Goal: Task Accomplishment & Management: Use online tool/utility

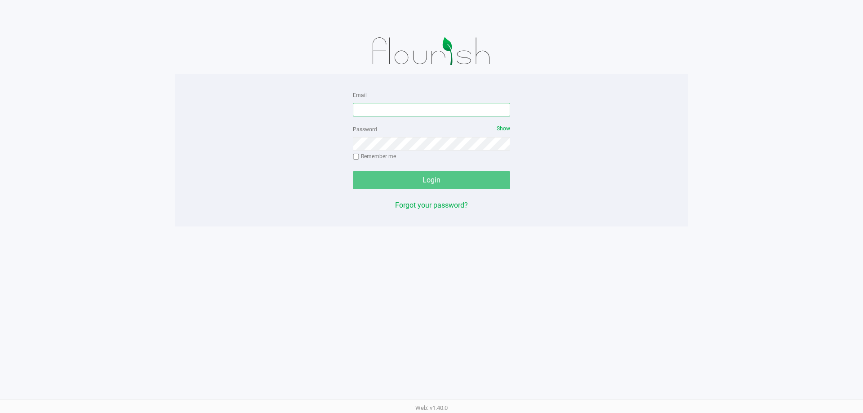
click at [362, 111] on input "Email" at bounding box center [431, 109] width 157 height 13
type input "[EMAIL_ADDRESS][DOMAIN_NAME]"
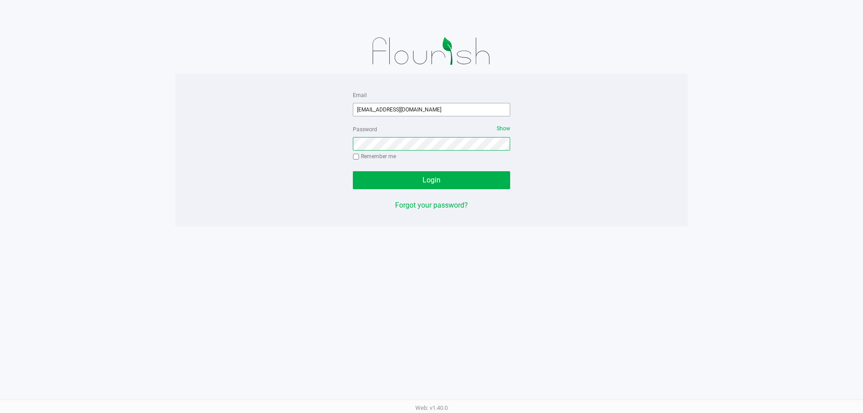
click at [353, 171] on button "Login" at bounding box center [431, 180] width 157 height 18
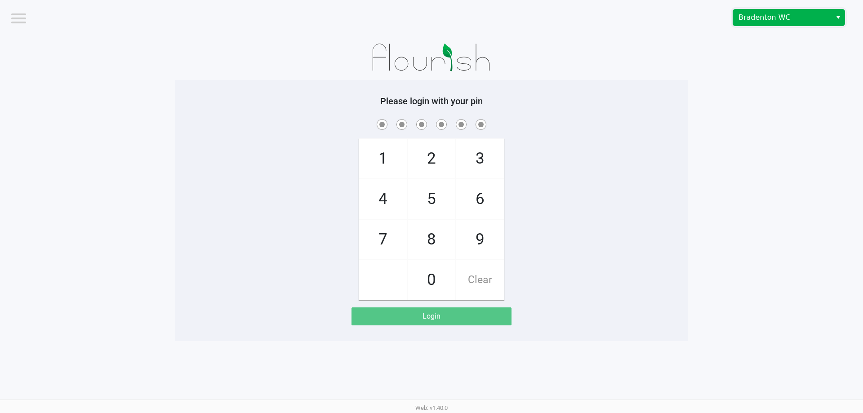
click at [786, 21] on span "Bradenton WC" at bounding box center [783, 17] width 88 height 11
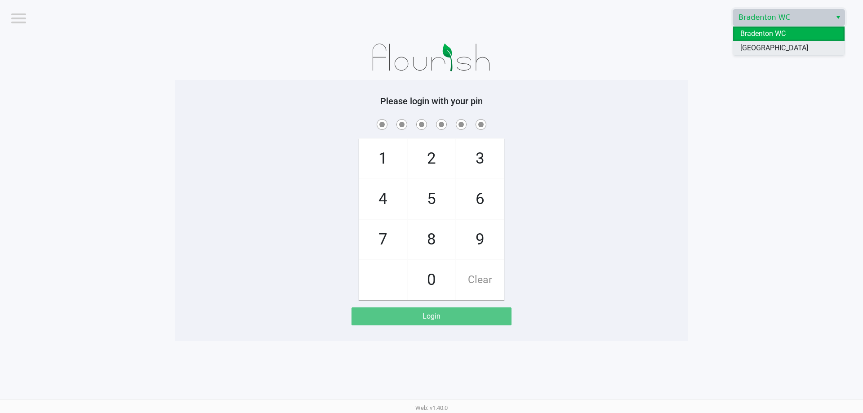
click at [774, 45] on span "[GEOGRAPHIC_DATA]" at bounding box center [774, 48] width 68 height 11
click at [384, 200] on span "4" at bounding box center [383, 199] width 48 height 40
checkbox input "true"
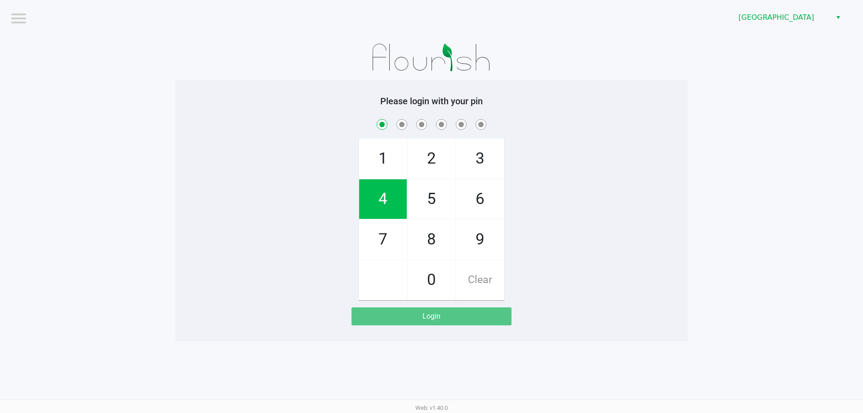
click at [387, 237] on span "7" at bounding box center [383, 240] width 48 height 40
checkbox input "true"
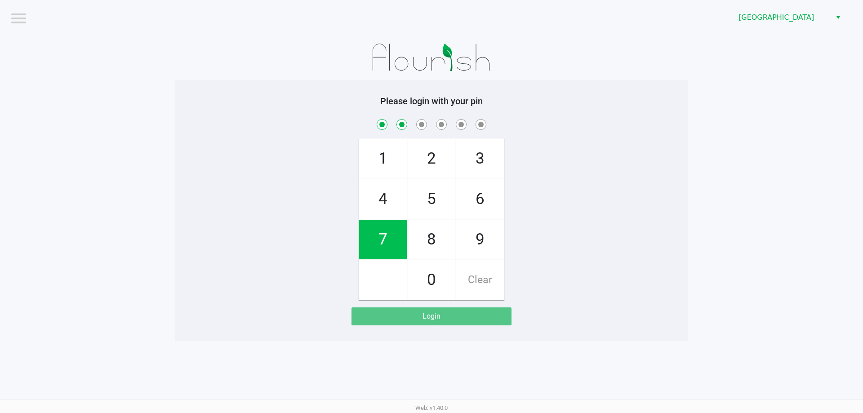
click at [428, 162] on span "2" at bounding box center [432, 159] width 48 height 40
checkbox input "true"
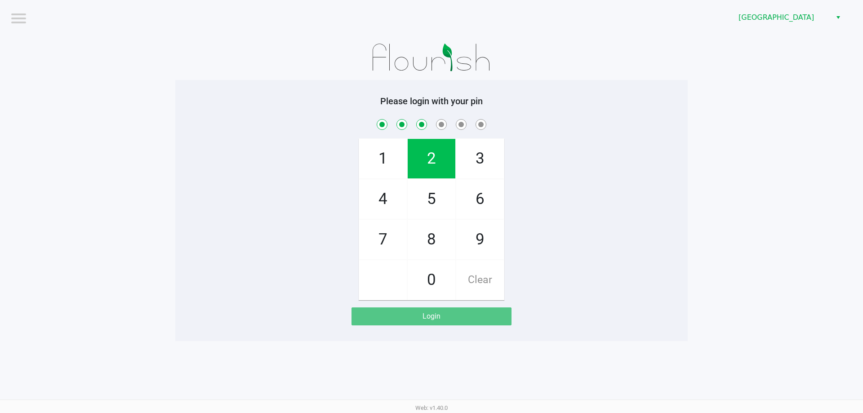
click at [477, 202] on span "6" at bounding box center [480, 199] width 48 height 40
checkbox input "true"
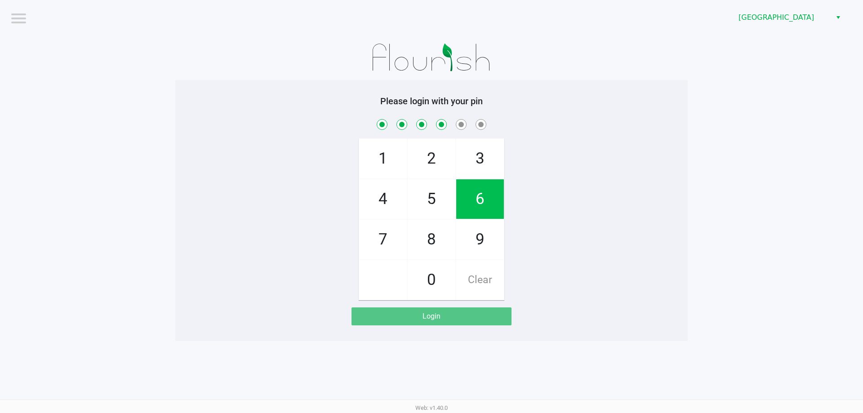
click at [431, 236] on span "8" at bounding box center [432, 240] width 48 height 40
checkbox input "true"
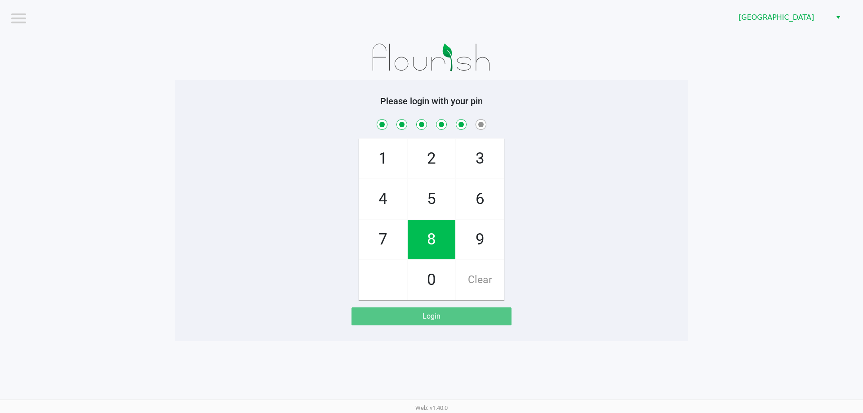
click at [428, 279] on span "0" at bounding box center [432, 280] width 48 height 40
checkbox input "true"
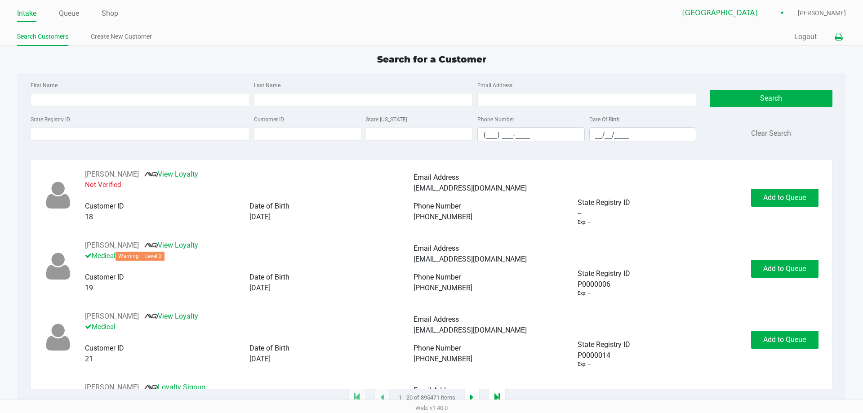
click at [836, 34] on icon at bounding box center [839, 37] width 8 height 6
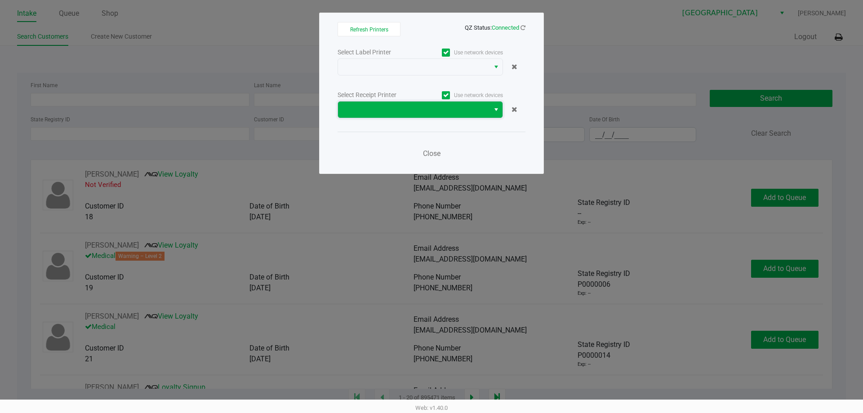
click at [450, 104] on span at bounding box center [413, 110] width 151 height 16
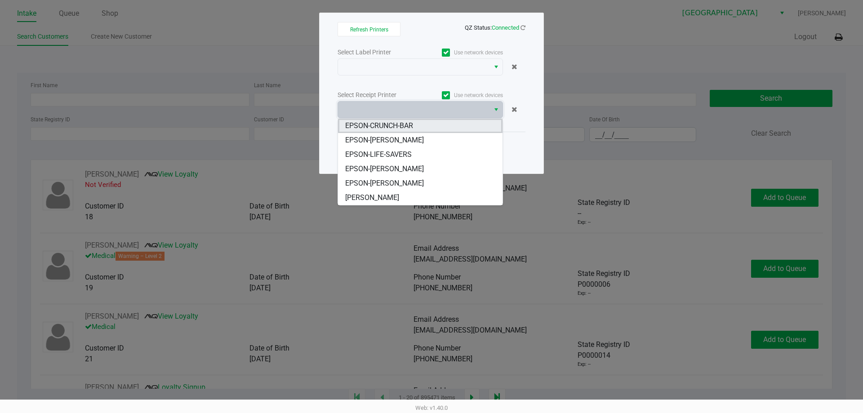
click at [413, 123] on span "EPSON-CRUNCH-BAR" at bounding box center [379, 125] width 68 height 11
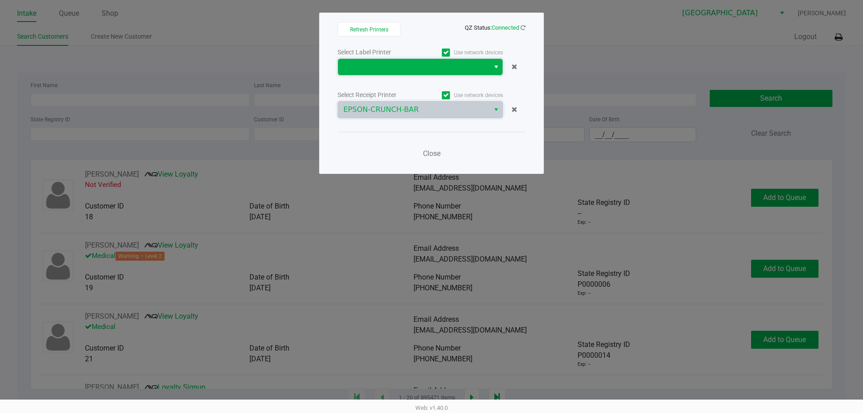
click at [406, 62] on span at bounding box center [413, 67] width 141 height 11
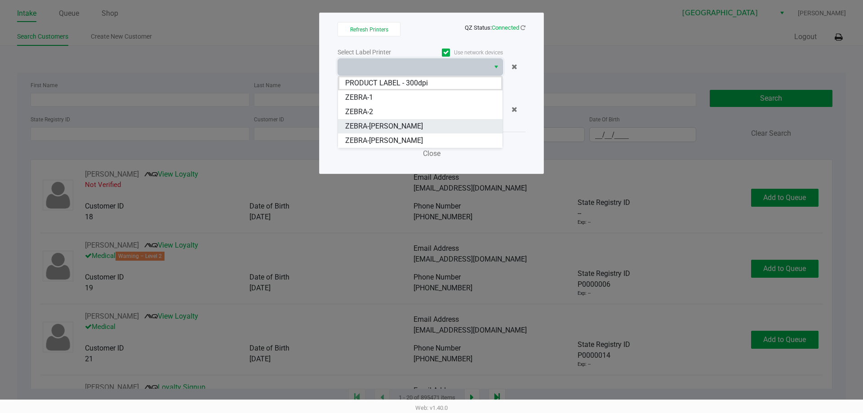
click at [387, 127] on span "ZEBRA-[PERSON_NAME]" at bounding box center [384, 126] width 78 height 11
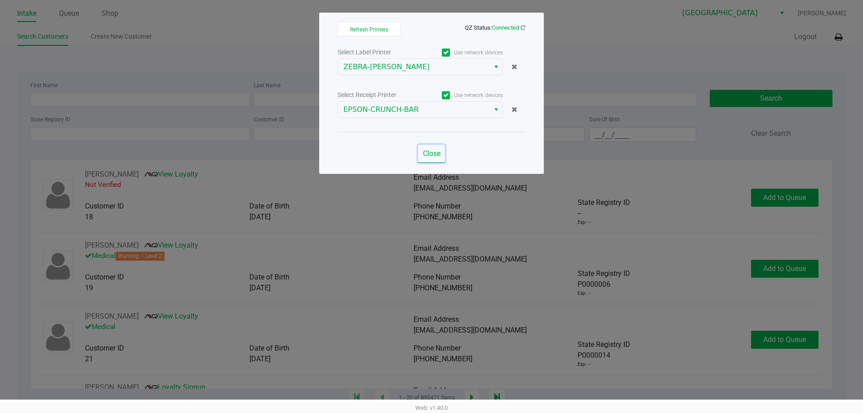
click at [431, 153] on span "Close" at bounding box center [432, 153] width 18 height 9
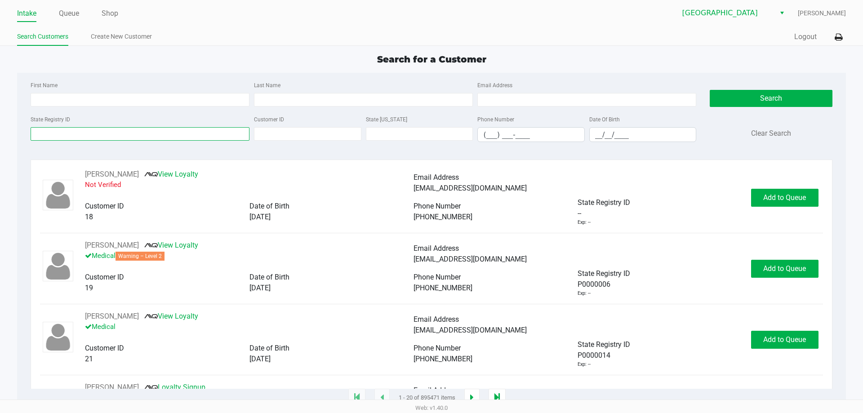
click at [104, 131] on input "State Registry ID" at bounding box center [140, 133] width 219 height 13
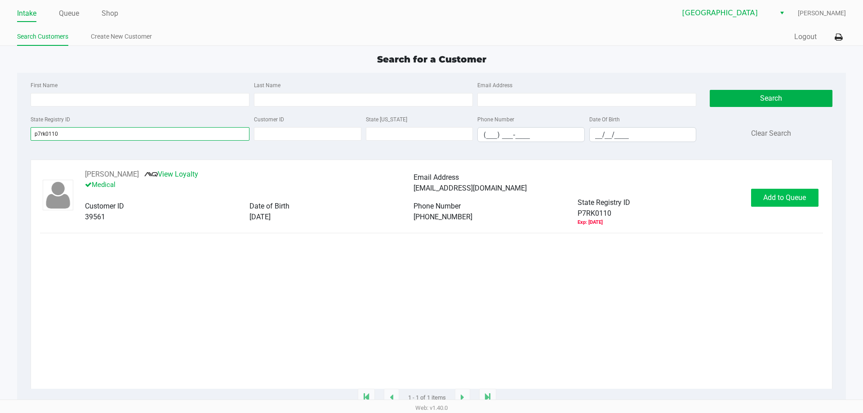
type input "p7rk0110"
click at [766, 198] on span "Add to Queue" at bounding box center [784, 197] width 43 height 9
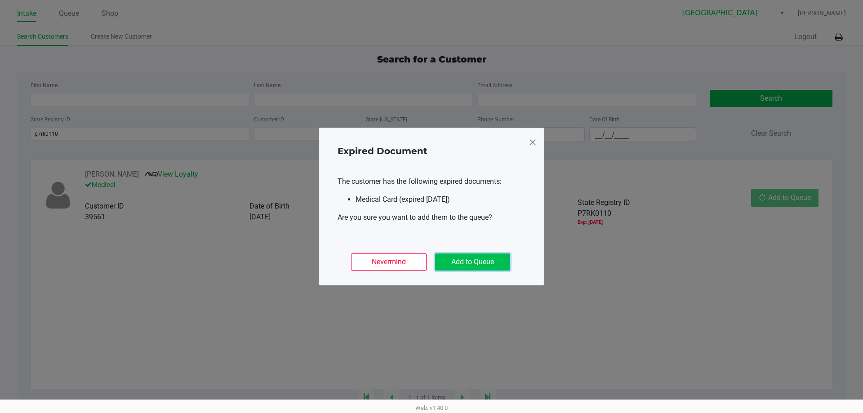
click at [464, 262] on button "Add to Queue" at bounding box center [472, 262] width 75 height 17
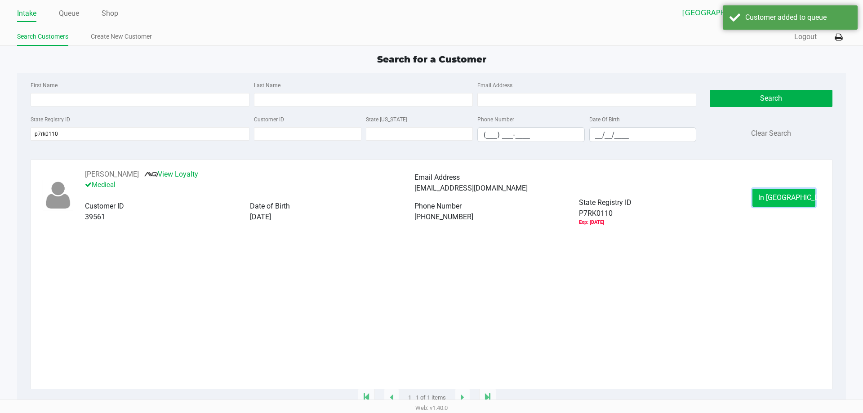
click at [763, 194] on button "In Queue" at bounding box center [784, 198] width 63 height 18
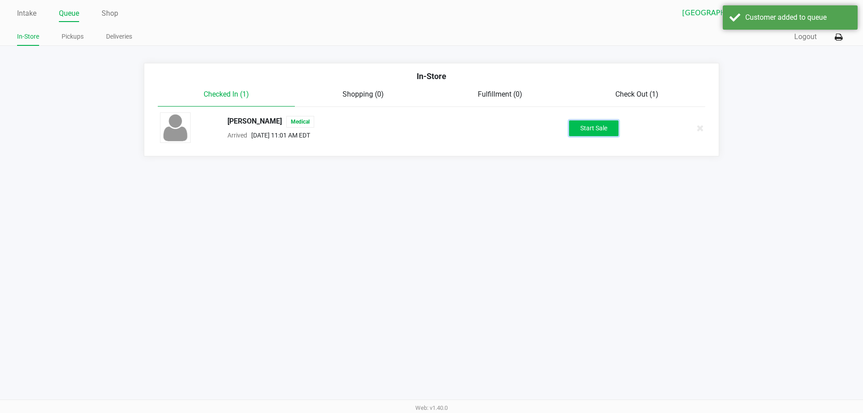
click at [605, 123] on button "Start Sale" at bounding box center [593, 128] width 49 height 16
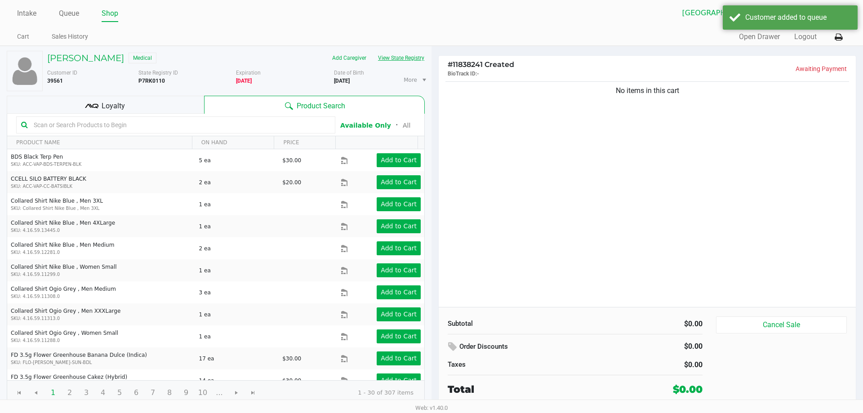
click at [414, 58] on button "View State Registry" at bounding box center [398, 58] width 53 height 14
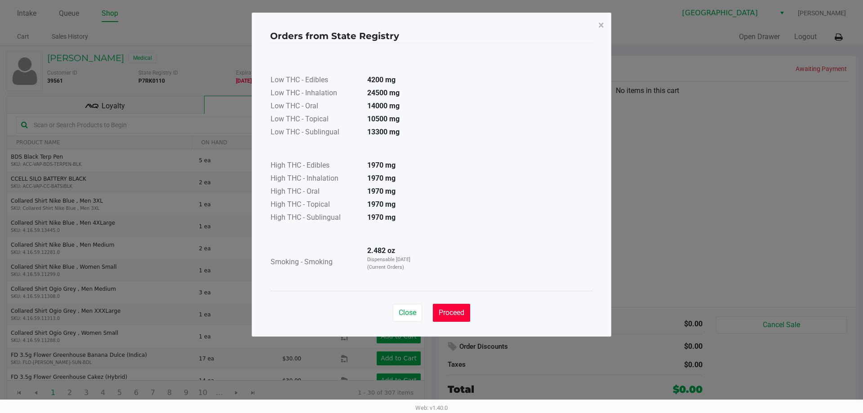
click at [464, 307] on button "Proceed" at bounding box center [451, 313] width 37 height 18
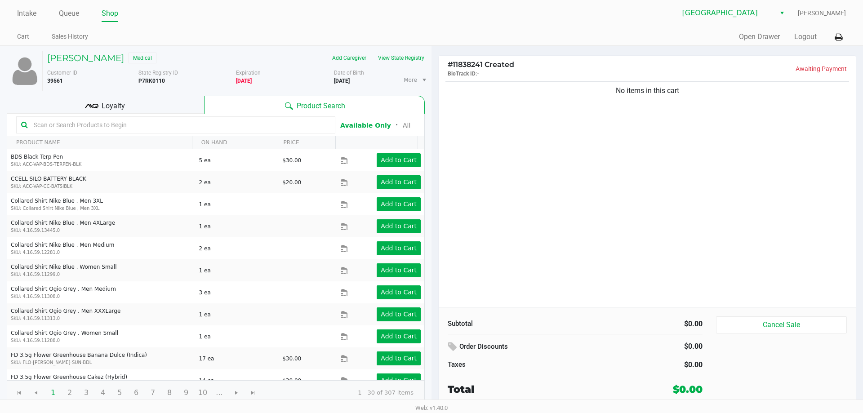
click at [316, 41] on ul "Cart Sales History" at bounding box center [224, 37] width 414 height 15
click at [86, 55] on h5 "Tate Erickson" at bounding box center [85, 58] width 77 height 11
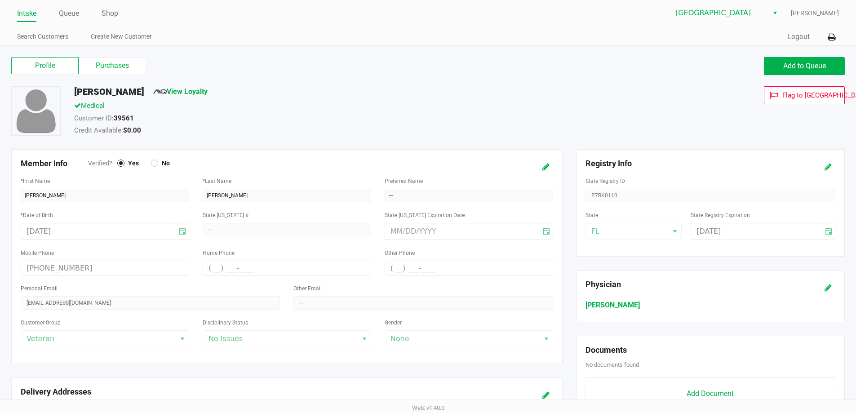
click at [830, 164] on icon at bounding box center [828, 167] width 7 height 6
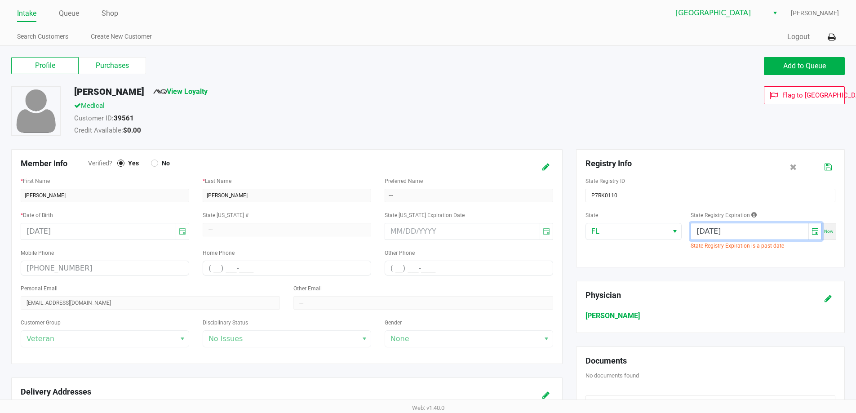
drag, startPoint x: 741, startPoint y: 234, endPoint x: 690, endPoint y: 232, distance: 50.8
click at [690, 232] on div "State FL State Registry Expiration 07/23/2025 Now State Registry Expiration is …" at bounding box center [711, 233] width 250 height 49
type input "07/23/2026"
click at [831, 168] on icon at bounding box center [828, 167] width 7 height 6
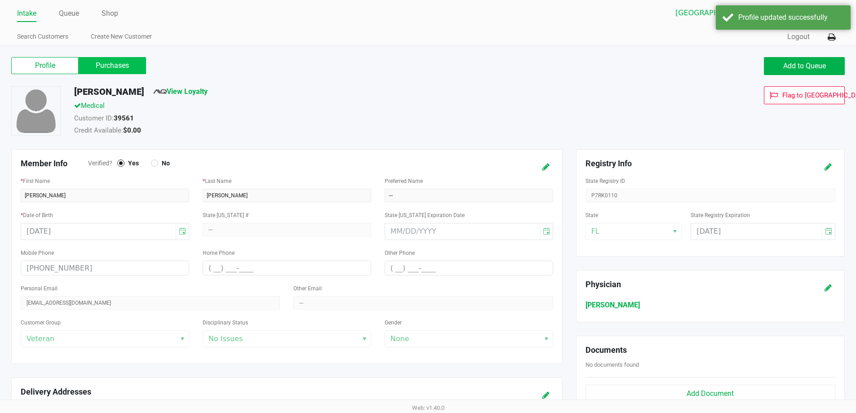
click at [128, 64] on label "Purchases" at bounding box center [112, 65] width 67 height 17
click at [0, 0] on 1 "Purchases" at bounding box center [0, 0] width 0 height 0
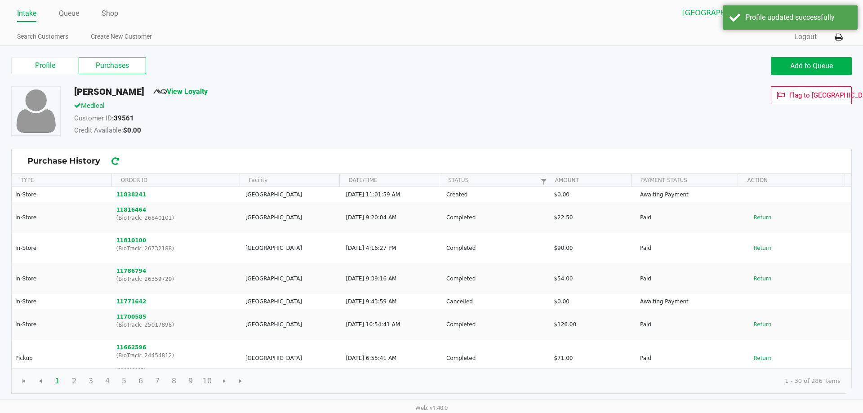
click at [80, 13] on ul "Intake Queue Shop" at bounding box center [224, 13] width 414 height 15
click at [76, 13] on link "Queue" at bounding box center [69, 13] width 20 height 13
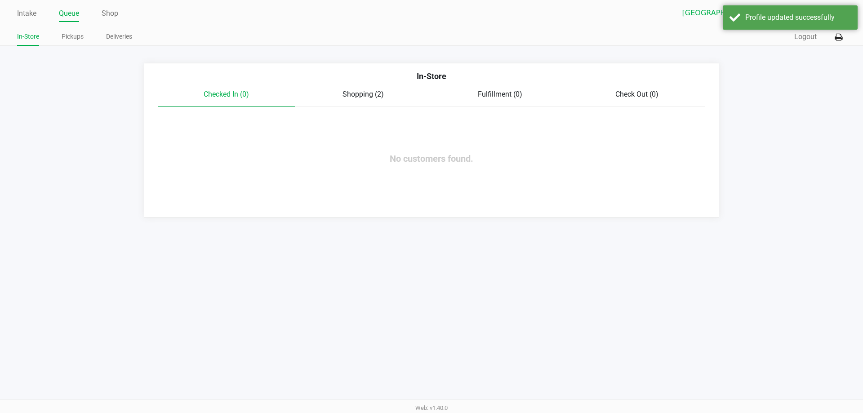
click at [356, 95] on span "Shopping (2)" at bounding box center [363, 94] width 41 height 9
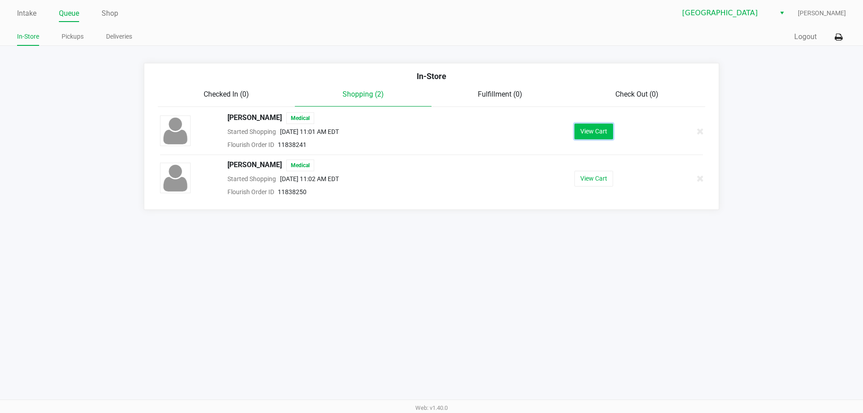
click at [603, 133] on button "View Cart" at bounding box center [594, 132] width 39 height 16
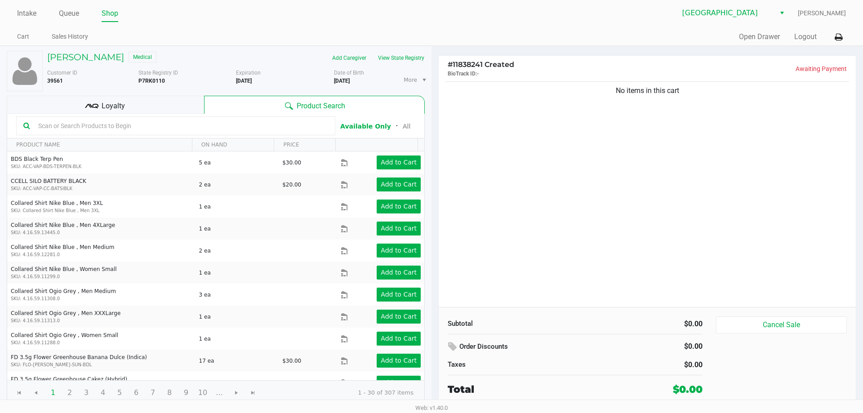
click at [189, 103] on div "Loyalty" at bounding box center [105, 105] width 197 height 18
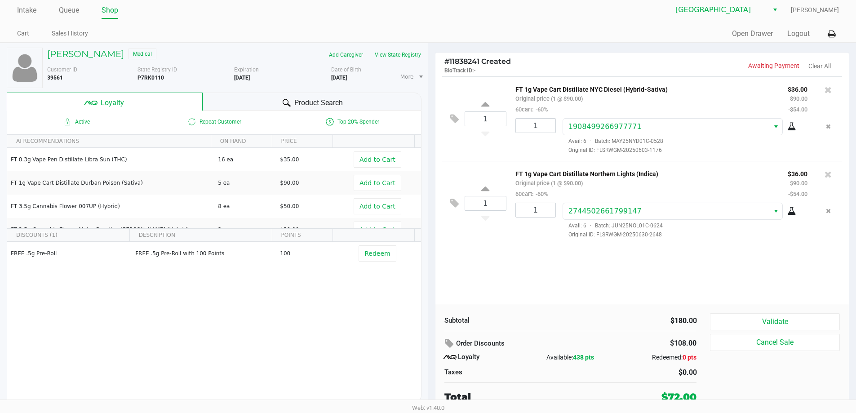
scroll to position [4, 0]
click at [737, 321] on button "Validate" at bounding box center [774, 320] width 129 height 17
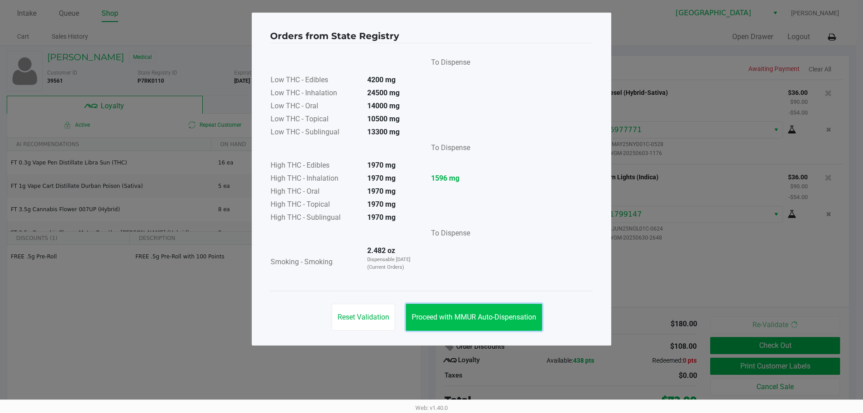
click at [472, 323] on button "Proceed with MMUR Auto-Dispensation" at bounding box center [474, 317] width 136 height 27
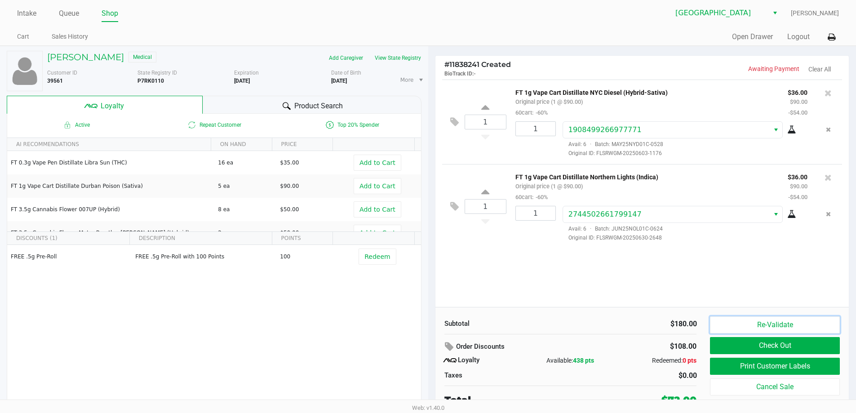
click at [770, 323] on button "Re-Validate" at bounding box center [774, 324] width 129 height 17
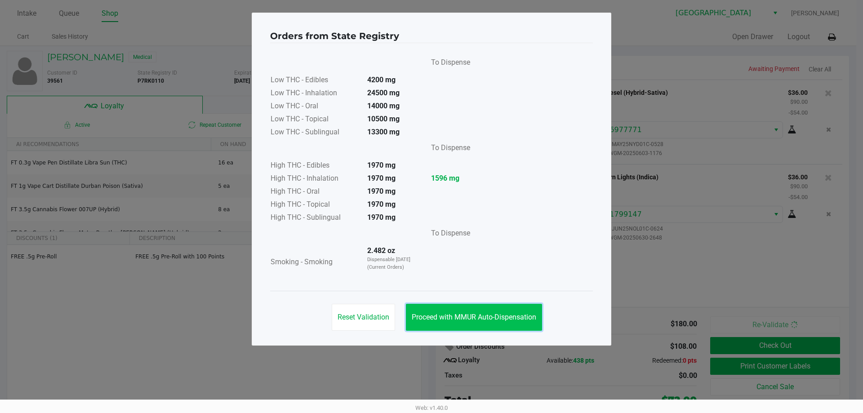
click at [496, 313] on span "Proceed with MMUR Auto-Dispensation" at bounding box center [474, 317] width 125 height 9
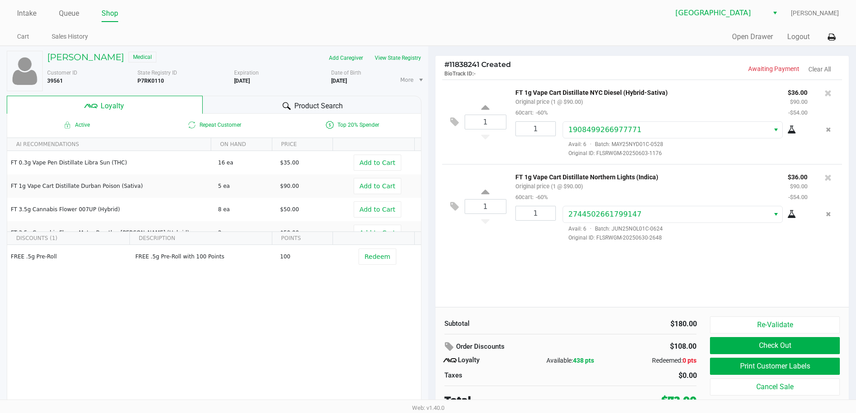
scroll to position [4, 0]
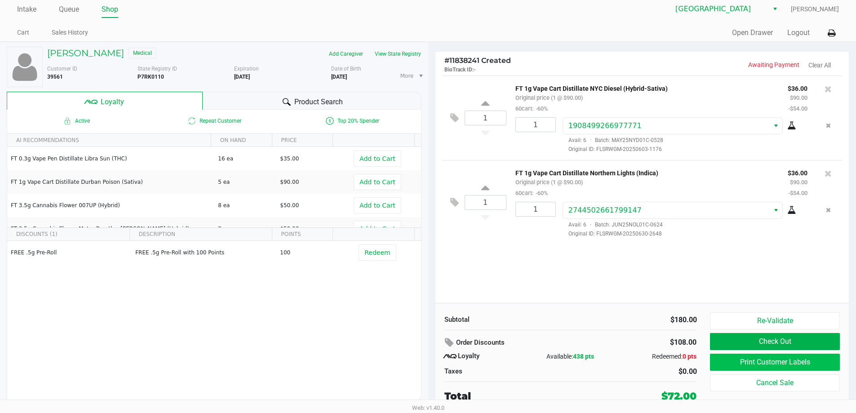
click at [793, 363] on button "Print Customer Labels" at bounding box center [774, 362] width 129 height 17
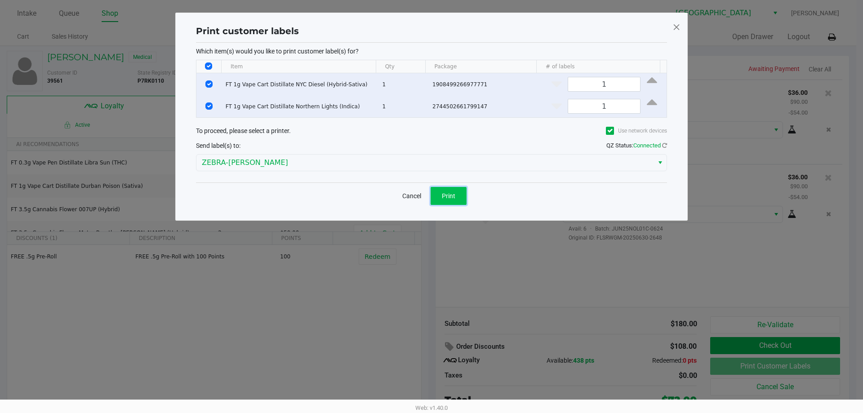
click at [453, 204] on button "Print" at bounding box center [449, 196] width 36 height 18
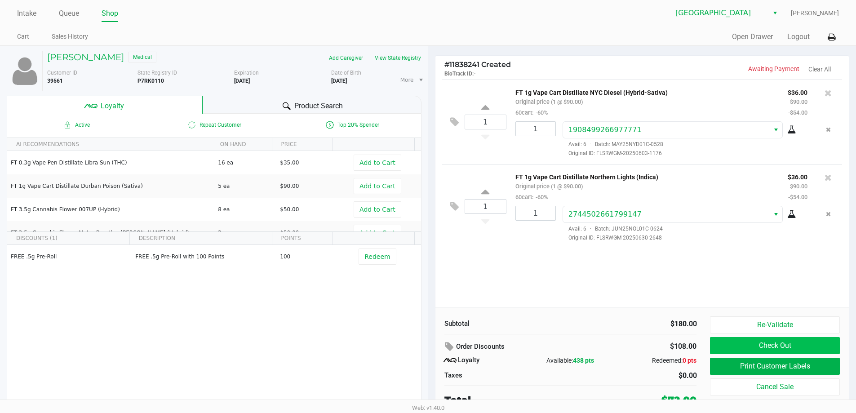
click at [797, 345] on button "Check Out" at bounding box center [774, 345] width 129 height 17
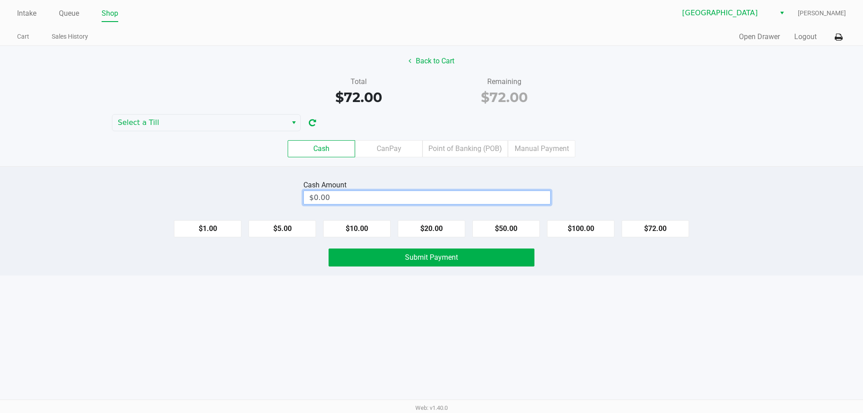
click at [473, 193] on input "$0.00" at bounding box center [427, 197] width 246 height 13
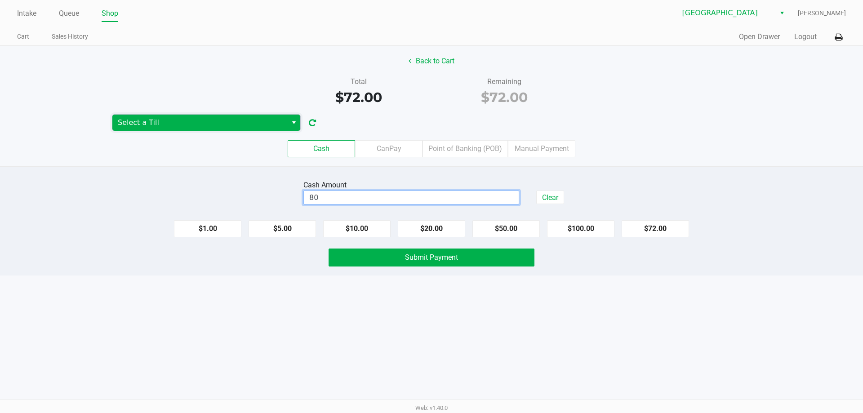
type input "$80.00"
click at [230, 122] on span "Select a Till" at bounding box center [200, 122] width 164 height 11
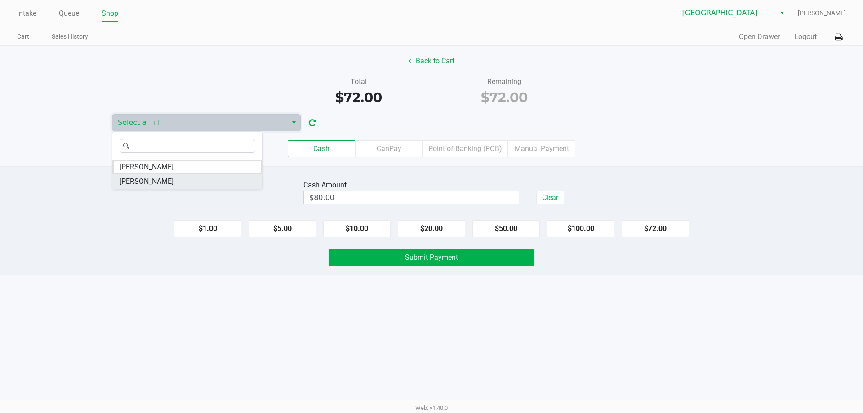
click at [199, 177] on li "[PERSON_NAME]" at bounding box center [187, 181] width 150 height 14
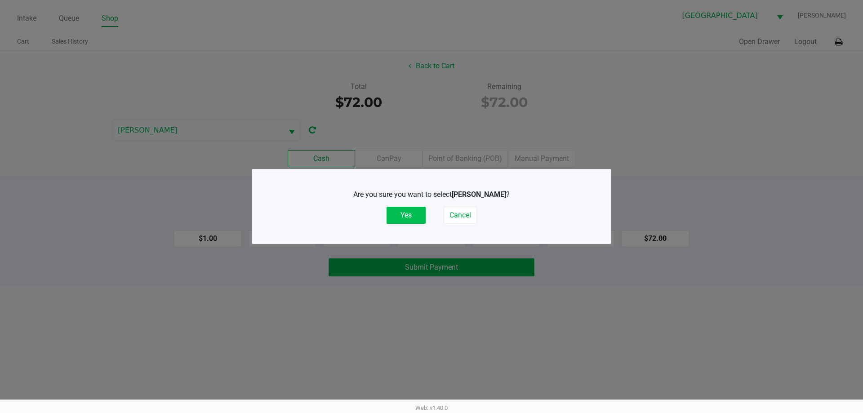
click at [411, 219] on button "Yes" at bounding box center [406, 215] width 39 height 17
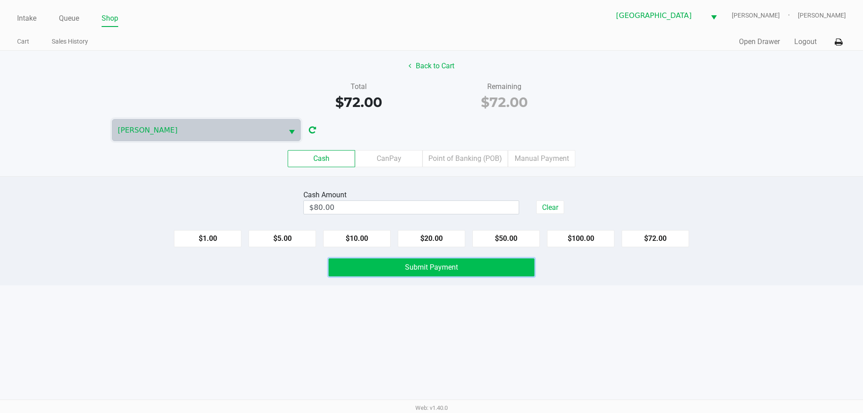
click at [494, 268] on button "Submit Payment" at bounding box center [432, 267] width 206 height 18
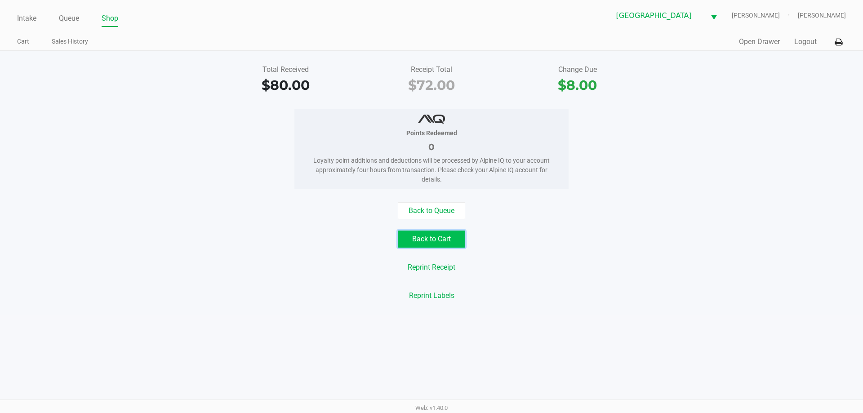
click at [427, 243] on button "Back to Cart" at bounding box center [431, 239] width 67 height 17
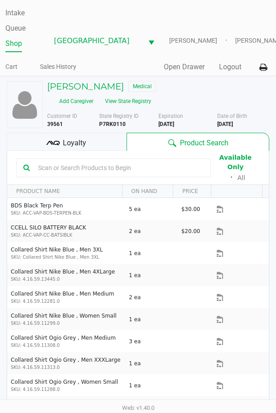
drag, startPoint x: 125, startPoint y: 111, endPoint x: 100, endPoint y: 115, distance: 25.4
click at [100, 115] on div "State Registry ID P7RK0110" at bounding box center [128, 120] width 59 height 16
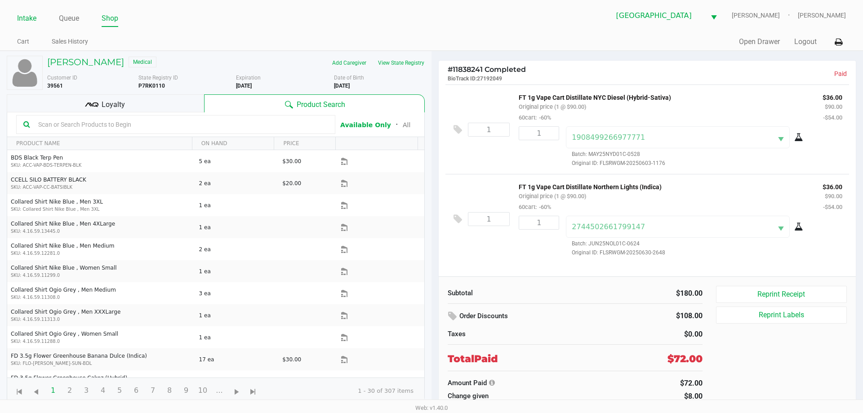
click at [18, 16] on link "Intake" at bounding box center [26, 18] width 19 height 13
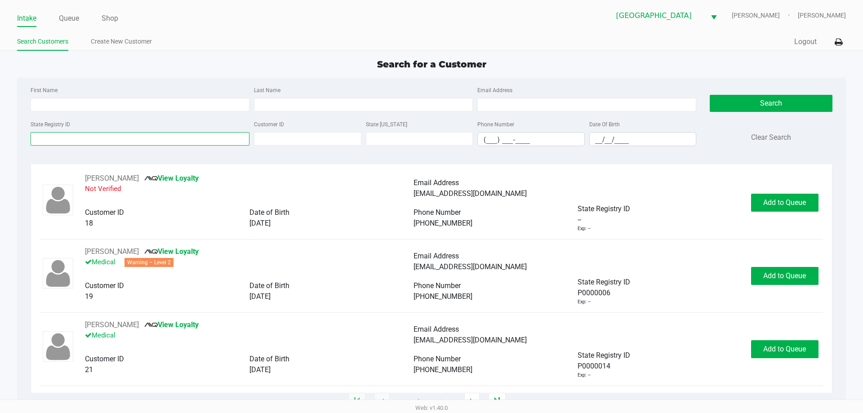
click at [181, 142] on input "State Registry ID" at bounding box center [140, 138] width 219 height 13
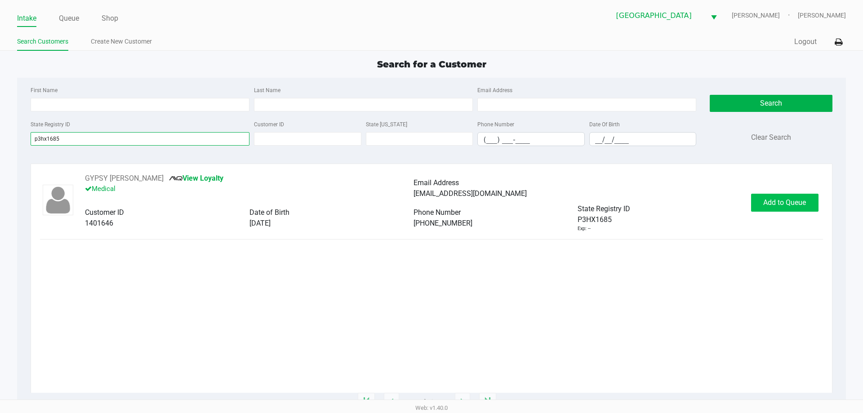
type input "p3hx1685"
click at [780, 206] on span "Add to Queue" at bounding box center [784, 202] width 43 height 9
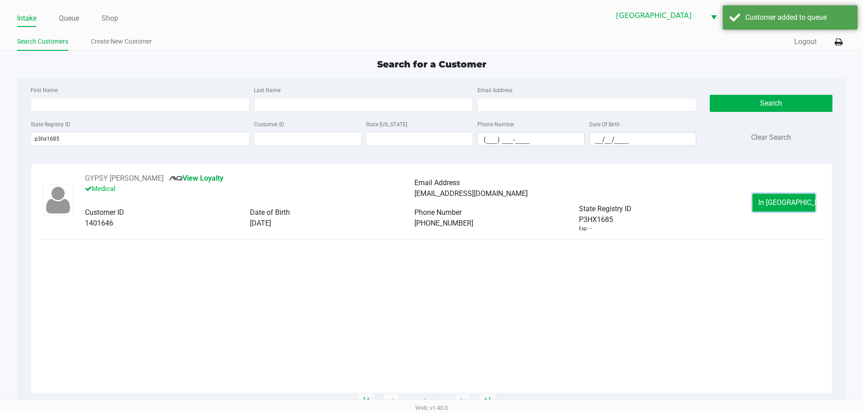
click at [780, 206] on span "In Queue" at bounding box center [796, 202] width 76 height 9
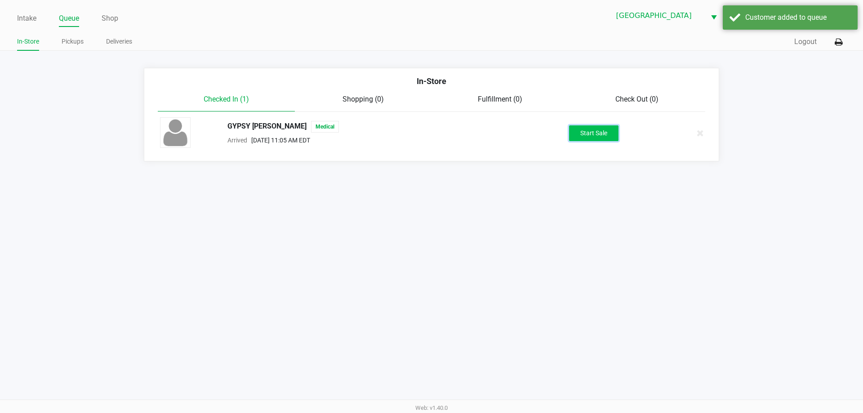
click at [578, 139] on button "Start Sale" at bounding box center [593, 133] width 49 height 16
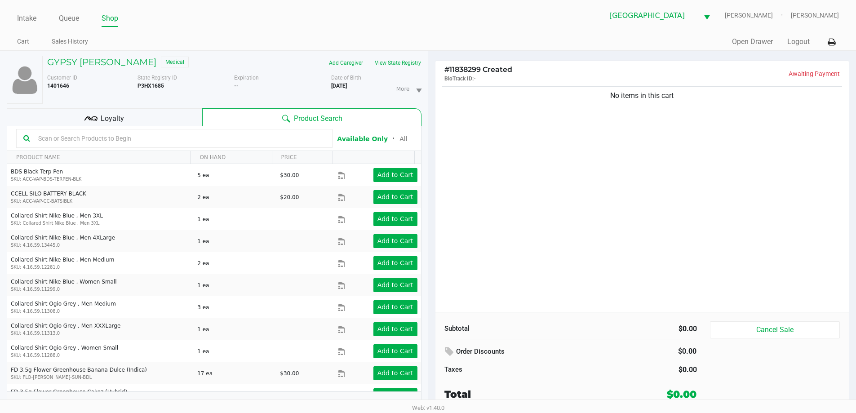
click at [191, 118] on div "Loyalty" at bounding box center [105, 117] width 196 height 18
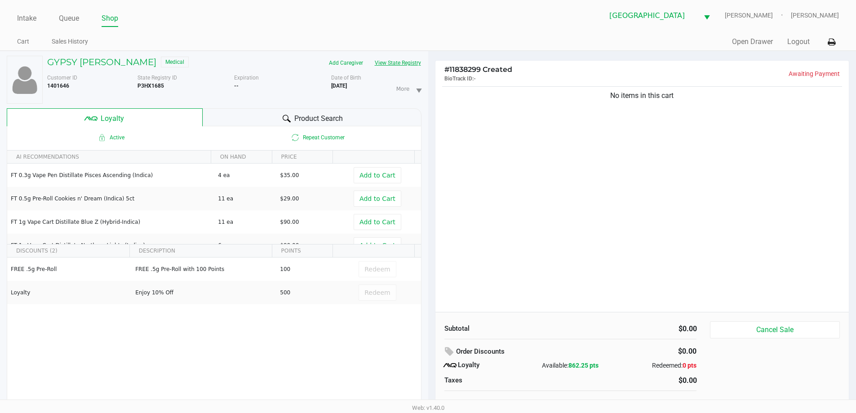
click at [418, 61] on button "View State Registry" at bounding box center [395, 63] width 53 height 14
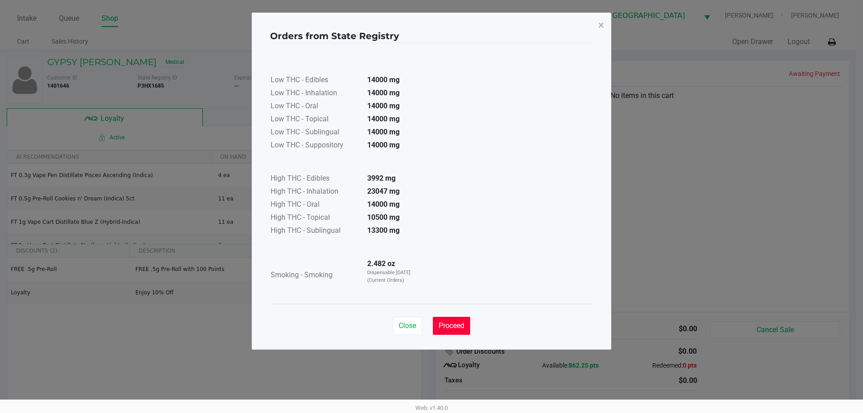
click at [462, 320] on button "Proceed" at bounding box center [451, 326] width 37 height 18
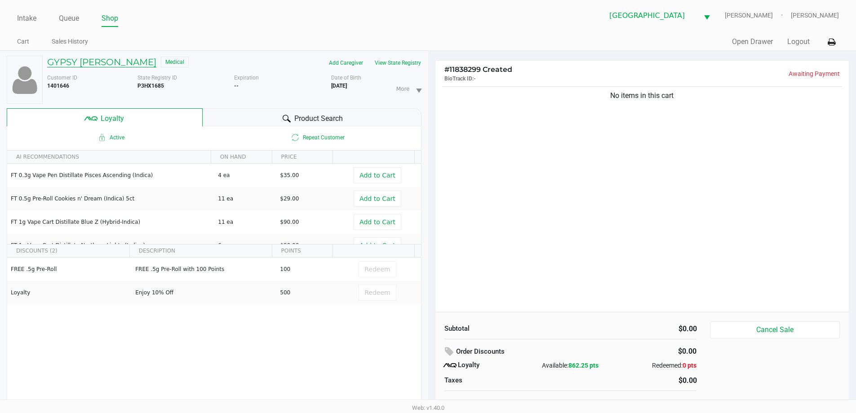
click at [94, 58] on h5 "GYPSY DANIEL" at bounding box center [101, 62] width 109 height 11
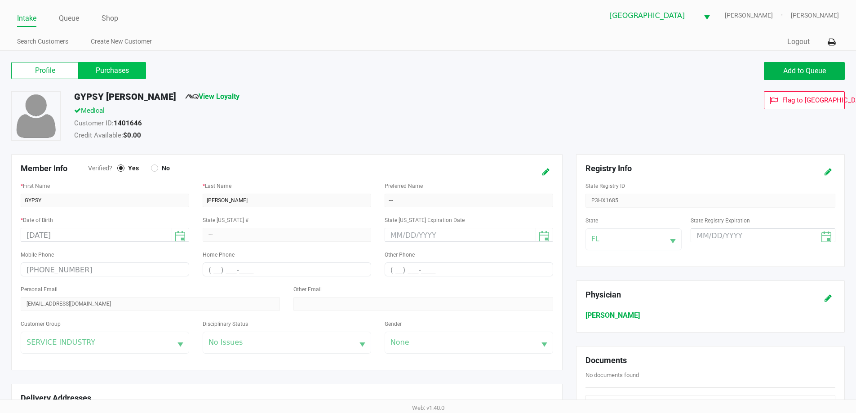
click at [119, 66] on label "Purchases" at bounding box center [112, 70] width 67 height 17
click at [0, 0] on 1 "Purchases" at bounding box center [0, 0] width 0 height 0
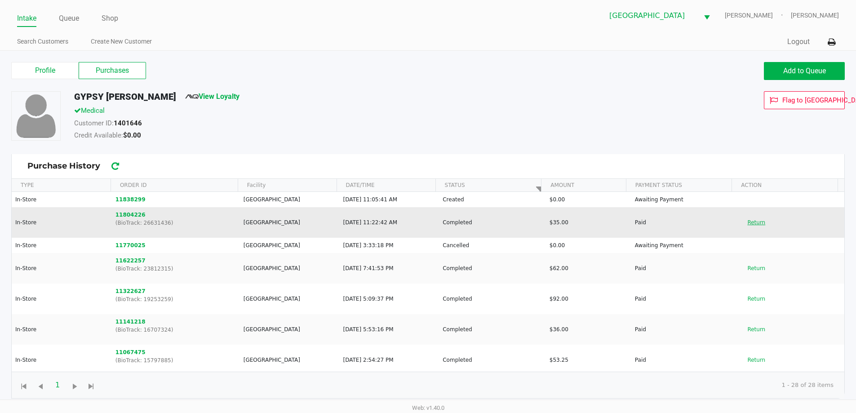
click at [750, 227] on button "Return" at bounding box center [757, 222] width 30 height 14
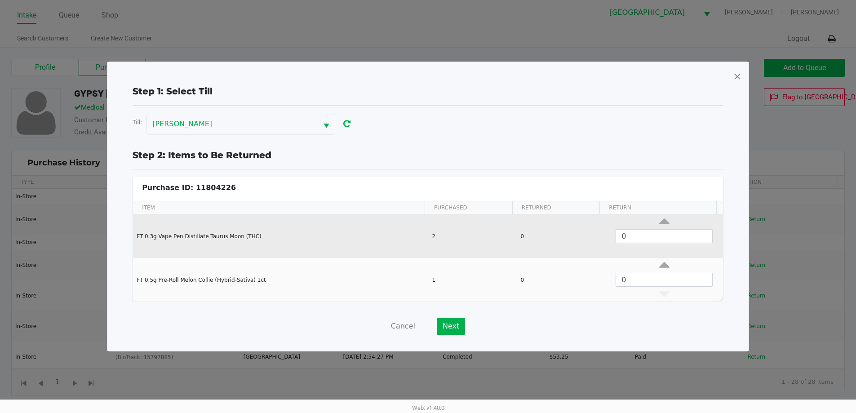
scroll to position [4, 0]
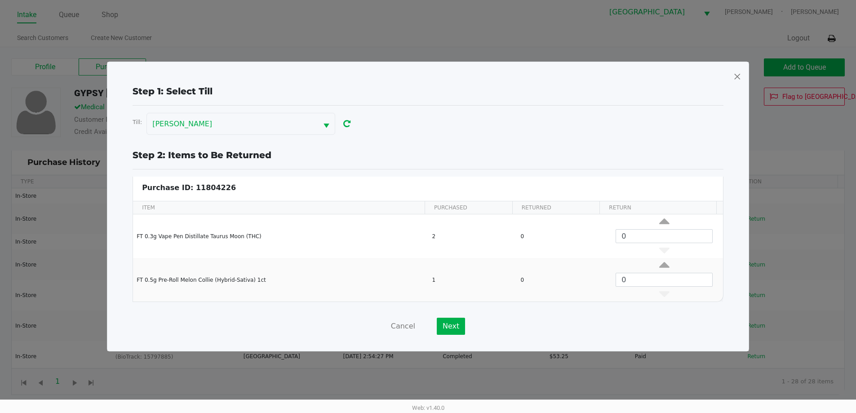
click at [735, 76] on span at bounding box center [738, 76] width 8 height 14
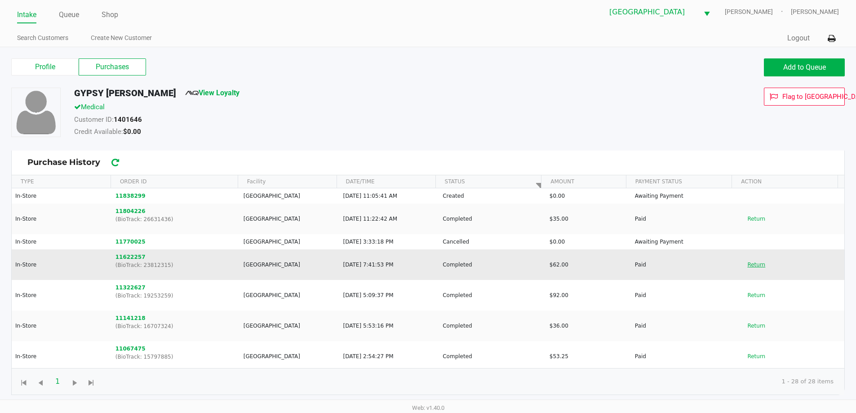
click at [754, 267] on button "Return" at bounding box center [757, 265] width 30 height 14
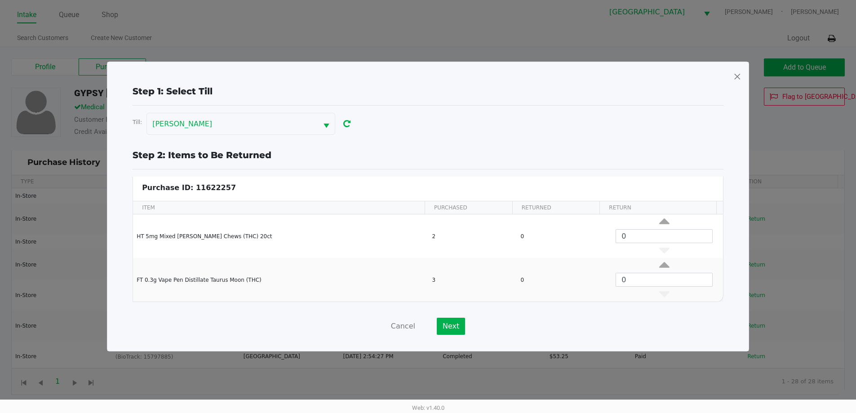
click at [736, 79] on span at bounding box center [738, 76] width 8 height 14
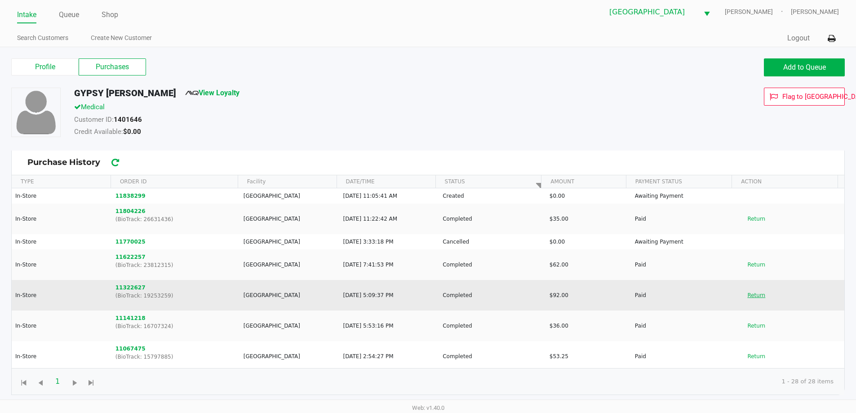
click at [753, 295] on button "Return" at bounding box center [757, 295] width 30 height 14
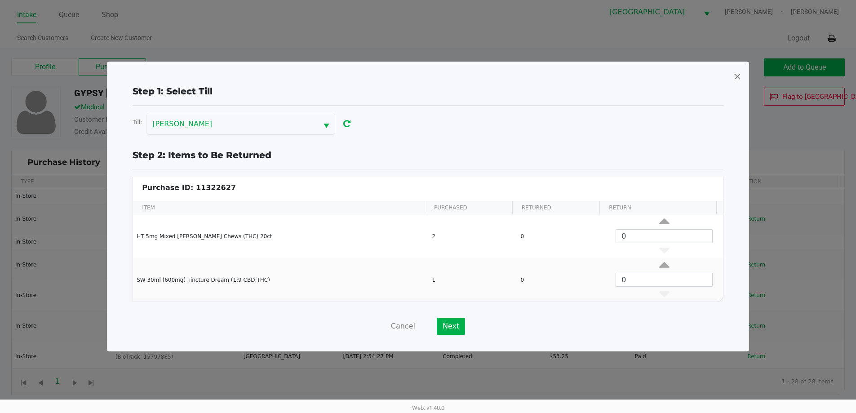
click at [734, 79] on span at bounding box center [738, 76] width 8 height 14
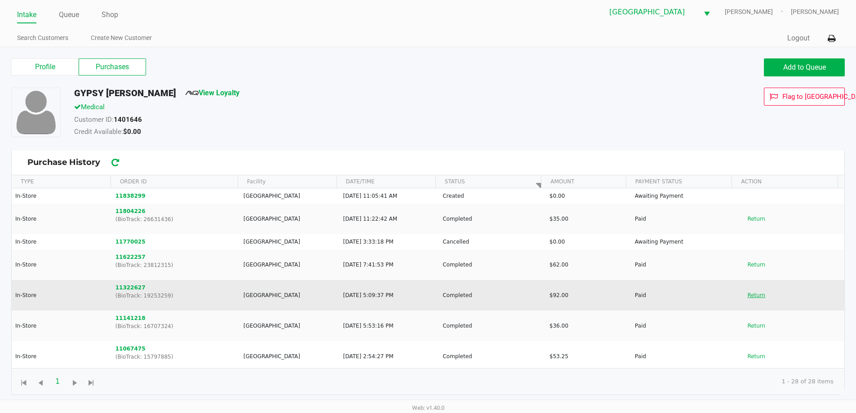
click at [749, 292] on button "Return" at bounding box center [757, 295] width 30 height 14
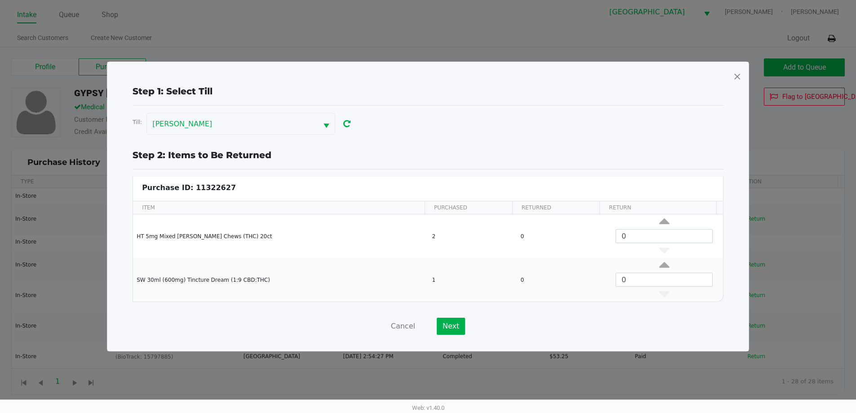
click at [739, 74] on span at bounding box center [738, 76] width 8 height 14
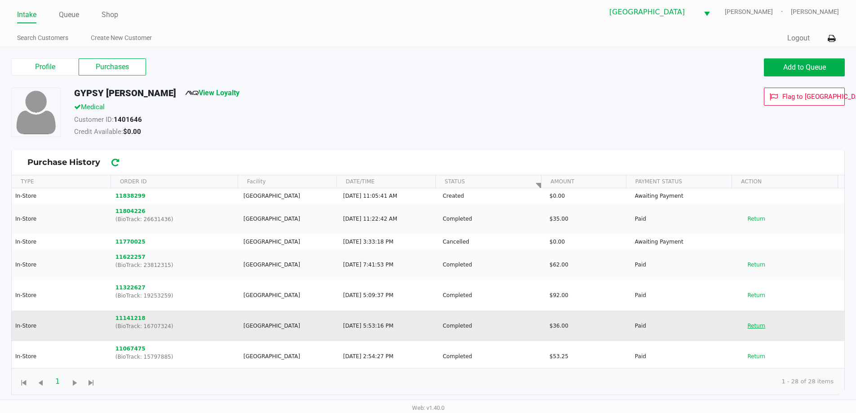
click at [747, 325] on button "Return" at bounding box center [757, 326] width 30 height 14
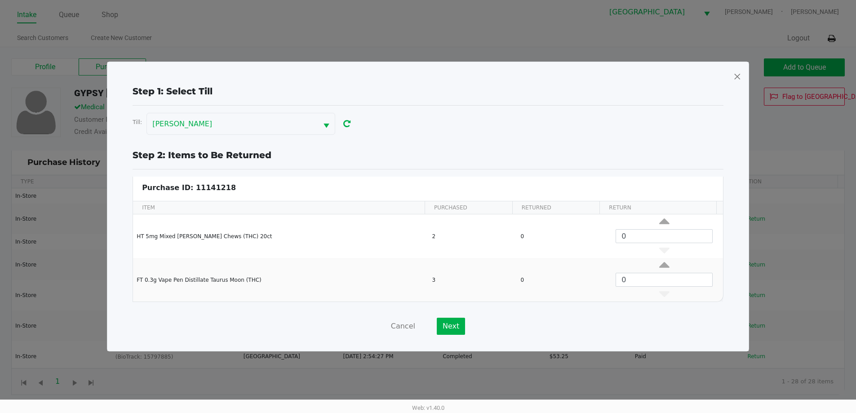
click at [739, 75] on span at bounding box center [738, 76] width 8 height 14
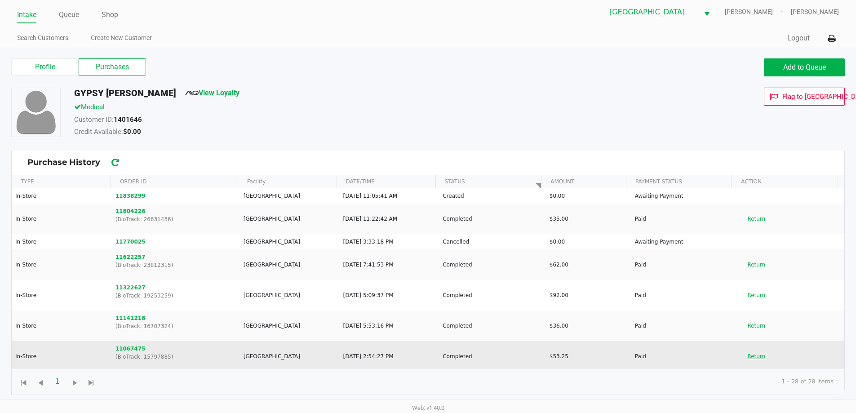
click at [753, 354] on button "Return" at bounding box center [757, 356] width 30 height 14
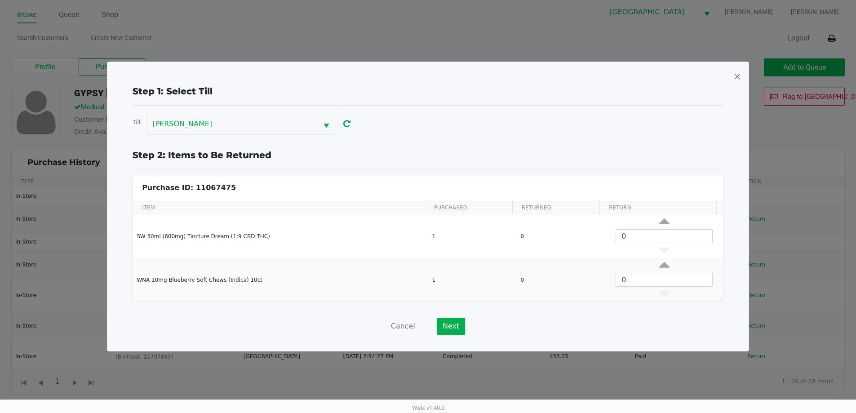
click at [738, 73] on span at bounding box center [738, 76] width 8 height 14
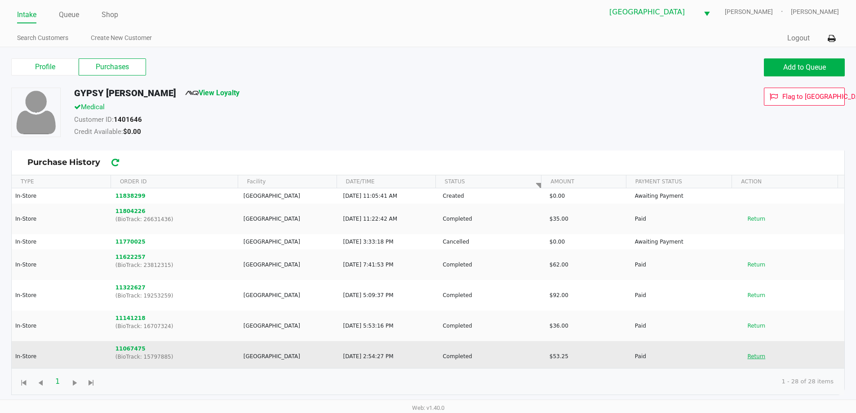
click at [756, 356] on button "Return" at bounding box center [757, 356] width 30 height 14
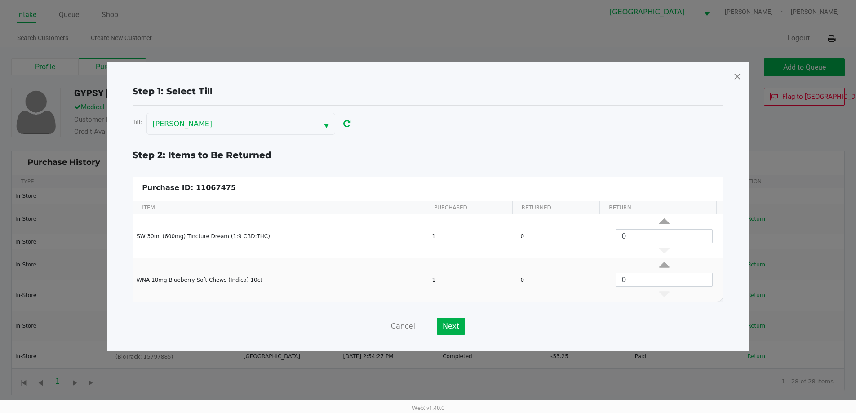
click at [739, 80] on span at bounding box center [738, 76] width 8 height 14
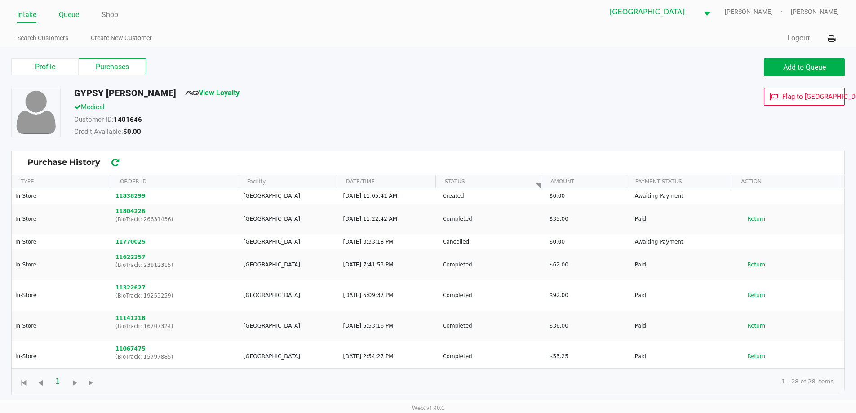
click at [60, 11] on link "Queue" at bounding box center [69, 15] width 20 height 13
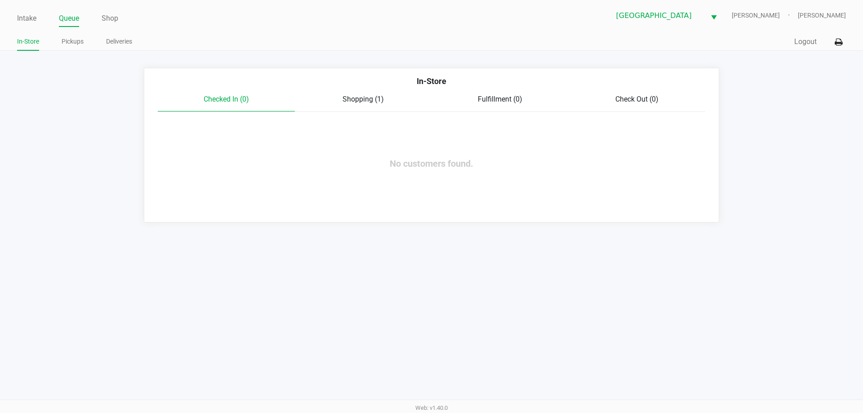
click at [361, 100] on span "Shopping (1)" at bounding box center [363, 99] width 41 height 9
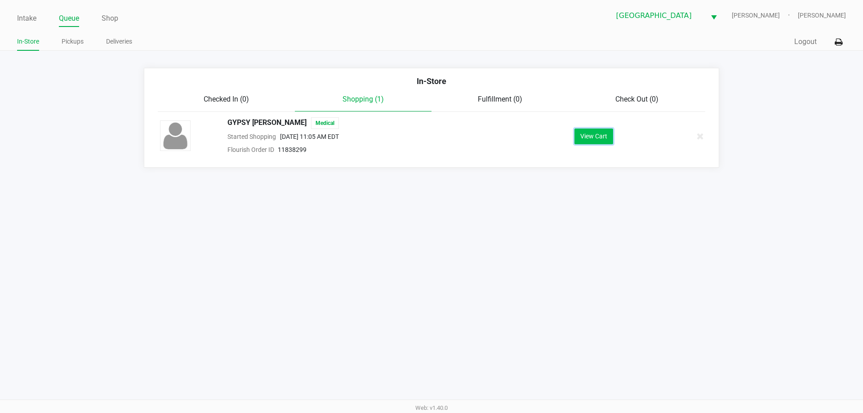
click at [588, 133] on button "View Cart" at bounding box center [594, 137] width 39 height 16
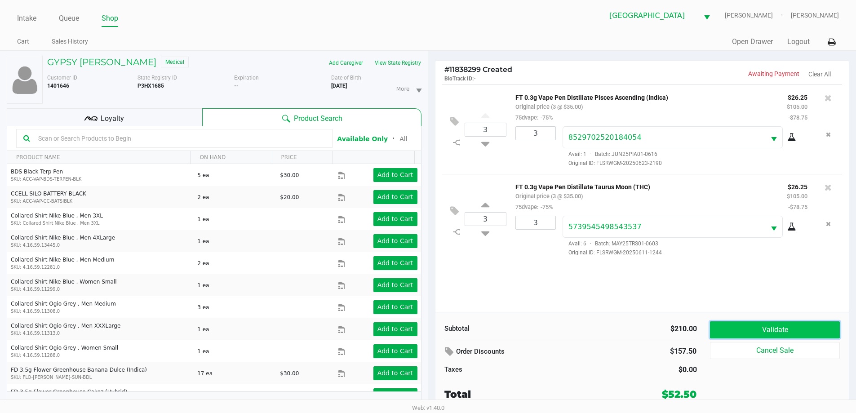
click at [804, 322] on button "Validate" at bounding box center [774, 329] width 129 height 17
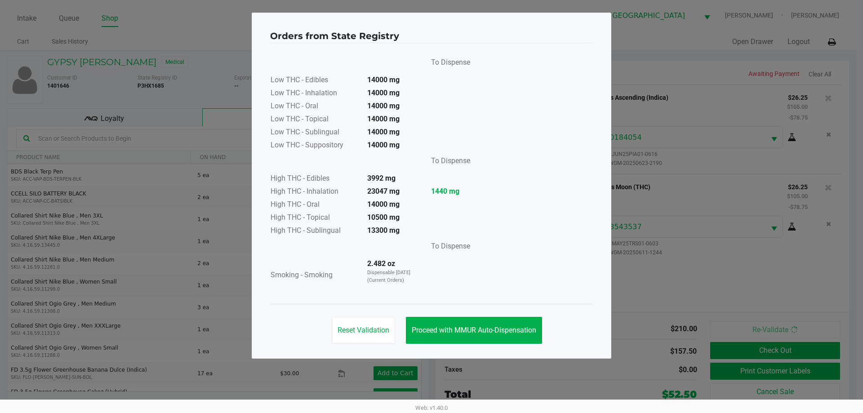
click at [527, 330] on span "Proceed with MMUR Auto-Dispensation" at bounding box center [474, 330] width 125 height 9
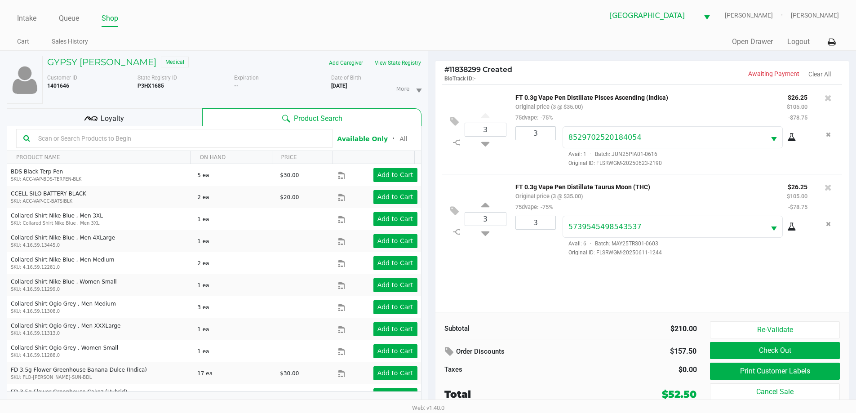
click at [158, 115] on div "Loyalty" at bounding box center [105, 117] width 196 height 18
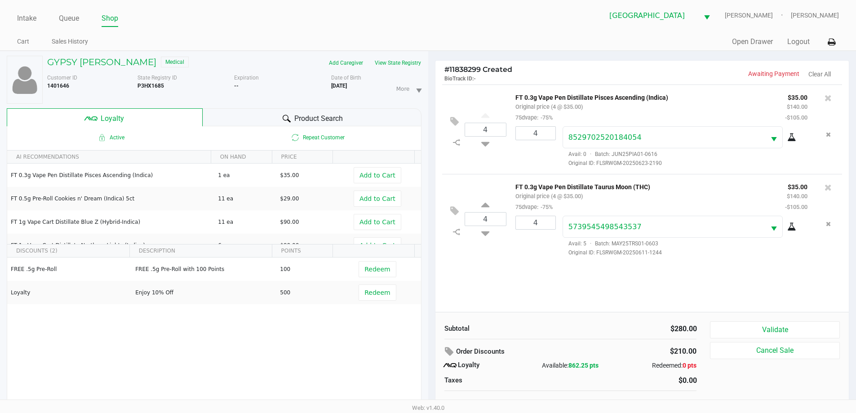
scroll to position [9, 0]
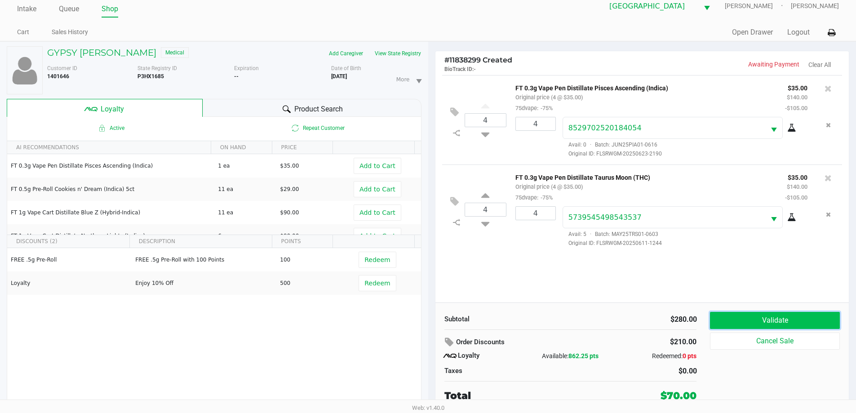
click at [754, 321] on button "Validate" at bounding box center [774, 320] width 129 height 17
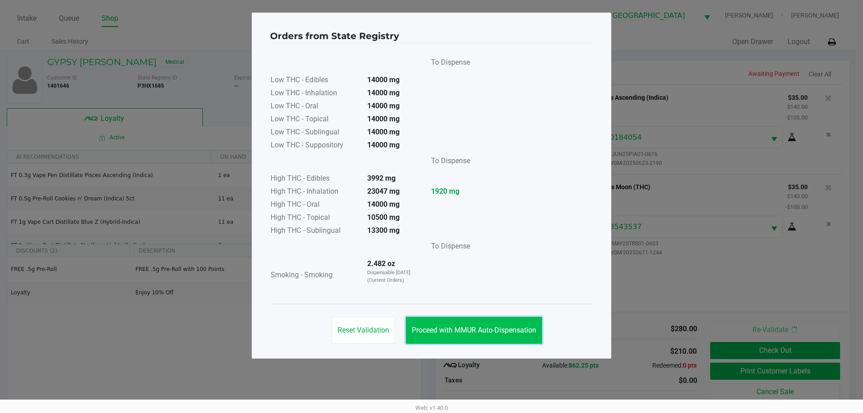
click at [513, 325] on button "Proceed with MMUR Auto-Dispensation" at bounding box center [474, 330] width 136 height 27
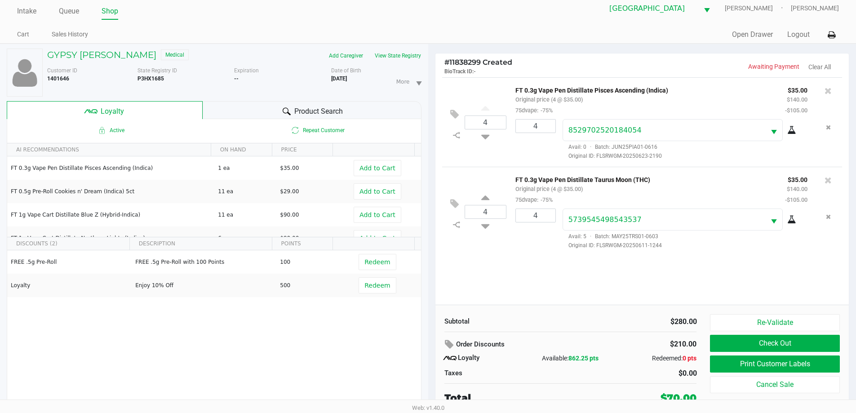
scroll to position [9, 0]
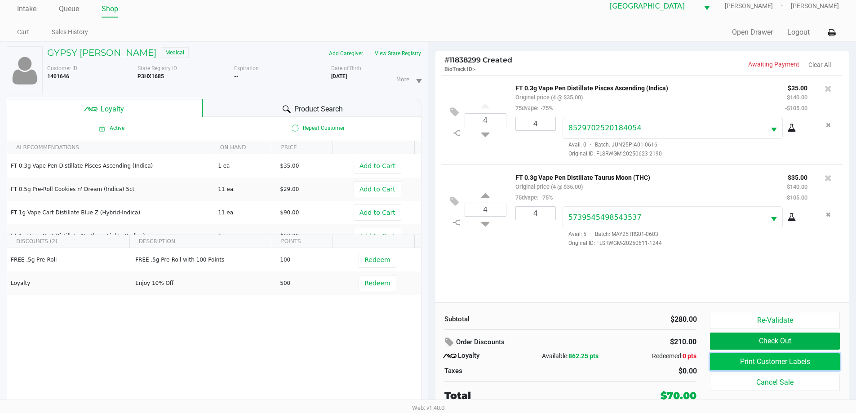
click at [743, 361] on button "Print Customer Labels" at bounding box center [774, 361] width 129 height 17
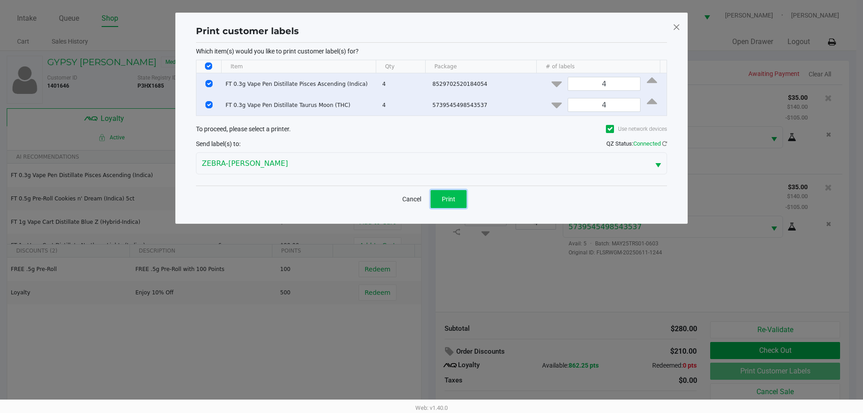
click at [448, 205] on button "Print" at bounding box center [449, 199] width 36 height 18
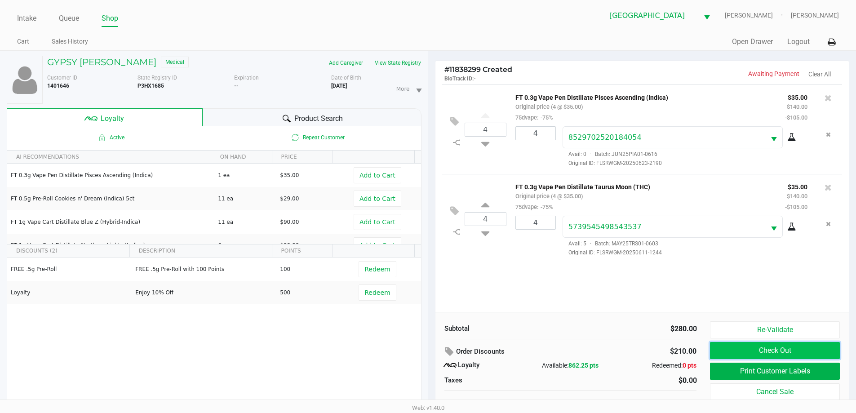
click at [796, 354] on button "Check Out" at bounding box center [774, 350] width 129 height 17
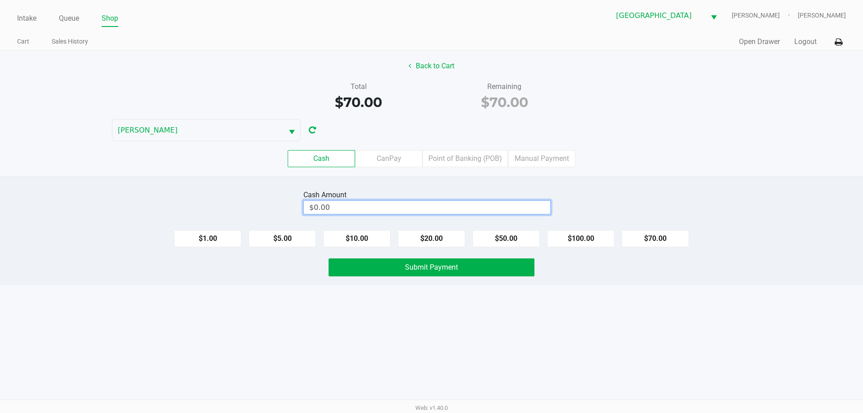
click at [459, 210] on input "$0.00" at bounding box center [427, 207] width 246 height 13
type input "$80.00"
click at [392, 266] on button "Submit Payment" at bounding box center [432, 267] width 206 height 18
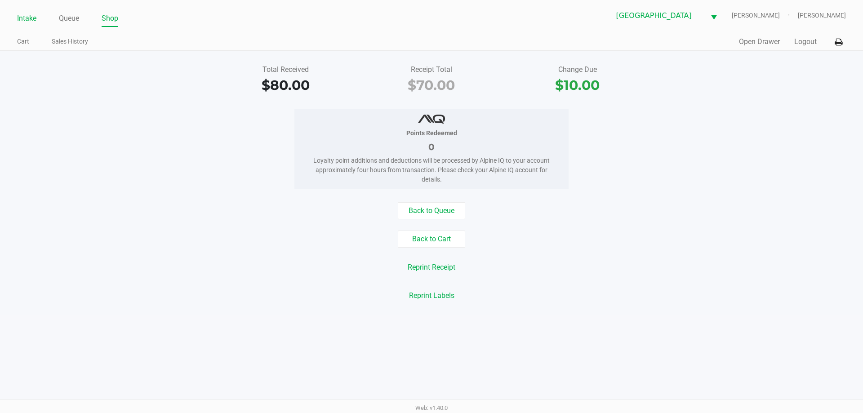
click at [30, 17] on link "Intake" at bounding box center [26, 18] width 19 height 13
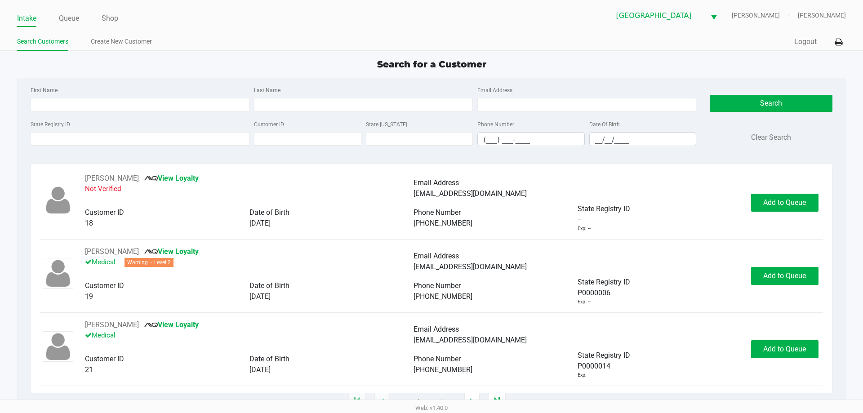
click at [396, 44] on ul "Search Customers Create New Customer" at bounding box center [224, 42] width 414 height 15
click at [153, 141] on input "State Registry ID" at bounding box center [140, 138] width 219 height 13
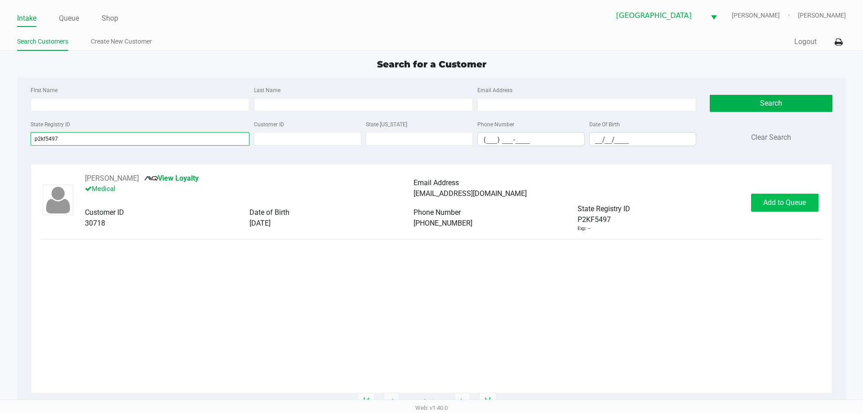
type input "p2kf5497"
click at [776, 201] on span "Add to Queue" at bounding box center [784, 202] width 43 height 9
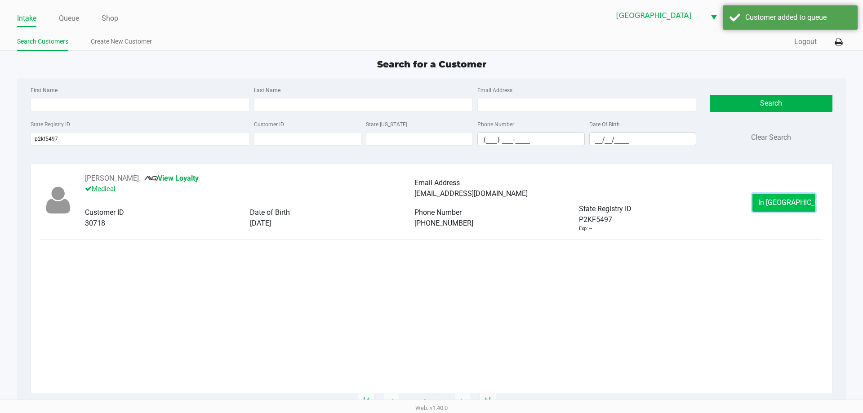
click at [766, 209] on button "In Queue" at bounding box center [784, 203] width 63 height 18
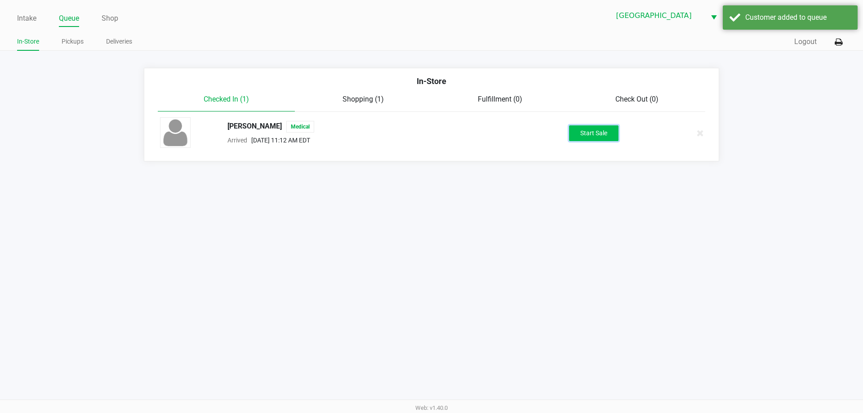
click at [606, 135] on button "Start Sale" at bounding box center [593, 133] width 49 height 16
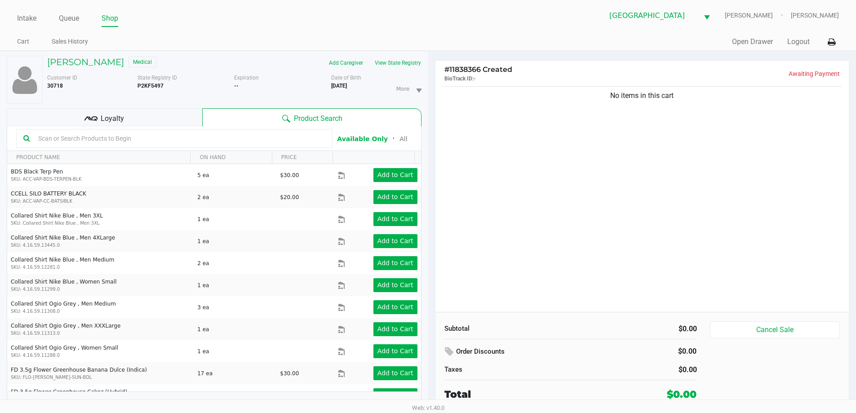
click at [154, 124] on div "Loyalty" at bounding box center [105, 117] width 196 height 18
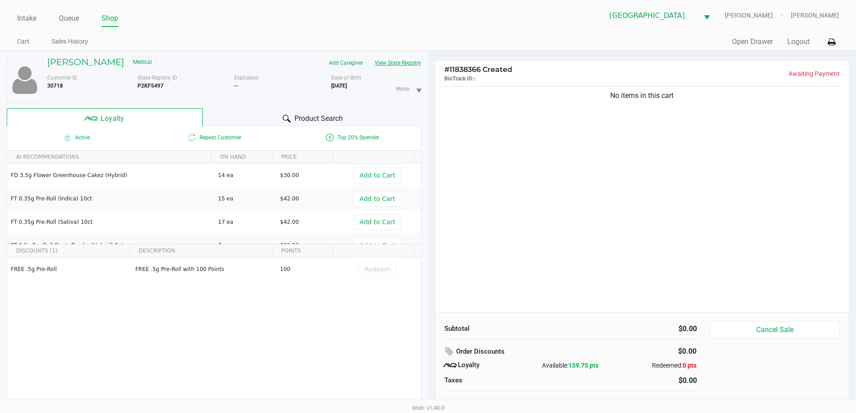
click at [379, 61] on button "View State Registry" at bounding box center [395, 63] width 53 height 14
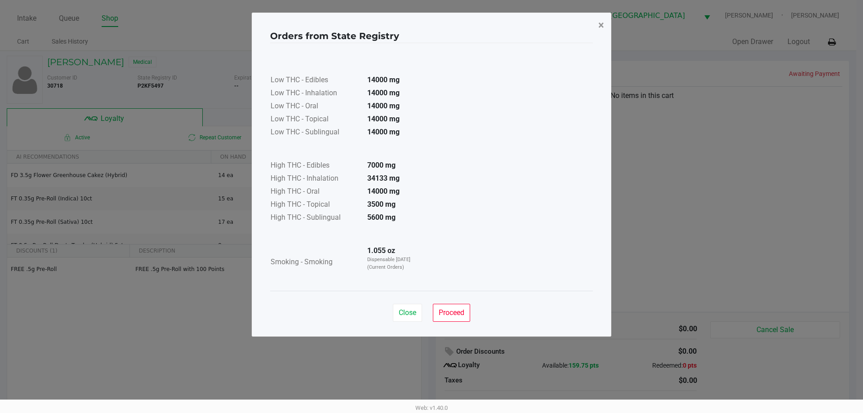
click at [597, 24] on button "×" at bounding box center [601, 25] width 20 height 25
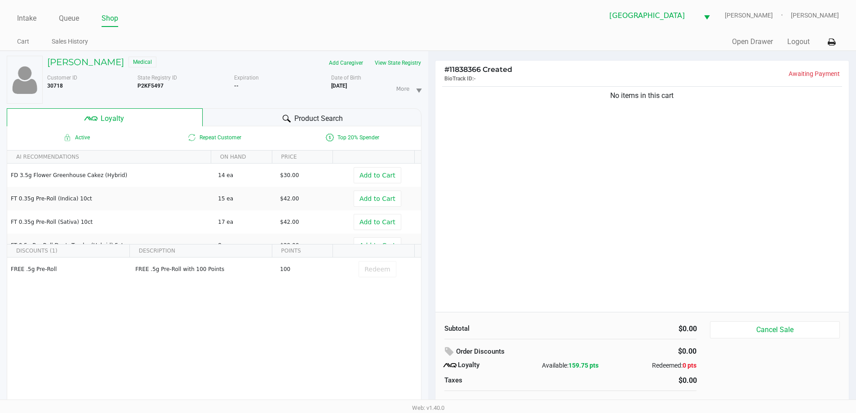
click at [504, 14] on div "North Port WC VAN-MORRISON Ericka Tutino" at bounding box center [633, 15] width 411 height 22
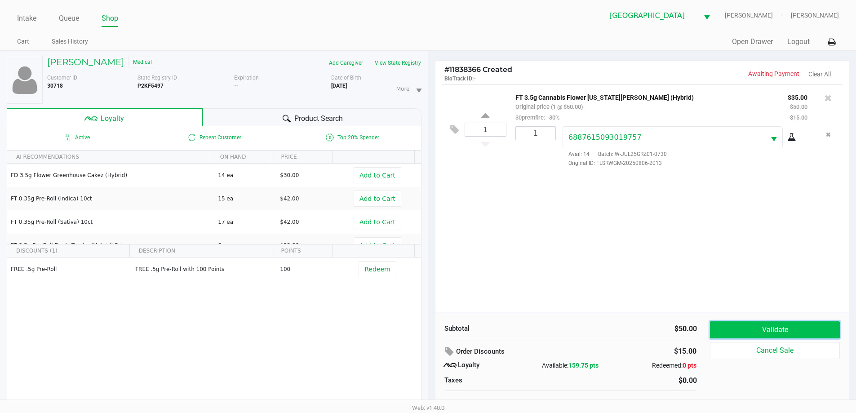
click at [833, 324] on button "Validate" at bounding box center [774, 329] width 129 height 17
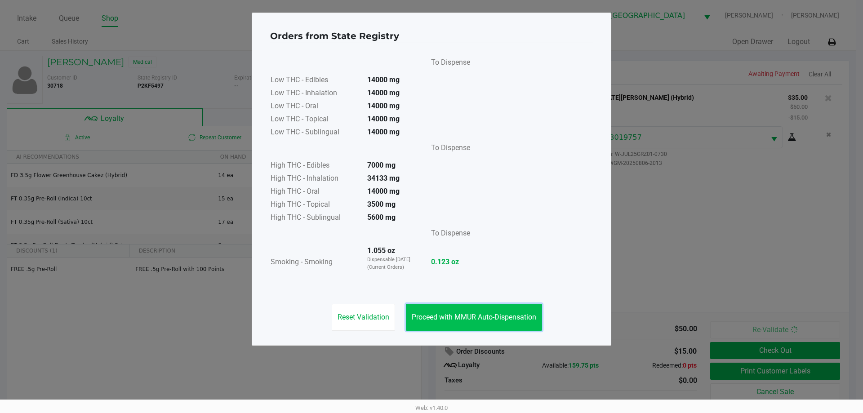
click at [468, 307] on button "Proceed with MMUR Auto-Dispensation" at bounding box center [474, 317] width 136 height 27
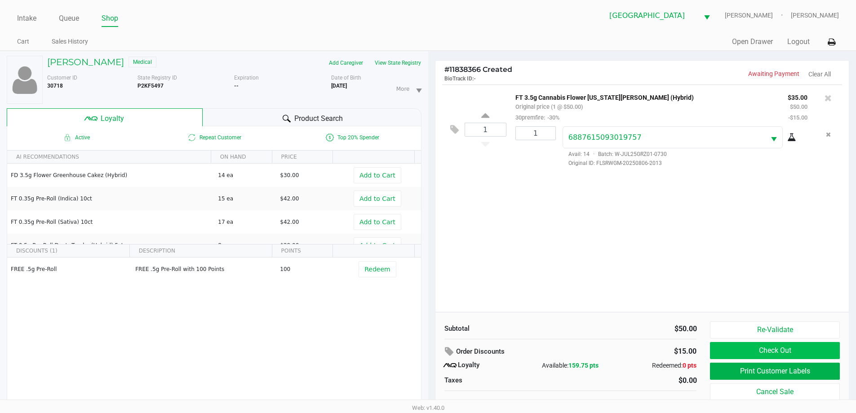
scroll to position [9, 0]
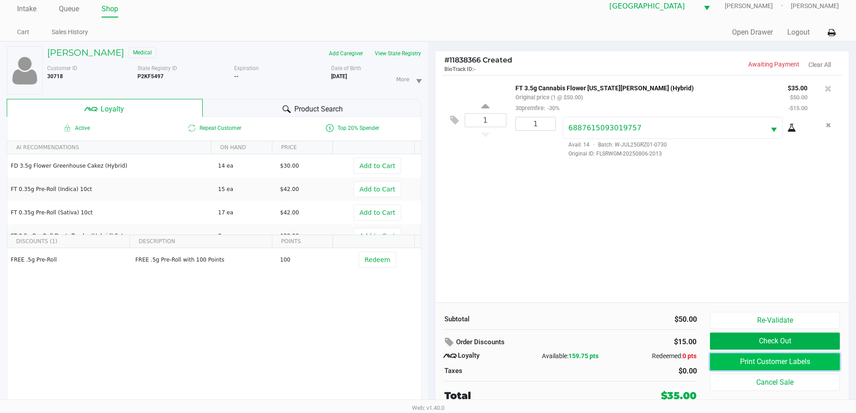
click at [755, 367] on button "Print Customer Labels" at bounding box center [774, 361] width 129 height 17
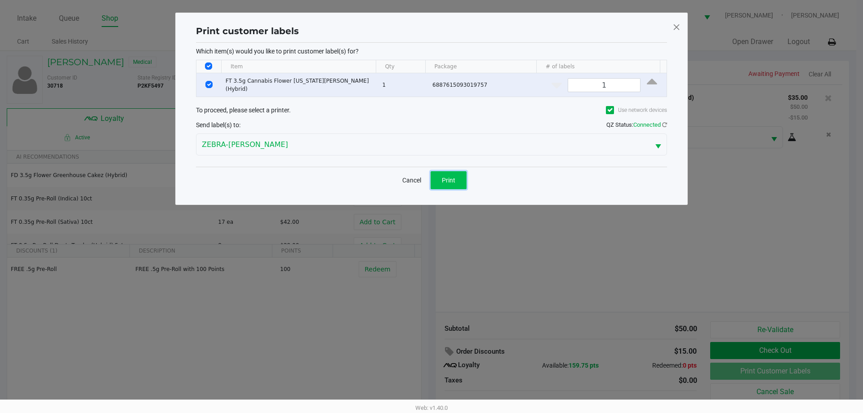
click at [455, 181] on span "Print" at bounding box center [448, 180] width 13 height 7
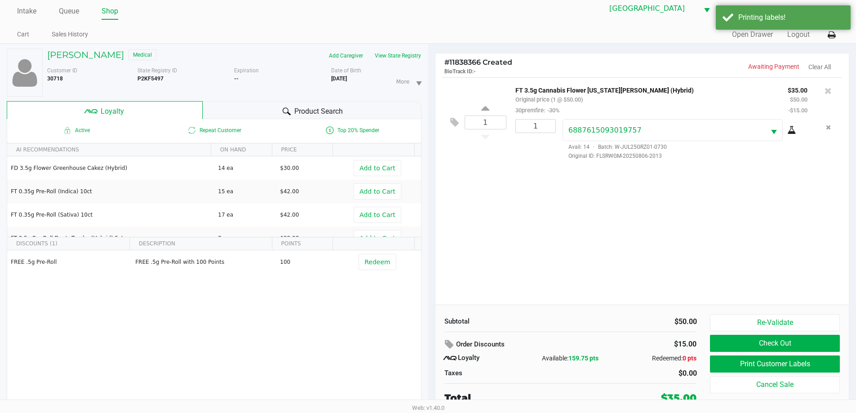
scroll to position [9, 0]
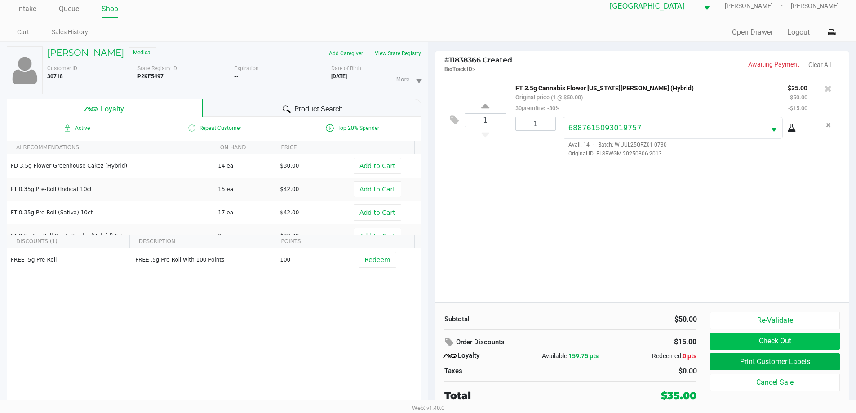
click at [810, 346] on button "Check Out" at bounding box center [774, 341] width 129 height 17
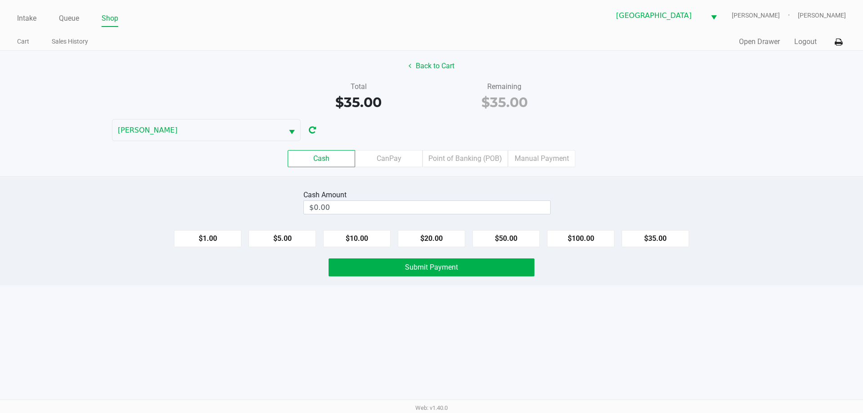
click at [668, 234] on button "$35.00" at bounding box center [655, 238] width 67 height 17
type input "$35.00"
click at [432, 270] on span "Submit Payment" at bounding box center [431, 267] width 53 height 9
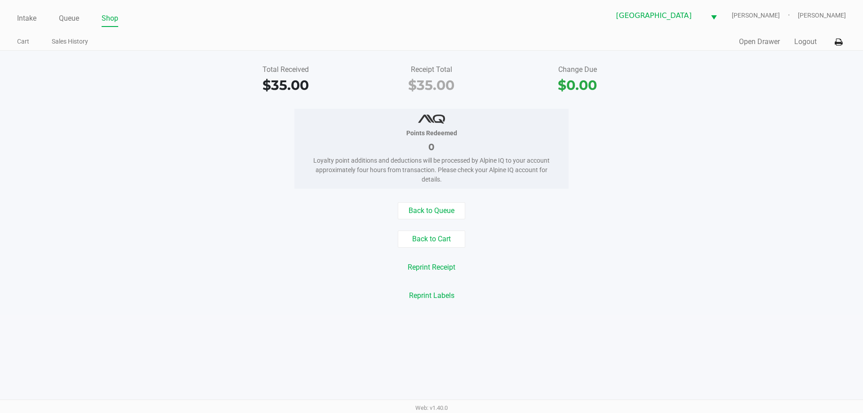
click at [32, 21] on link "Intake" at bounding box center [26, 18] width 19 height 13
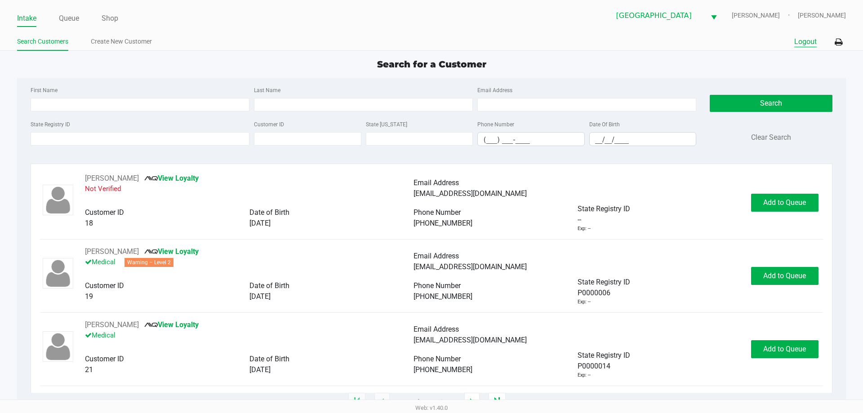
click at [808, 45] on button "Logout" at bounding box center [805, 41] width 22 height 11
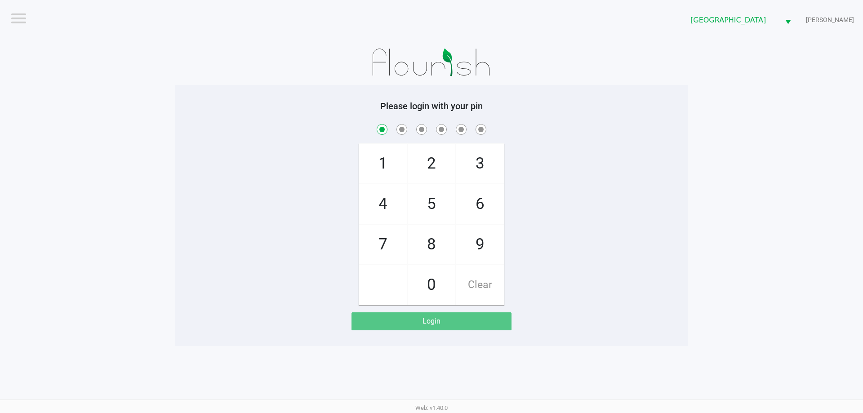
checkbox input "true"
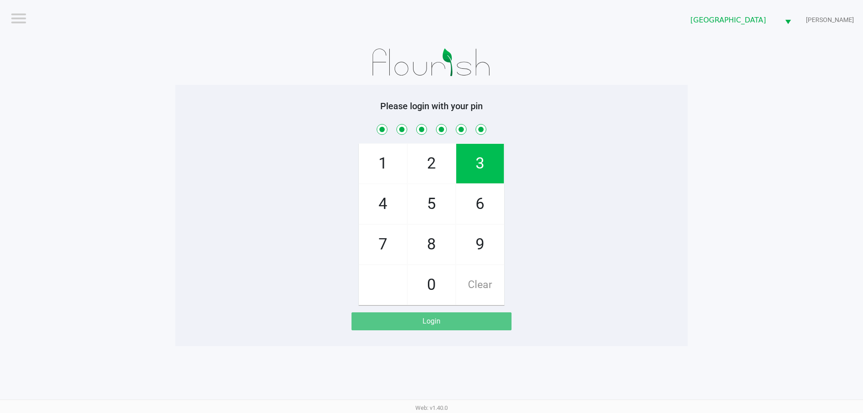
checkbox input "true"
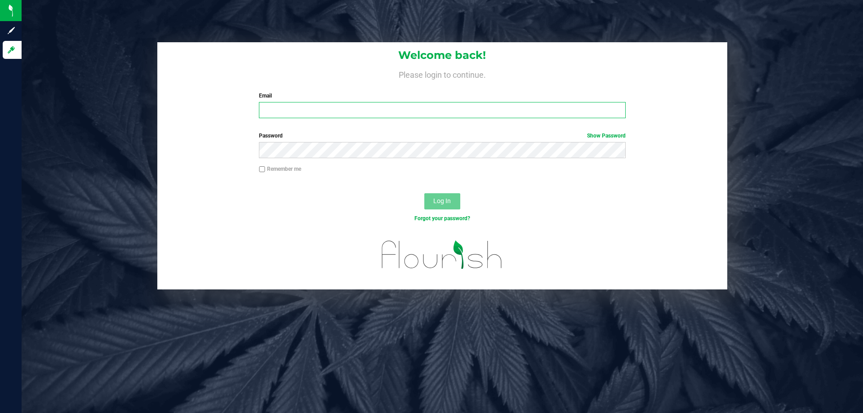
click at [278, 106] on input "Email" at bounding box center [442, 110] width 366 height 16
type input "[EMAIL_ADDRESS][DOMAIN_NAME]"
click at [424, 193] on button "Log In" at bounding box center [442, 201] width 36 height 16
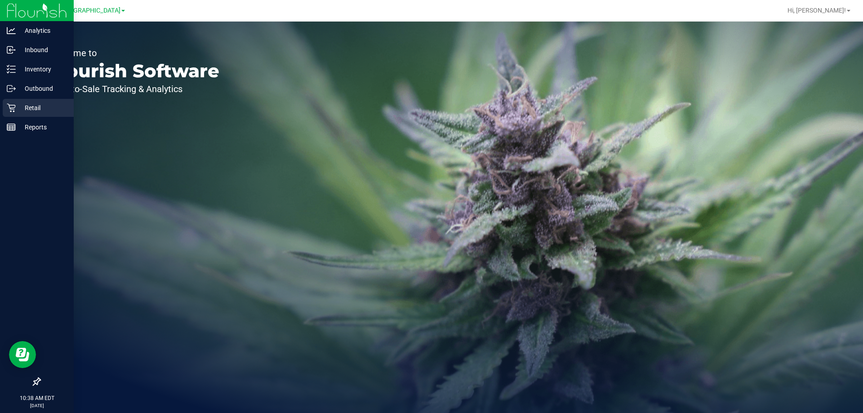
click at [21, 103] on p "Retail" at bounding box center [43, 107] width 54 height 11
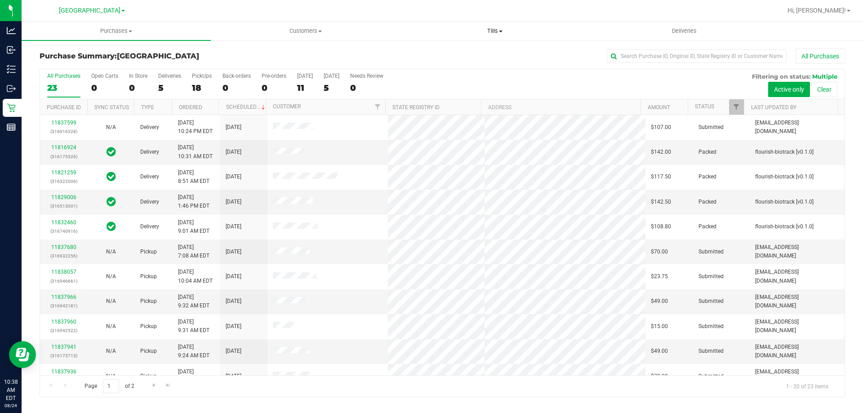
click at [499, 34] on span "Tills" at bounding box center [495, 31] width 188 height 8
click at [486, 55] on li "Manage tills" at bounding box center [494, 54] width 189 height 11
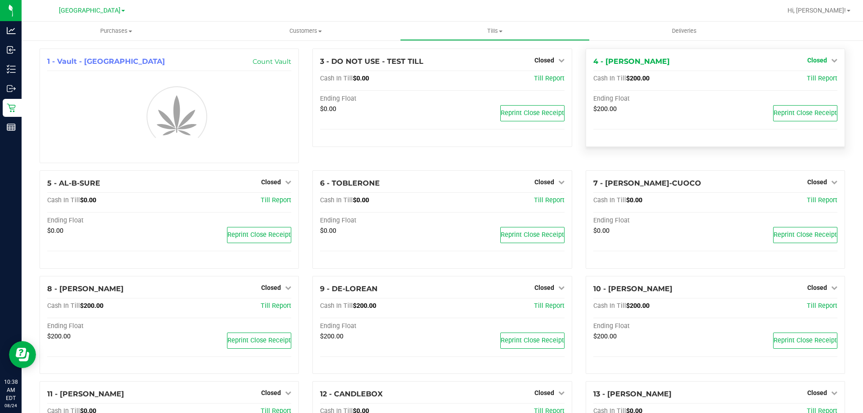
click at [831, 60] on icon at bounding box center [834, 60] width 6 height 6
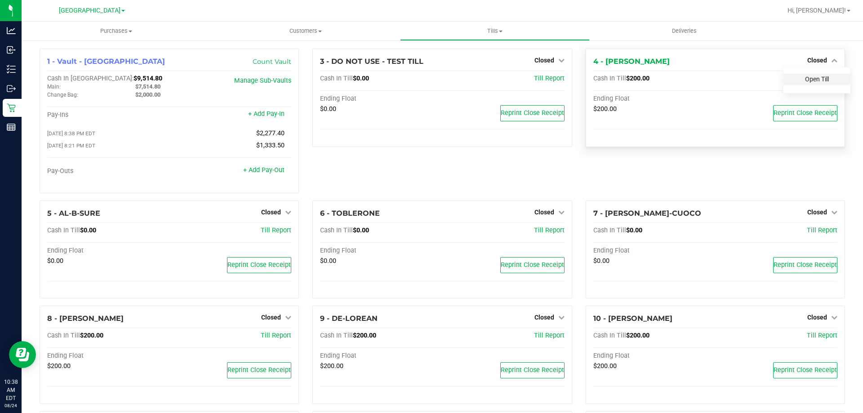
click at [821, 78] on link "Open Till" at bounding box center [817, 79] width 24 height 7
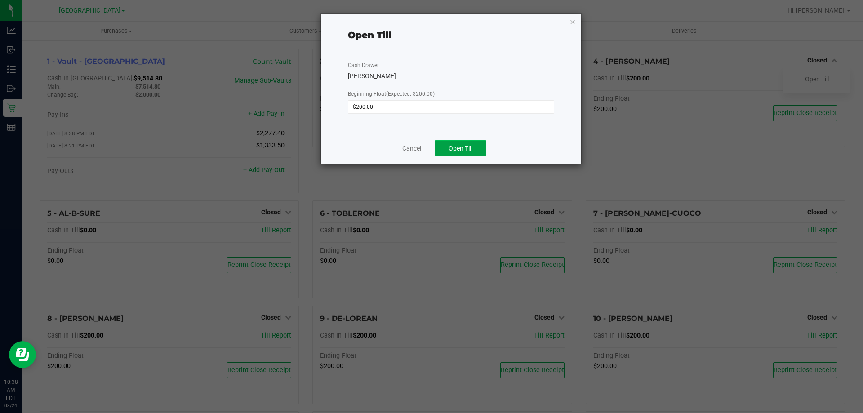
click at [462, 150] on span "Open Till" at bounding box center [461, 148] width 24 height 7
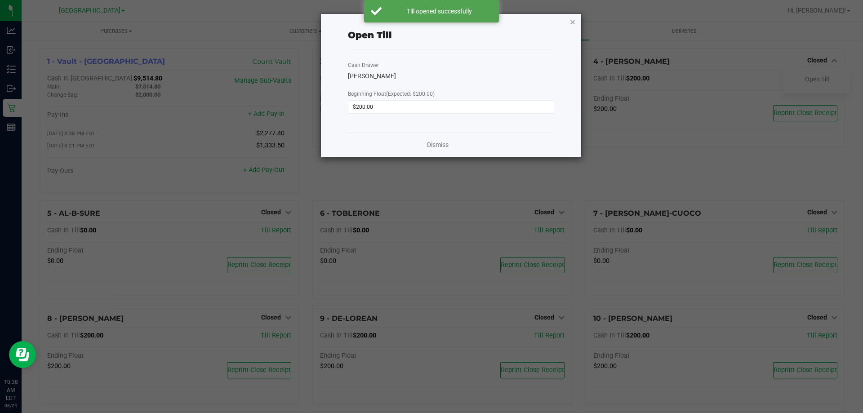
click at [572, 22] on icon "button" at bounding box center [573, 21] width 6 height 11
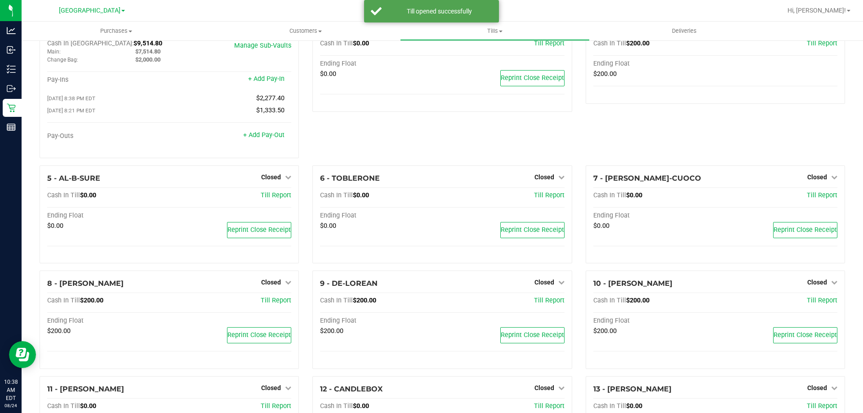
scroll to position [90, 0]
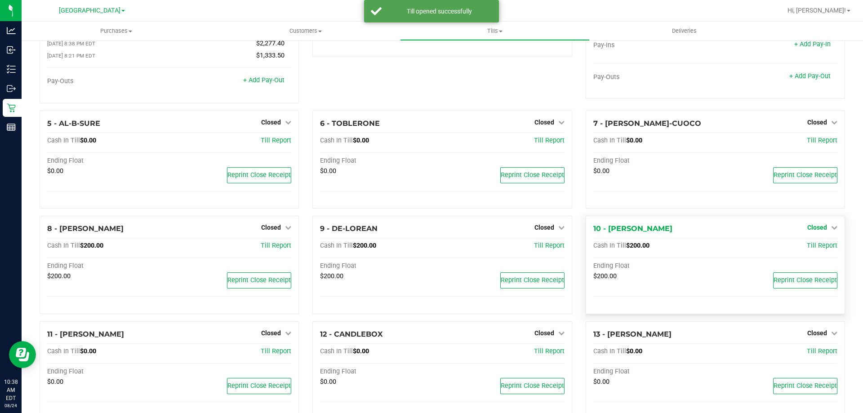
click at [819, 227] on span "Closed" at bounding box center [817, 227] width 20 height 7
click at [811, 248] on link "Open Till" at bounding box center [817, 246] width 24 height 7
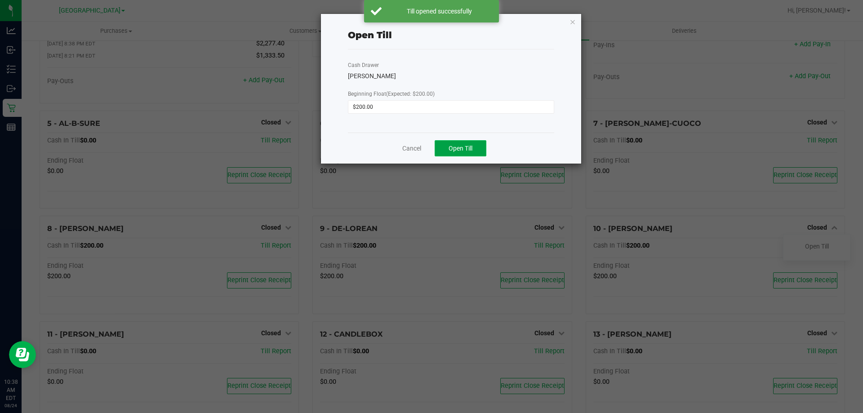
click at [445, 147] on button "Open Till" at bounding box center [461, 148] width 52 height 16
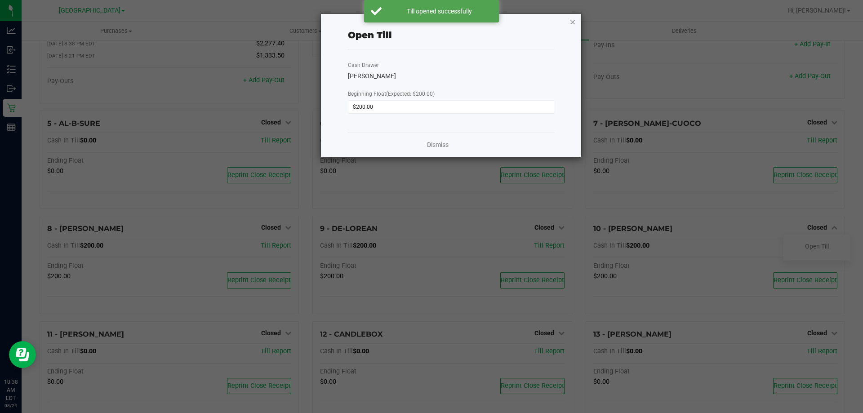
click at [572, 22] on icon "button" at bounding box center [573, 21] width 6 height 11
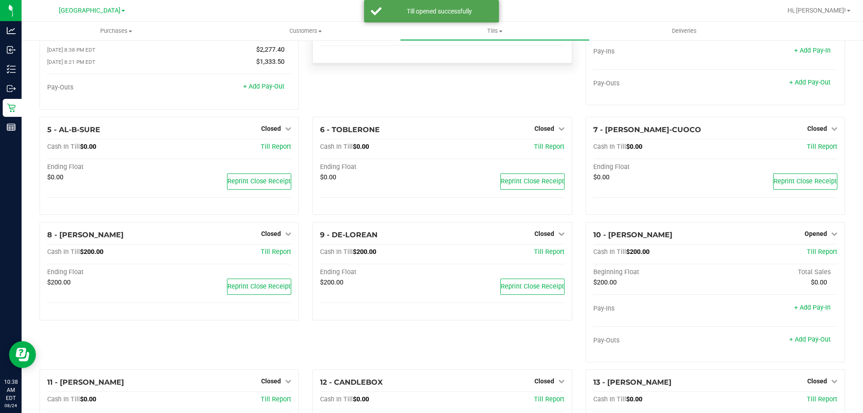
scroll to position [68, 0]
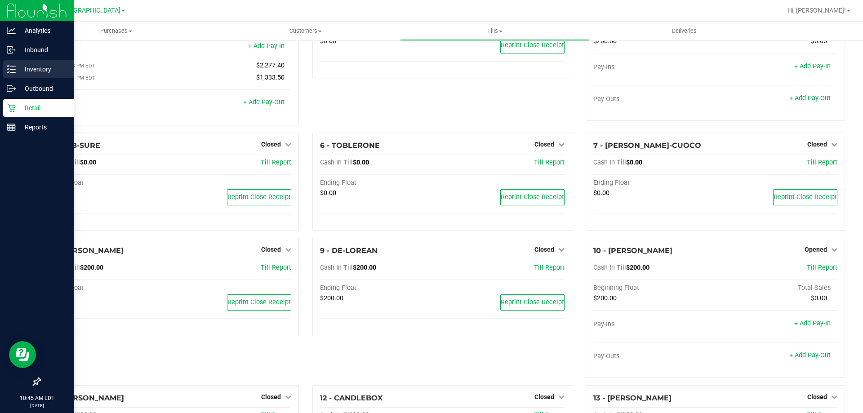
click at [19, 73] on p "Inventory" at bounding box center [43, 69] width 54 height 11
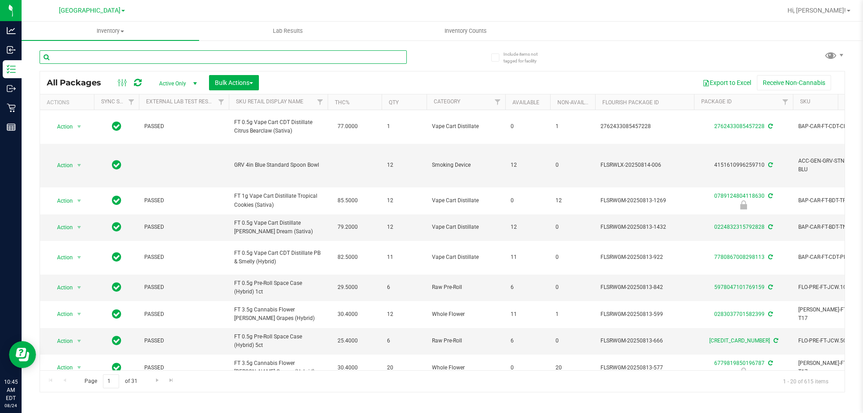
click at [144, 62] on input "text" at bounding box center [223, 56] width 367 height 13
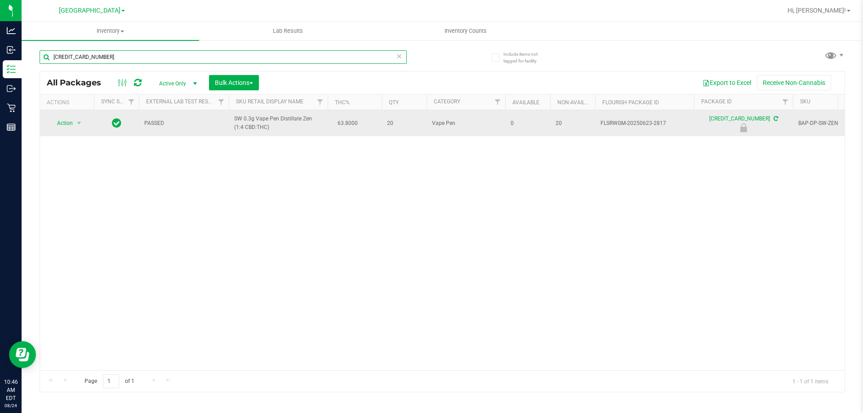
type input "[CREDIT_CARD_NUMBER]"
click at [67, 121] on span "Action" at bounding box center [61, 123] width 24 height 13
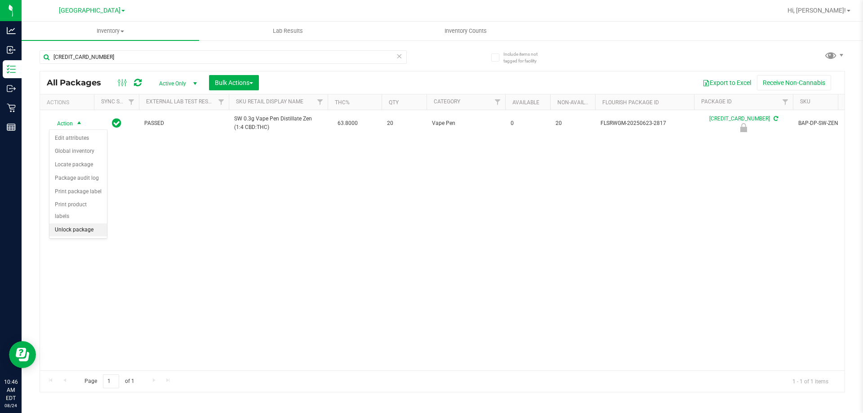
click at [88, 223] on li "Unlock package" at bounding box center [78, 229] width 58 height 13
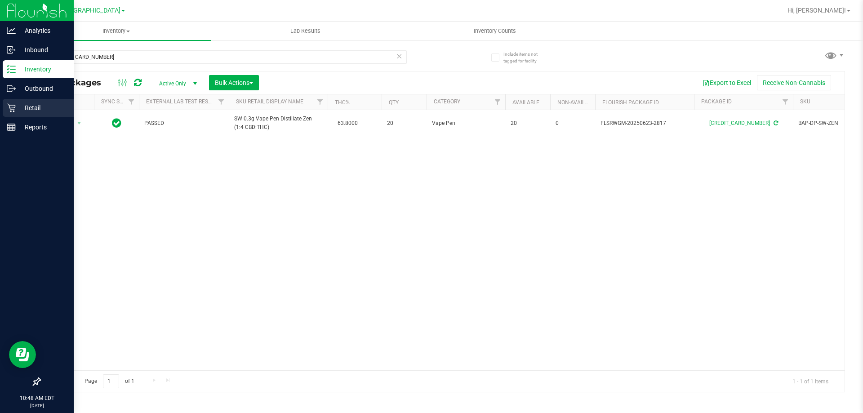
click at [21, 109] on p "Retail" at bounding box center [43, 107] width 54 height 11
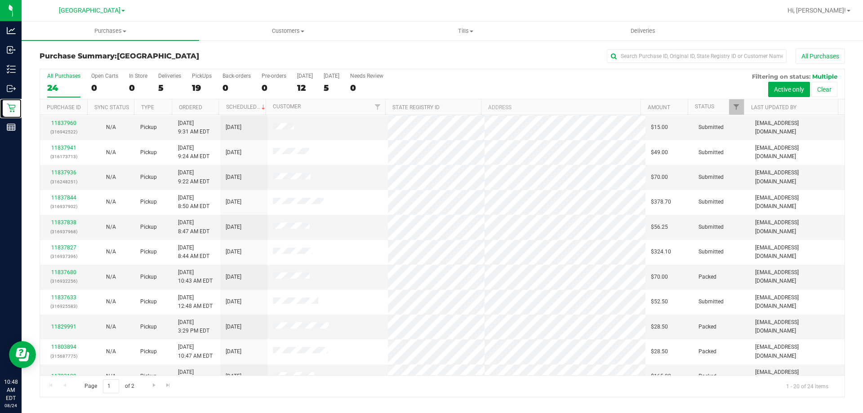
scroll to position [225, 0]
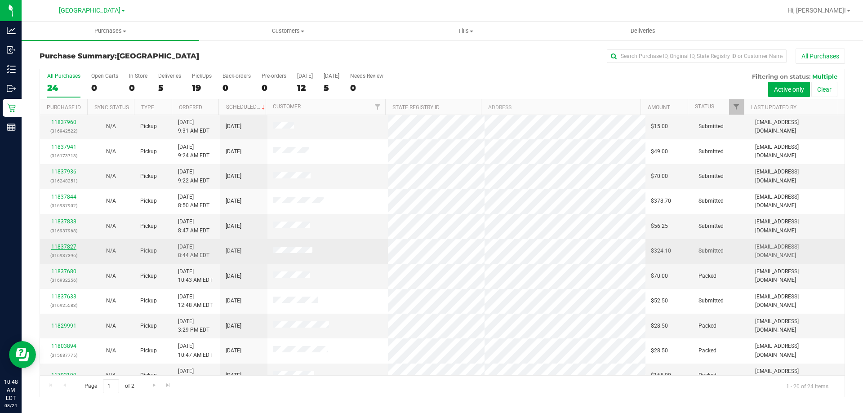
click at [68, 244] on link "11837827" at bounding box center [63, 247] width 25 height 6
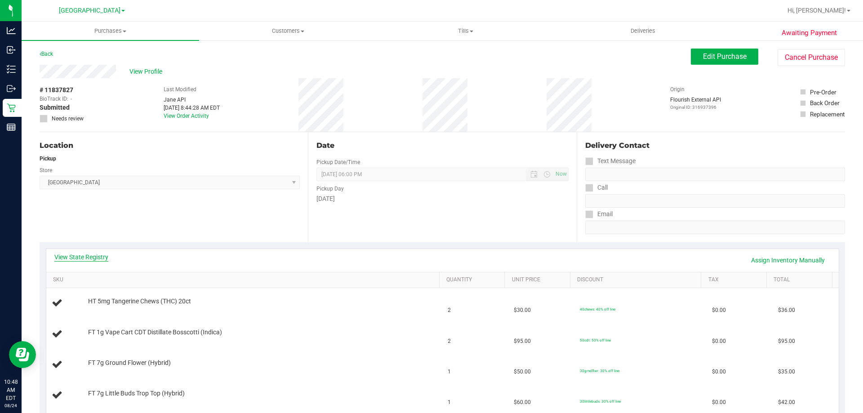
click at [88, 258] on link "View State Registry" at bounding box center [81, 257] width 54 height 9
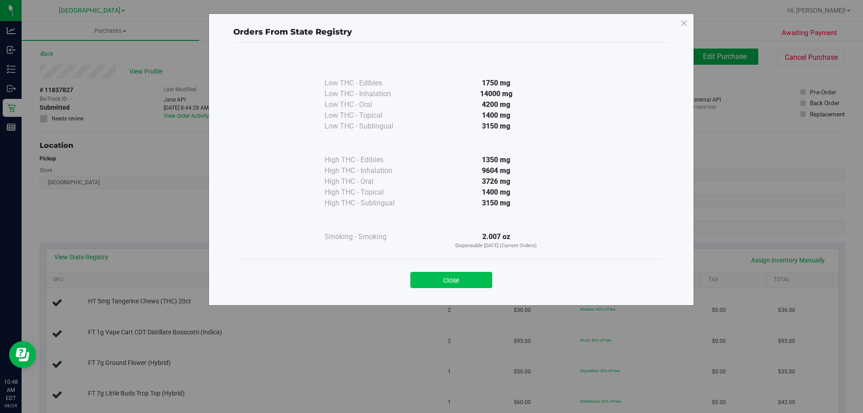
click at [442, 276] on button "Close" at bounding box center [451, 280] width 82 height 16
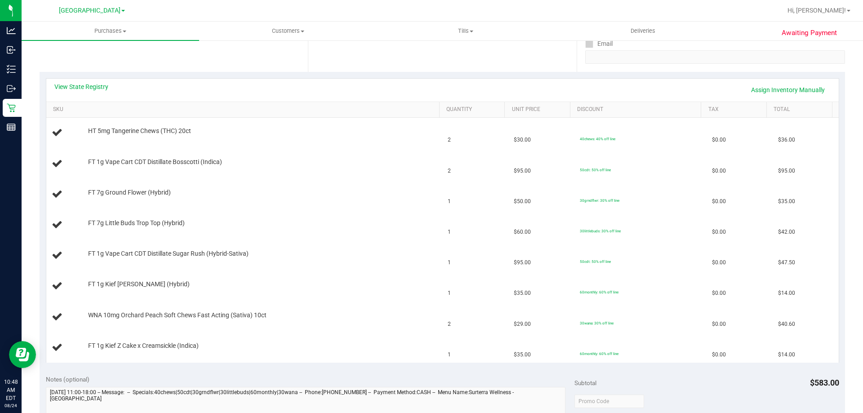
scroll to position [178, 0]
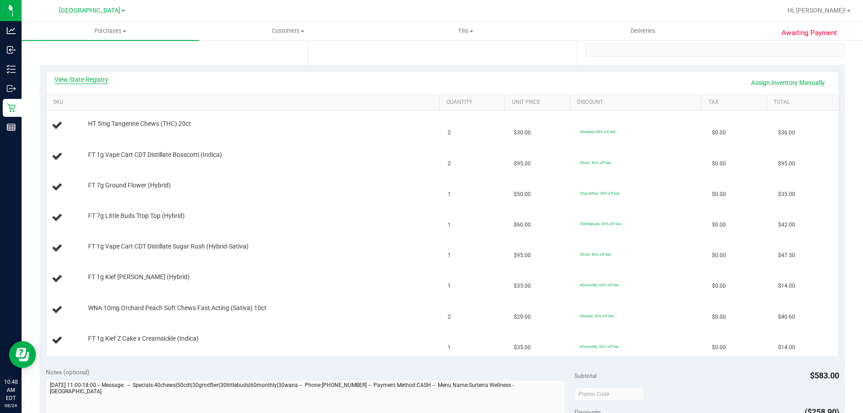
click at [85, 80] on link "View State Registry" at bounding box center [81, 79] width 54 height 9
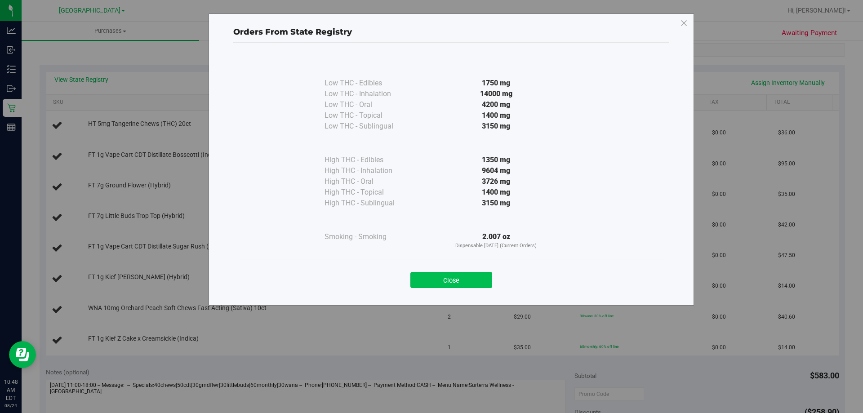
click at [452, 280] on button "Close" at bounding box center [451, 280] width 82 height 16
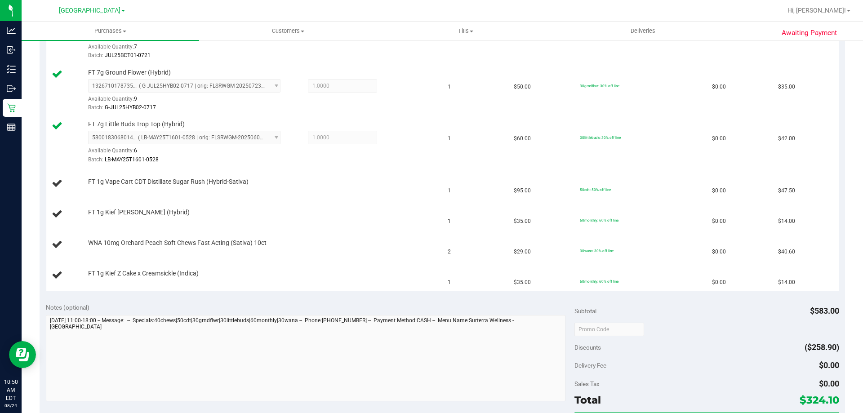
scroll to position [360, 0]
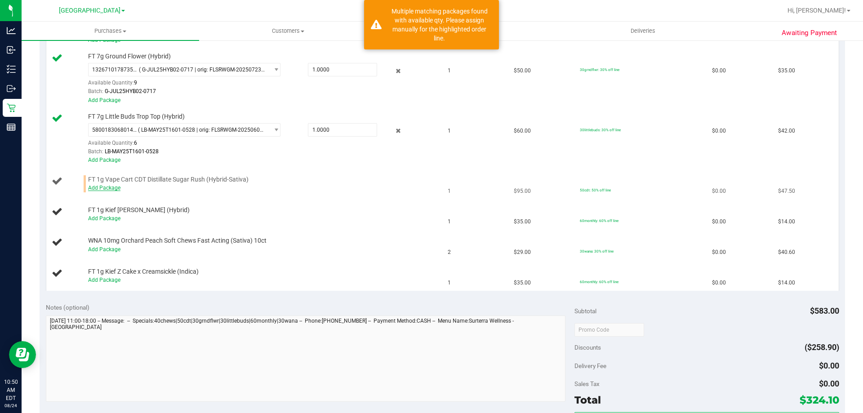
click at [102, 187] on link "Add Package" at bounding box center [104, 188] width 32 height 6
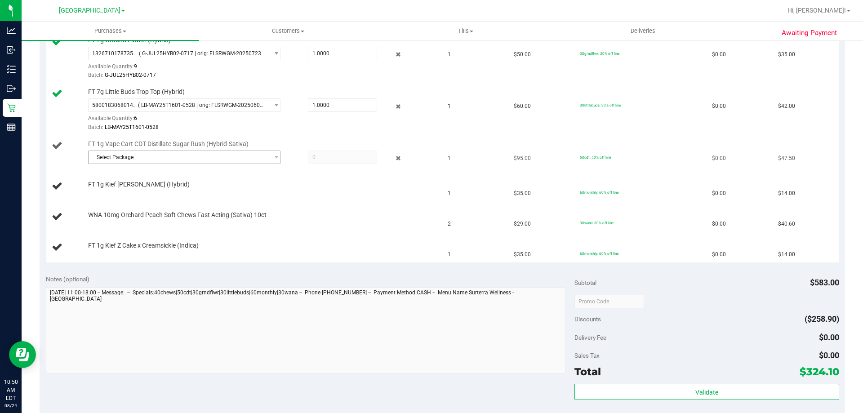
click at [227, 158] on span "Select Package" at bounding box center [179, 157] width 180 height 13
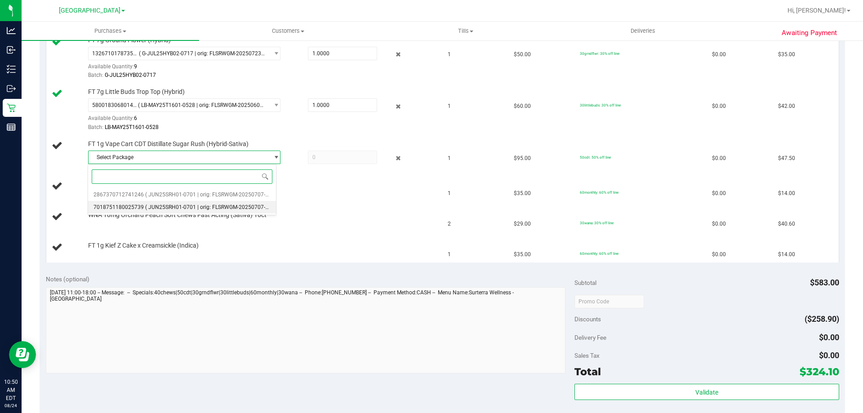
click at [220, 207] on span "( JUN25SRH01-0701 | orig: FLSRWGM-20250707-2302 )" at bounding box center [213, 207] width 136 height 6
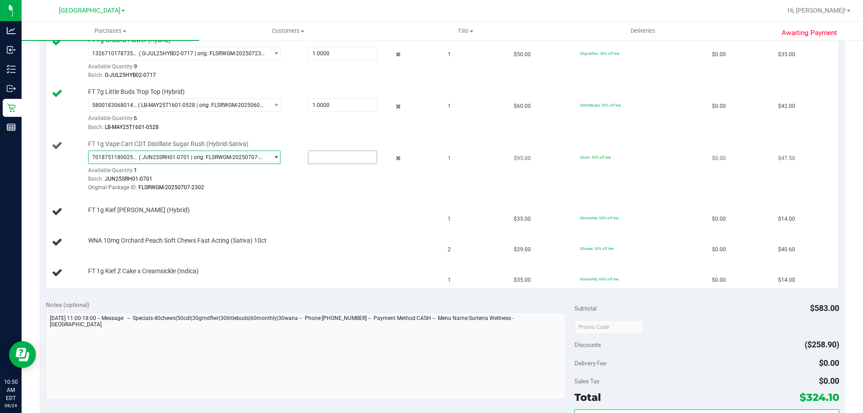
click at [336, 155] on input "text" at bounding box center [342, 157] width 68 height 13
type input "1"
click at [375, 254] on td "WNA 10mg Orchard Peach Soft Chews Fast Acting (Sativa) 10ct" at bounding box center [244, 242] width 396 height 31
type input "1.0000"
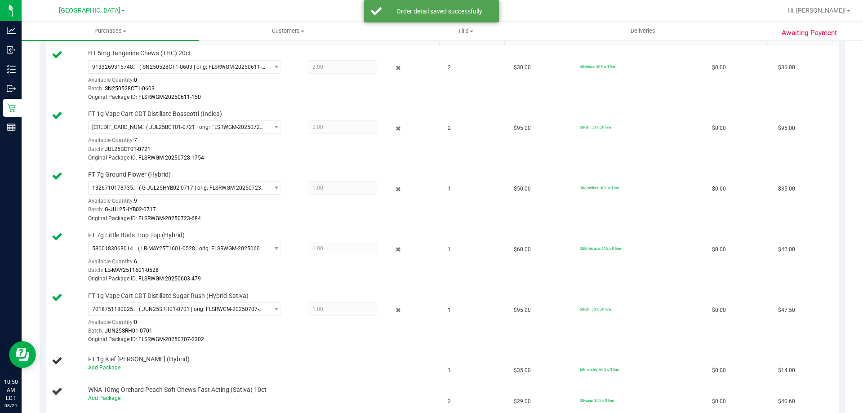
scroll to position [182, 0]
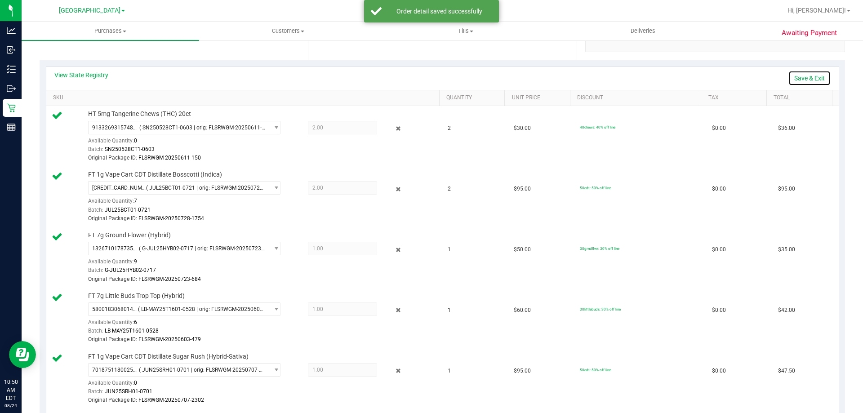
click at [810, 75] on link "Save & Exit" at bounding box center [809, 78] width 42 height 15
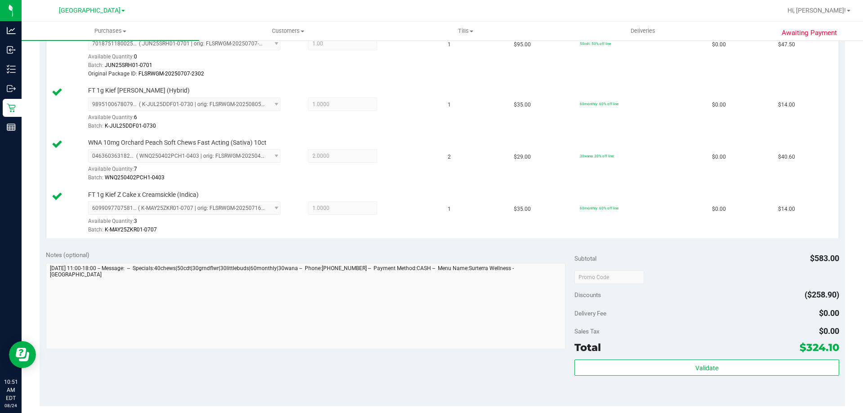
scroll to position [630, 0]
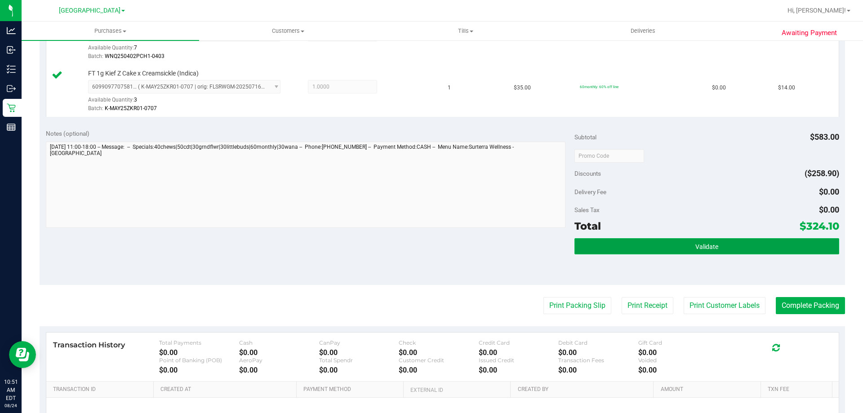
click at [746, 252] on button "Validate" at bounding box center [707, 246] width 264 height 16
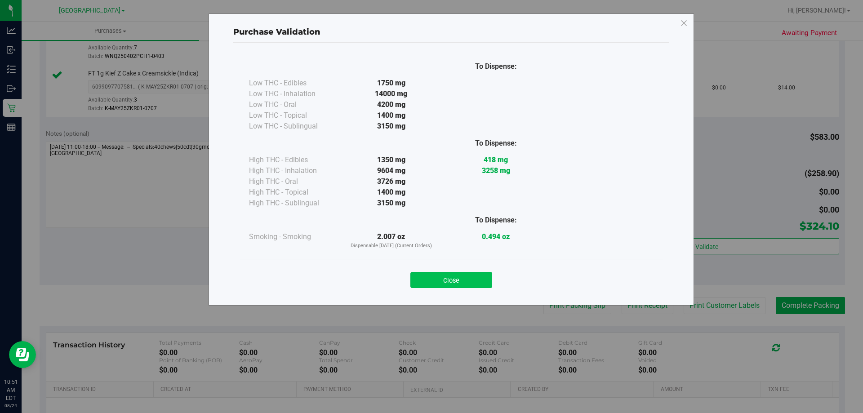
click at [436, 280] on button "Close" at bounding box center [451, 280] width 82 height 16
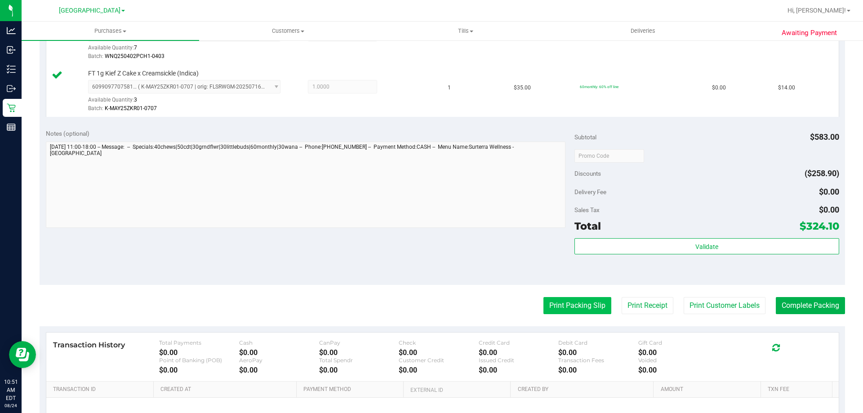
click at [552, 302] on button "Print Packing Slip" at bounding box center [577, 305] width 68 height 17
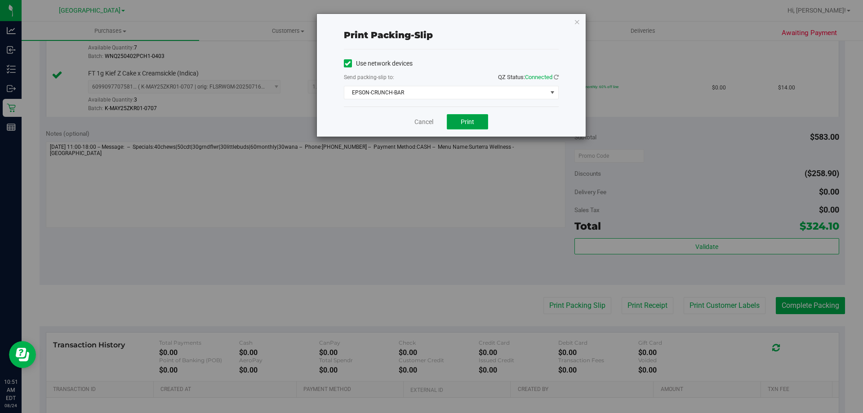
click at [466, 117] on button "Print" at bounding box center [467, 121] width 41 height 15
click at [577, 22] on icon "button" at bounding box center [577, 21] width 6 height 11
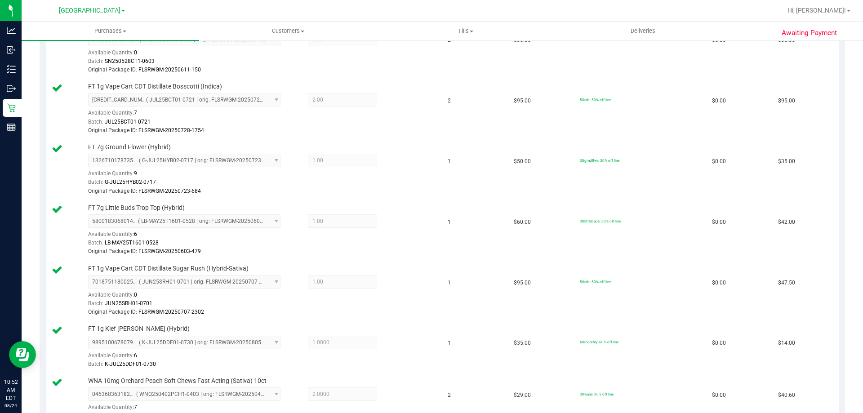
scroll to position [585, 0]
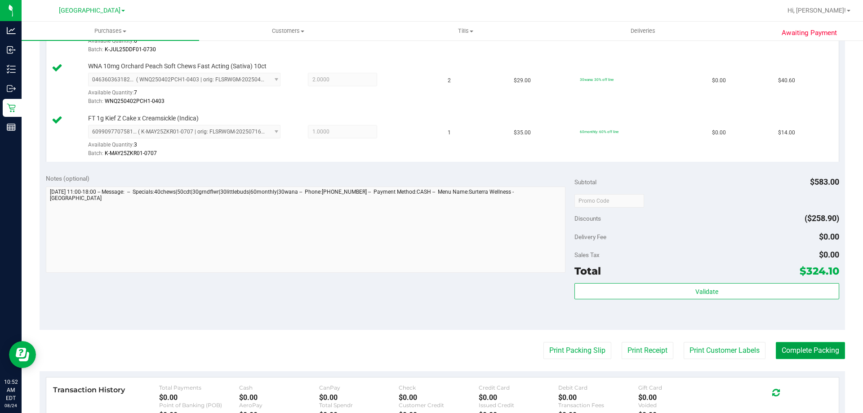
click at [785, 344] on button "Complete Packing" at bounding box center [810, 350] width 69 height 17
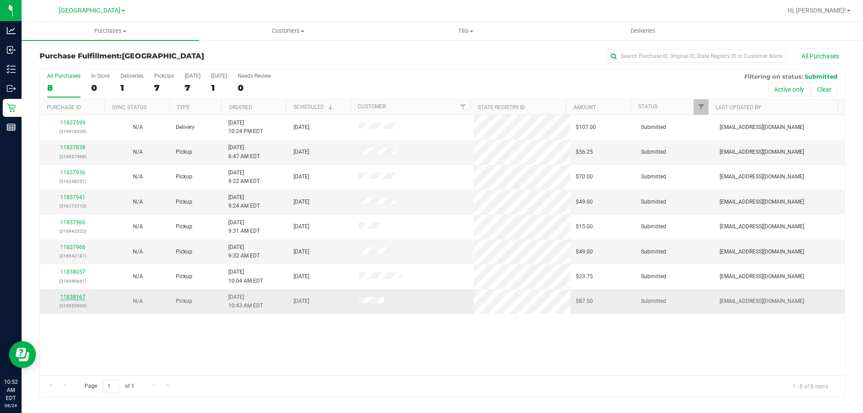
click at [79, 297] on link "11838167" at bounding box center [72, 297] width 25 height 6
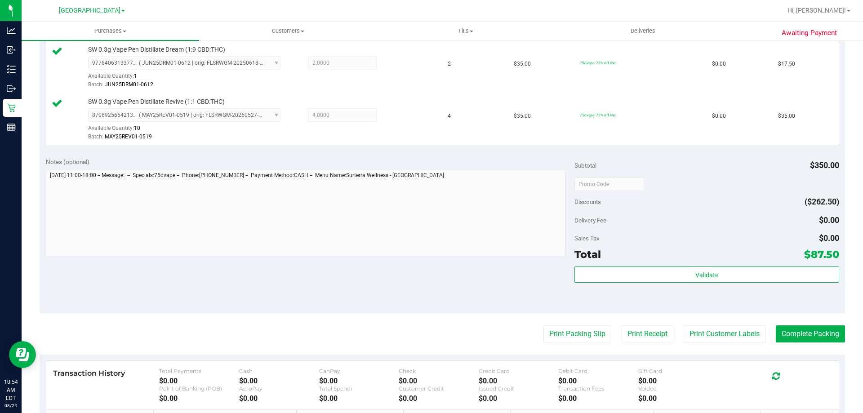
scroll to position [315, 0]
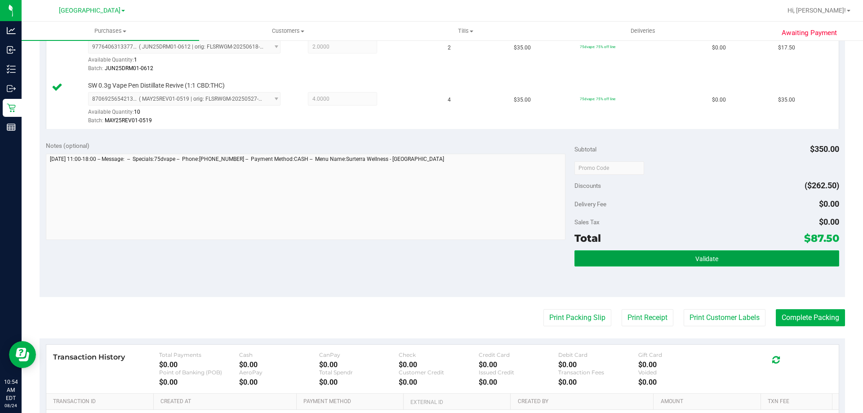
click at [714, 262] on button "Validate" at bounding box center [707, 258] width 264 height 16
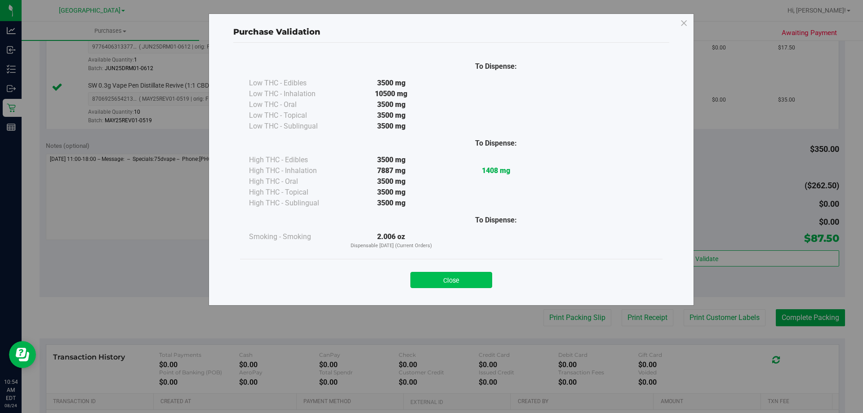
click at [465, 284] on button "Close" at bounding box center [451, 280] width 82 height 16
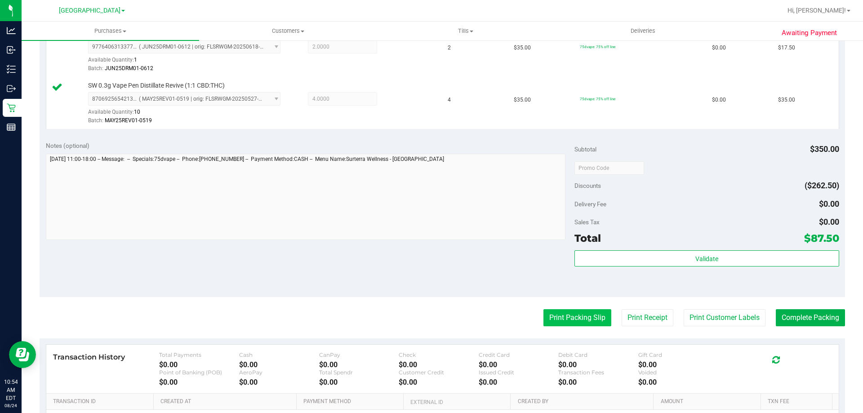
click at [552, 314] on button "Print Packing Slip" at bounding box center [577, 317] width 68 height 17
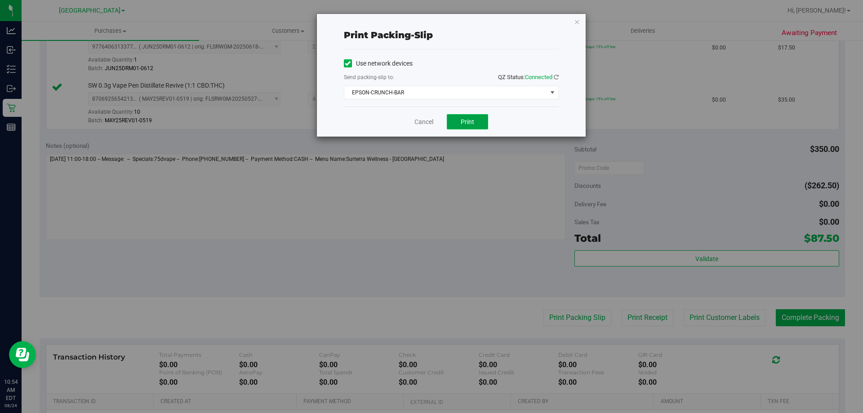
click at [471, 127] on button "Print" at bounding box center [467, 121] width 41 height 15
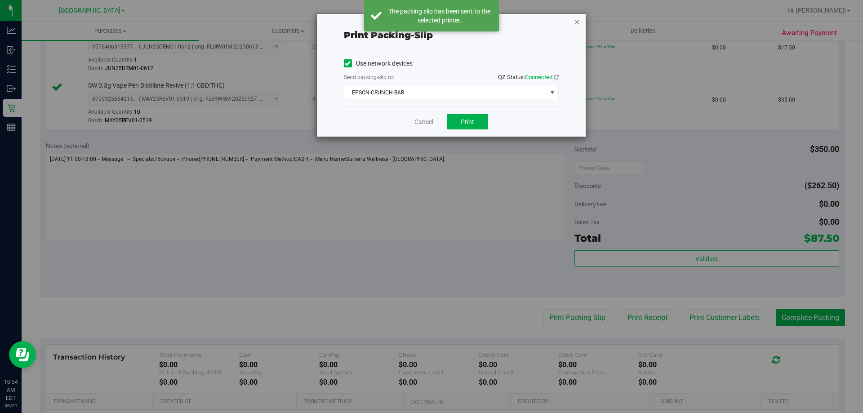
click at [576, 23] on icon "button" at bounding box center [577, 21] width 6 height 11
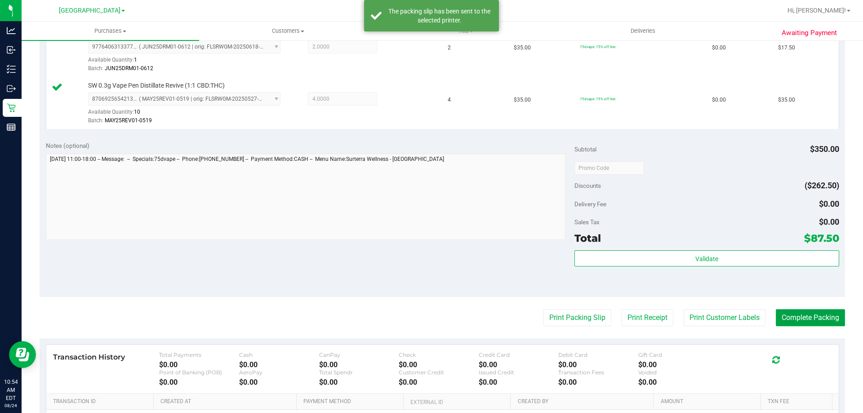
click at [822, 319] on button "Complete Packing" at bounding box center [810, 317] width 69 height 17
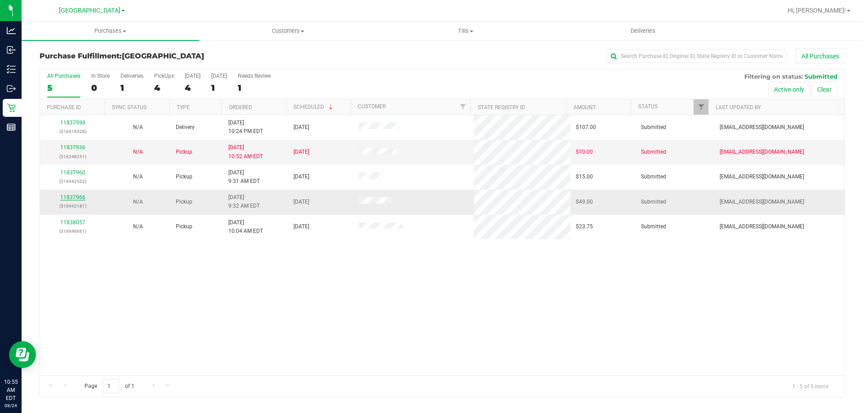
click at [73, 197] on link "11837966" at bounding box center [72, 197] width 25 height 6
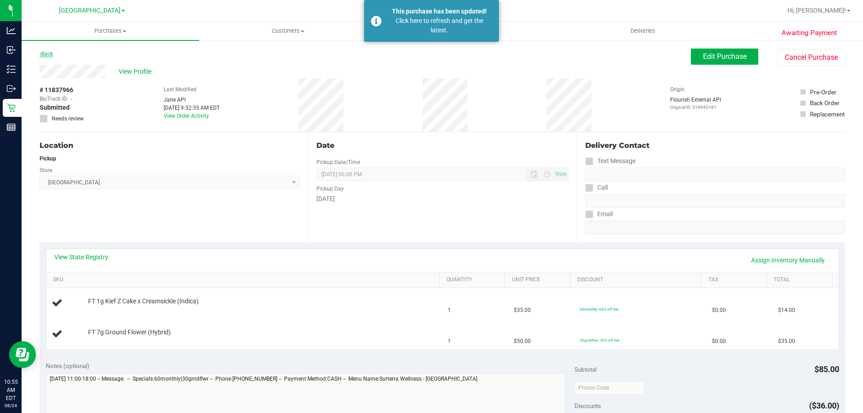
click at [44, 53] on link "Back" at bounding box center [46, 54] width 13 height 6
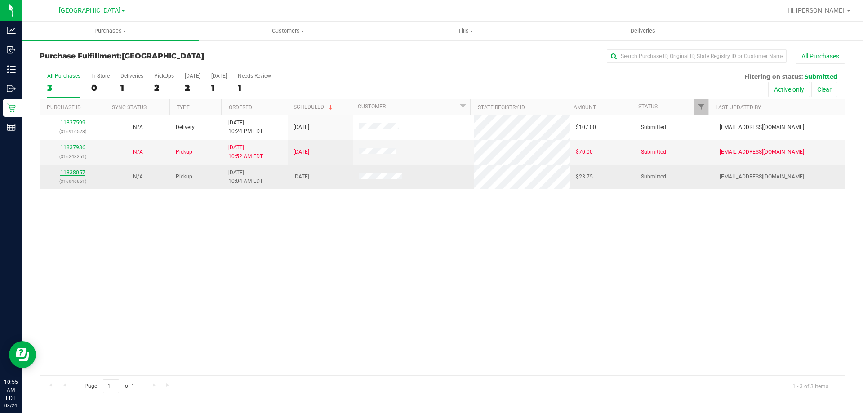
click at [71, 172] on link "11838057" at bounding box center [72, 172] width 25 height 6
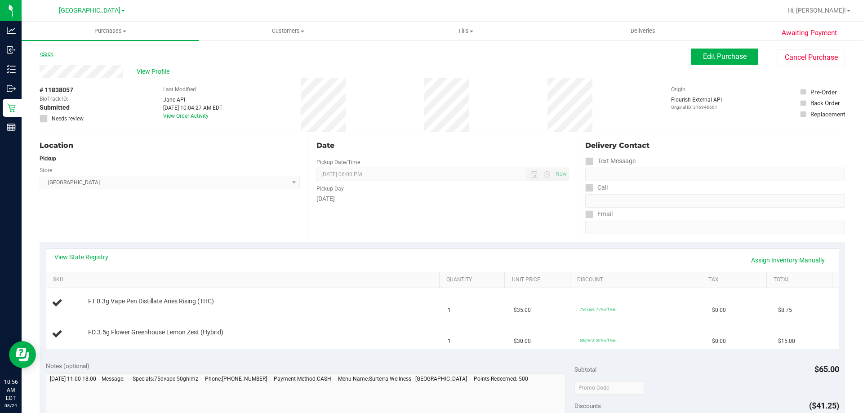
click at [49, 54] on link "Back" at bounding box center [46, 54] width 13 height 6
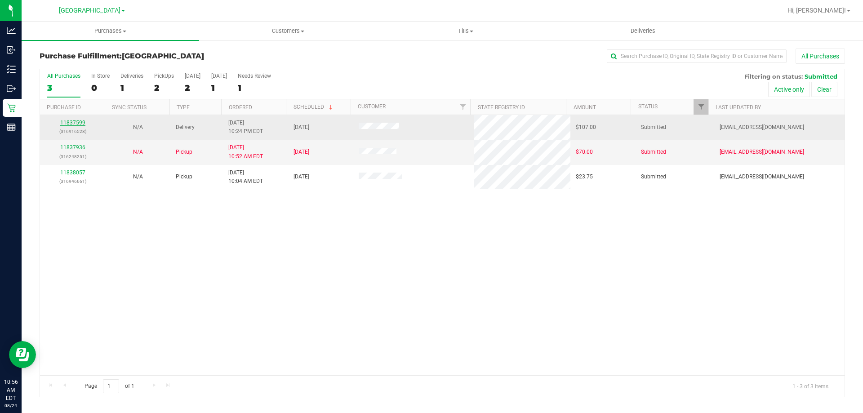
click at [75, 120] on link "11837599" at bounding box center [72, 123] width 25 height 6
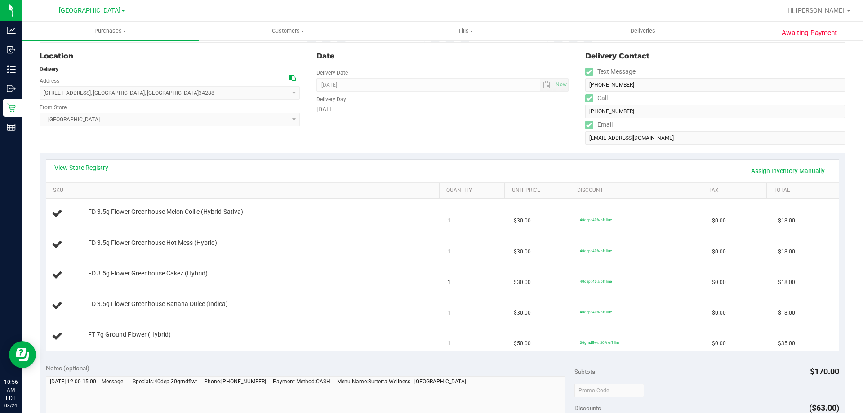
scroll to position [90, 0]
click at [101, 168] on link "View State Registry" at bounding box center [81, 167] width 54 height 9
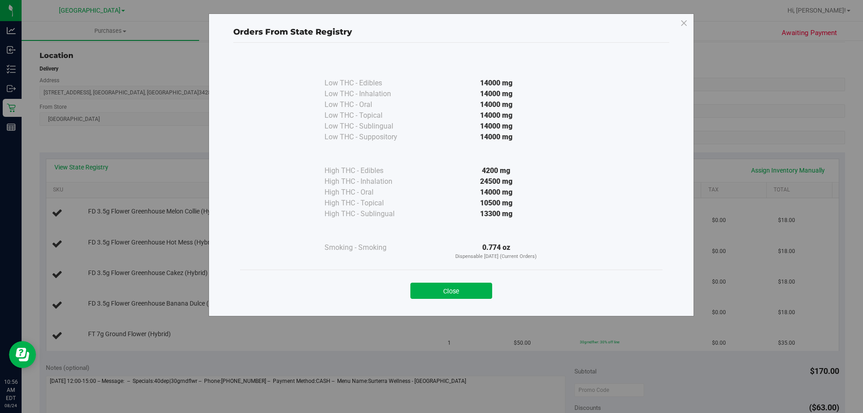
click at [689, 25] on div "Orders From State Registry Low THC - Edibles 14000 mg" at bounding box center [451, 164] width 485 height 303
click at [686, 25] on icon at bounding box center [684, 23] width 8 height 14
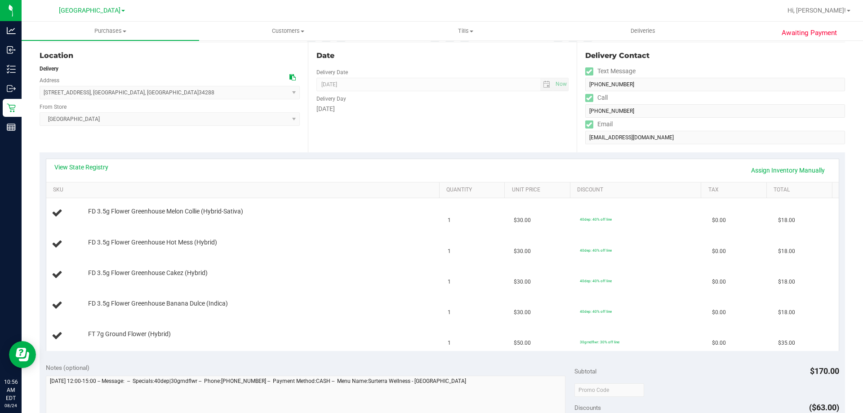
scroll to position [135, 0]
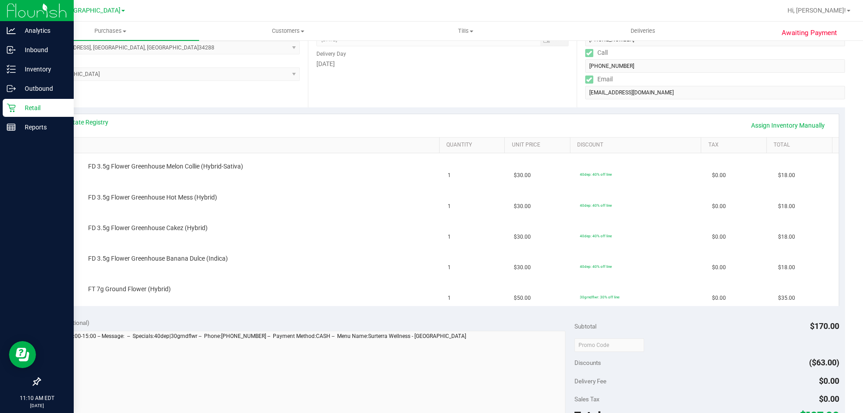
click at [21, 109] on p "Retail" at bounding box center [43, 107] width 54 height 11
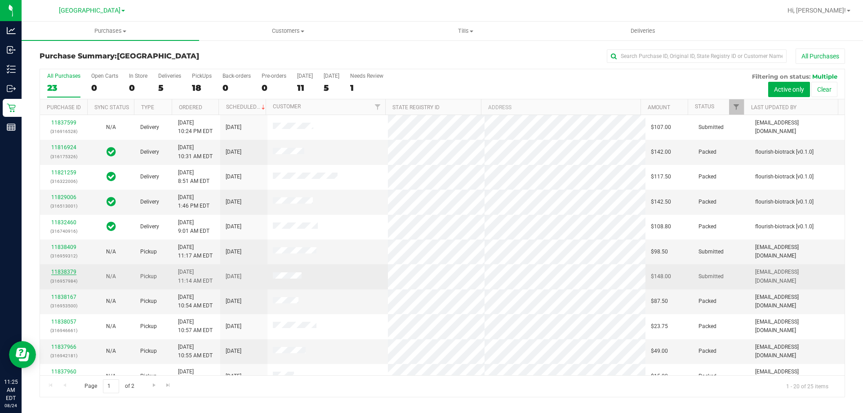
click at [62, 274] on link "11838379" at bounding box center [63, 272] width 25 height 6
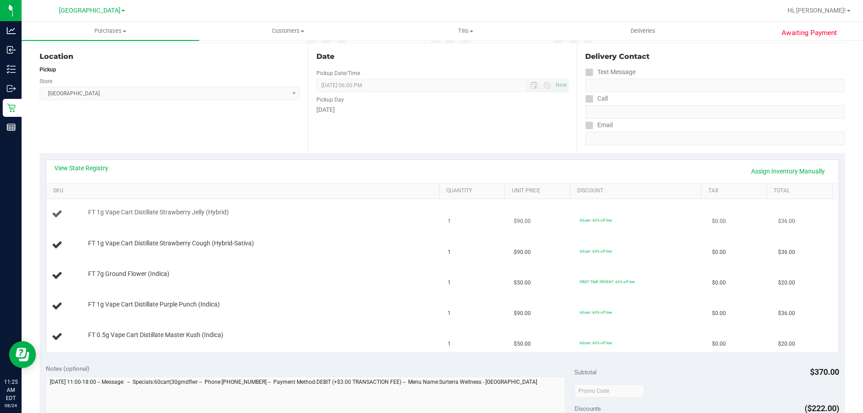
scroll to position [90, 0]
click at [97, 164] on link "View State Registry" at bounding box center [81, 167] width 54 height 9
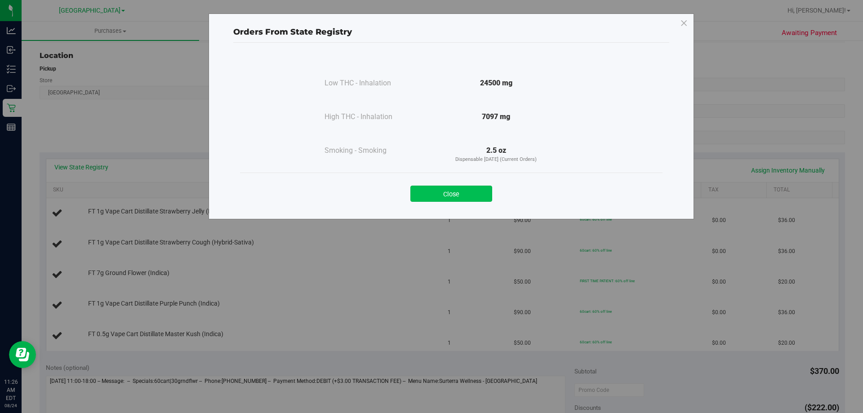
click at [441, 195] on button "Close" at bounding box center [451, 194] width 82 height 16
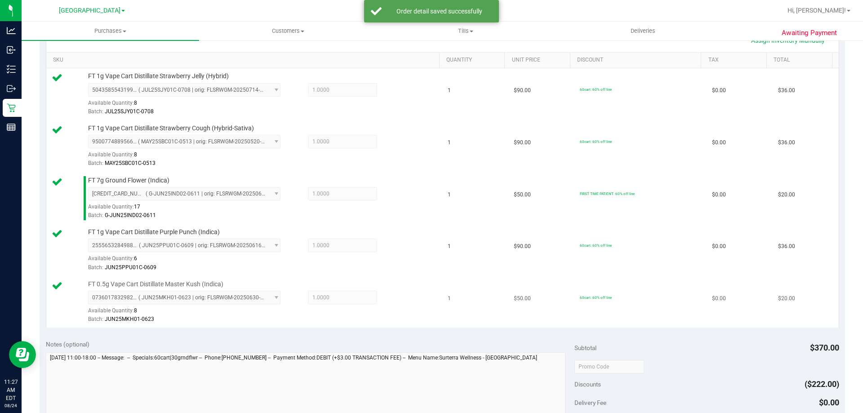
scroll to position [315, 0]
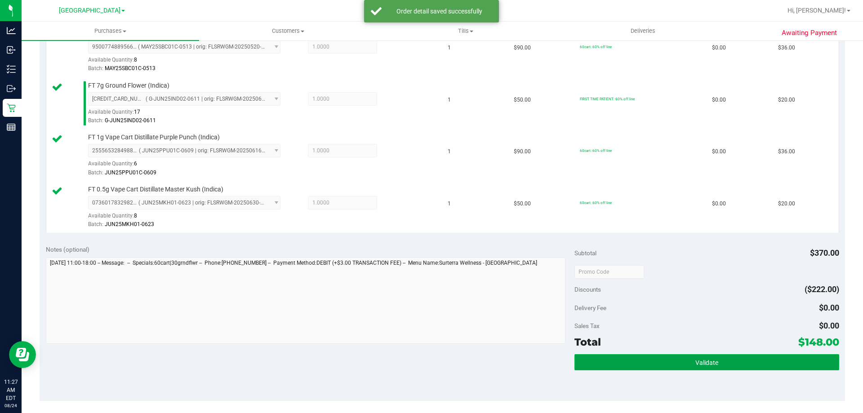
click at [686, 364] on button "Validate" at bounding box center [707, 362] width 264 height 16
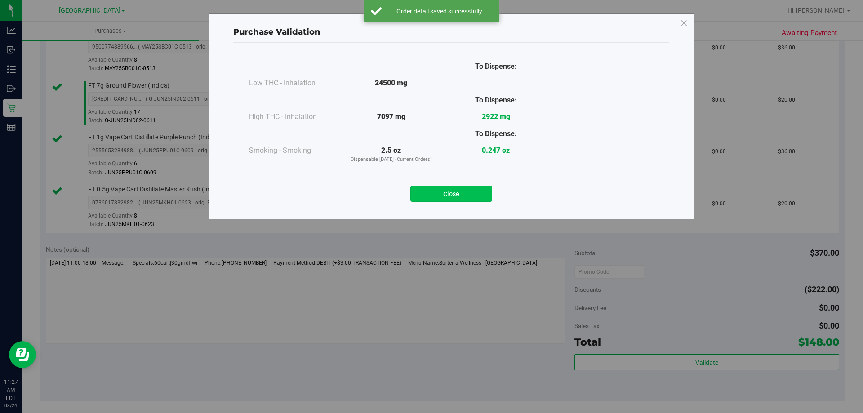
click at [462, 195] on button "Close" at bounding box center [451, 194] width 82 height 16
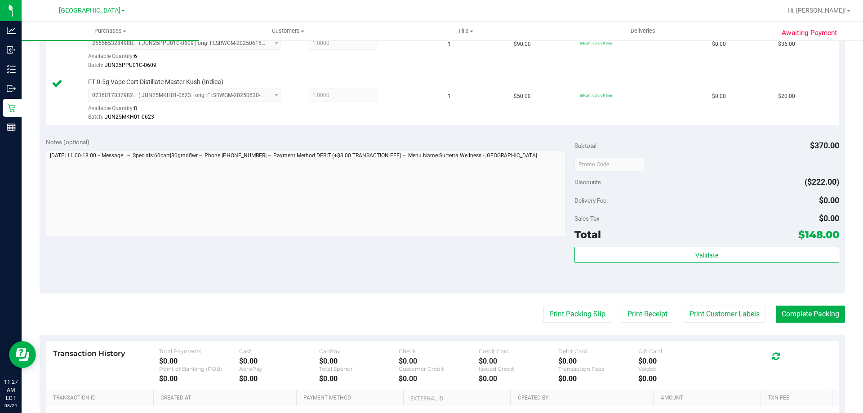
scroll to position [530, 0]
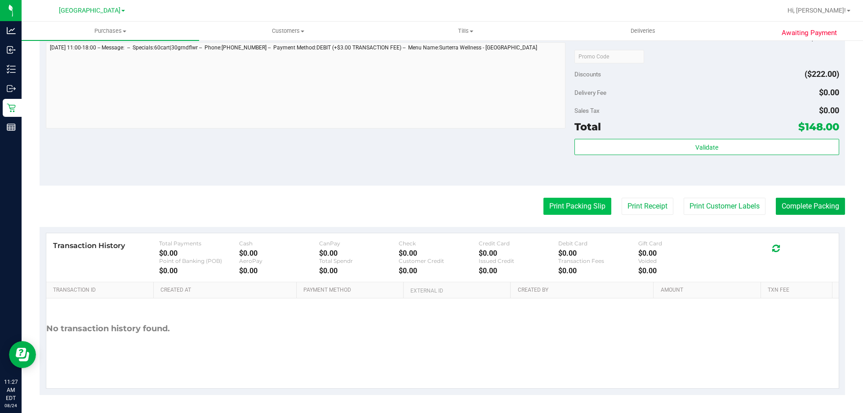
click at [572, 210] on button "Print Packing Slip" at bounding box center [577, 206] width 68 height 17
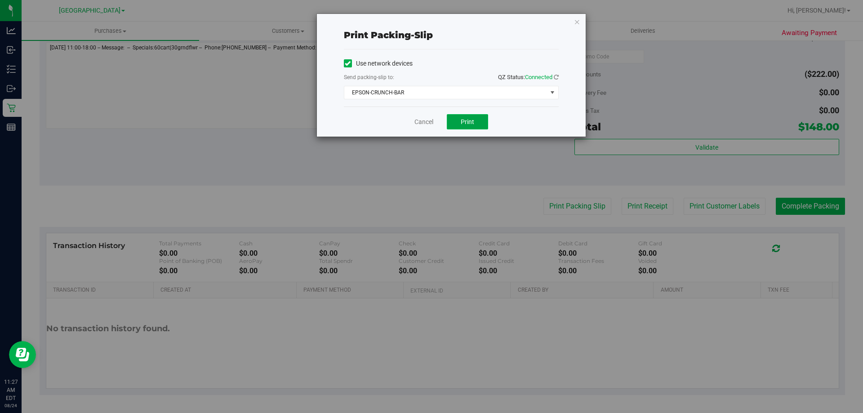
click at [468, 117] on button "Print" at bounding box center [467, 121] width 41 height 15
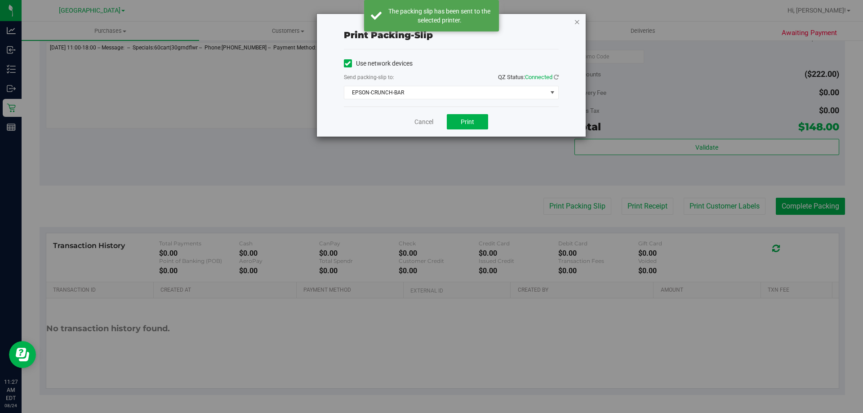
click at [575, 20] on icon "button" at bounding box center [577, 21] width 6 height 11
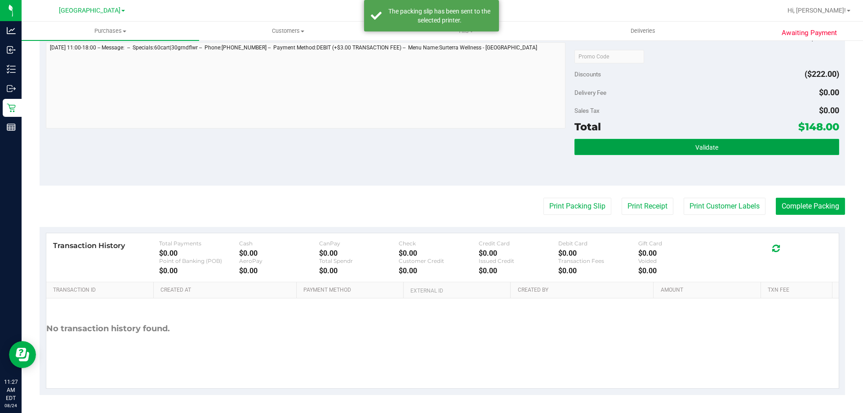
click at [656, 144] on button "Validate" at bounding box center [707, 147] width 264 height 16
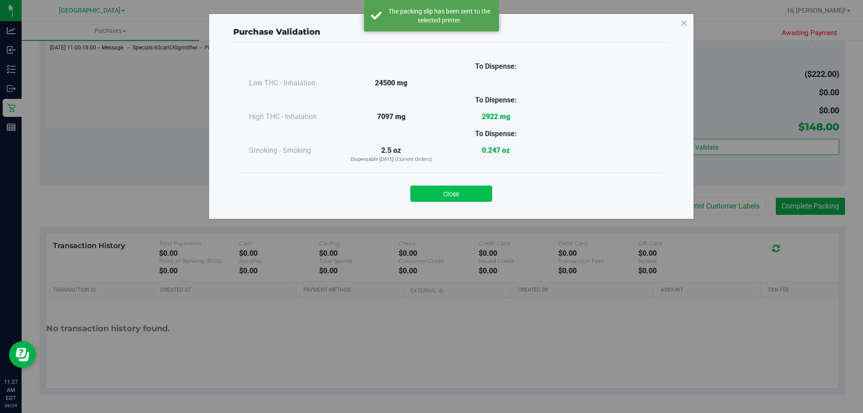
click at [436, 192] on button "Close" at bounding box center [451, 194] width 82 height 16
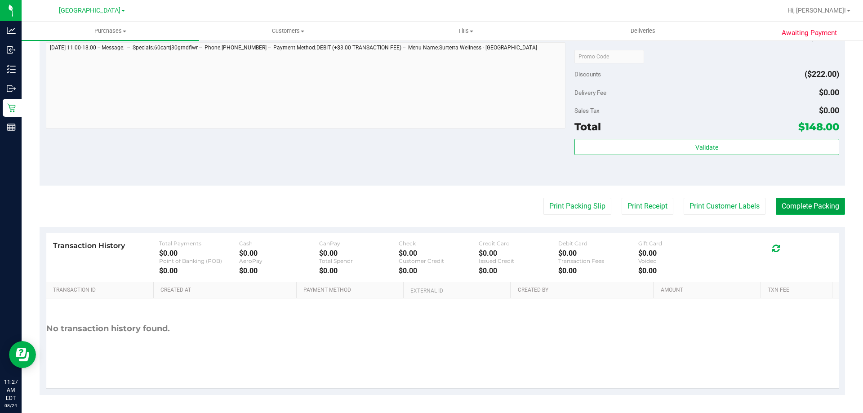
click at [797, 211] on button "Complete Packing" at bounding box center [810, 206] width 69 height 17
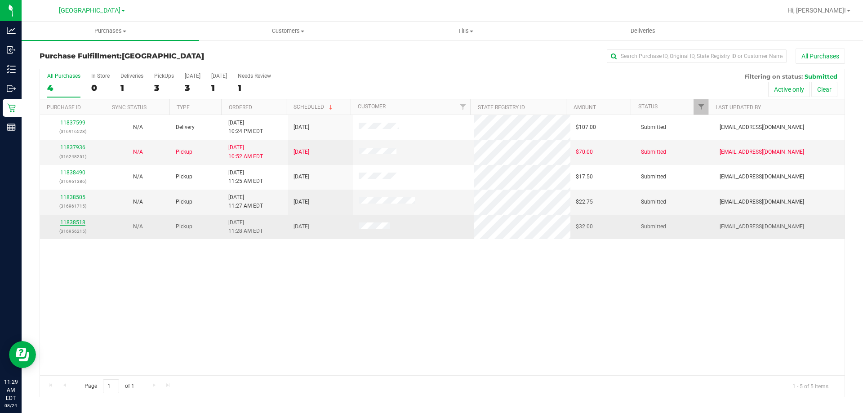
click at [76, 222] on link "11838518" at bounding box center [72, 222] width 25 height 6
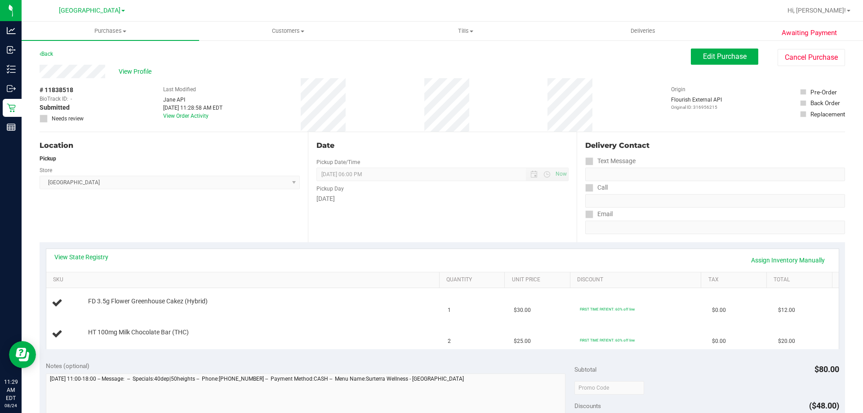
click at [96, 251] on div "View State Registry Assign Inventory Manually" at bounding box center [442, 260] width 793 height 23
click at [94, 253] on link "View State Registry" at bounding box center [81, 257] width 54 height 9
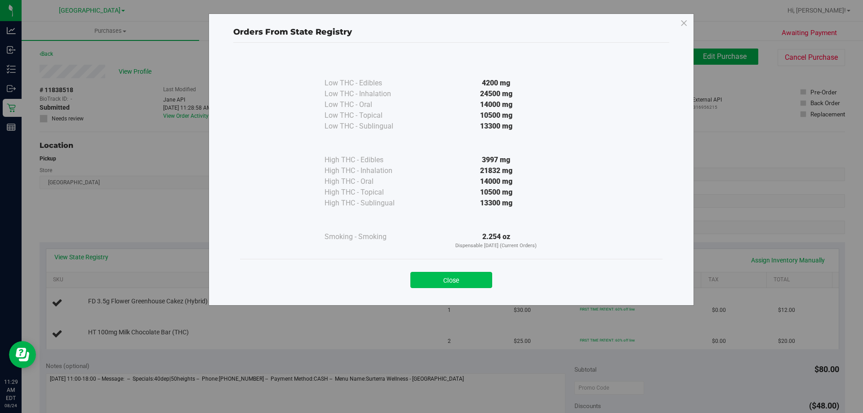
click at [481, 285] on button "Close" at bounding box center [451, 280] width 82 height 16
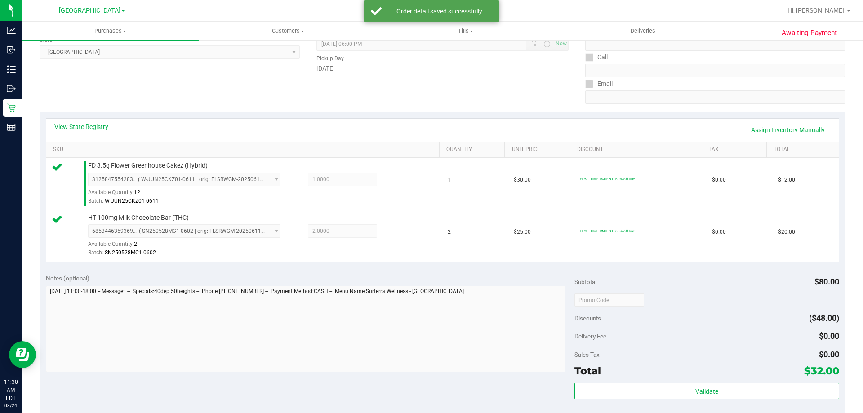
scroll to position [315, 0]
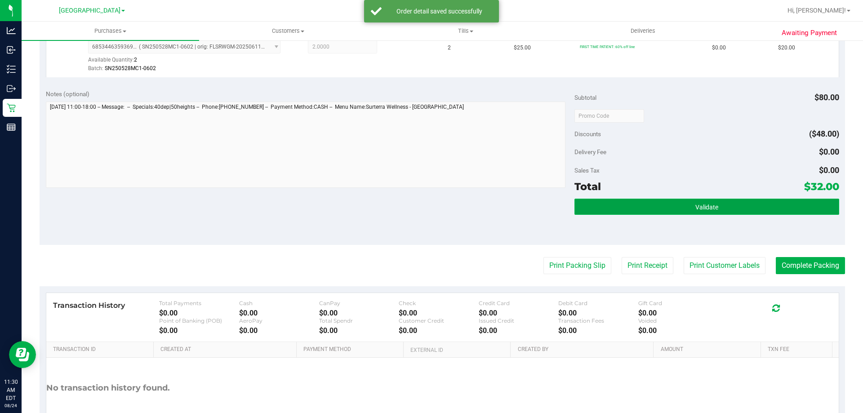
click at [679, 202] on button "Validate" at bounding box center [707, 207] width 264 height 16
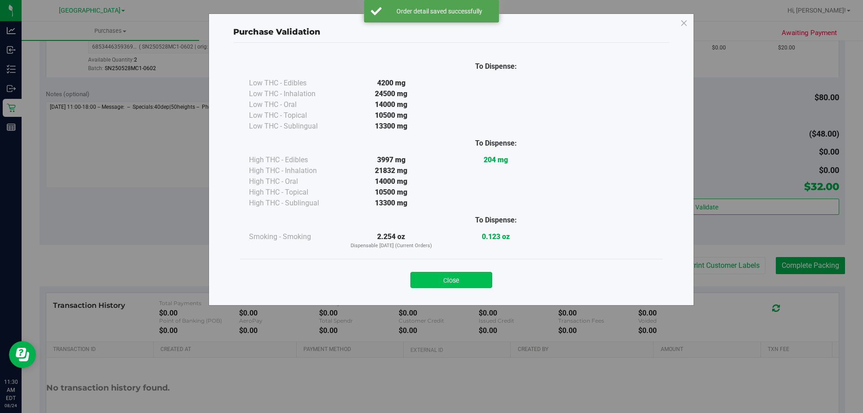
click at [464, 277] on button "Close" at bounding box center [451, 280] width 82 height 16
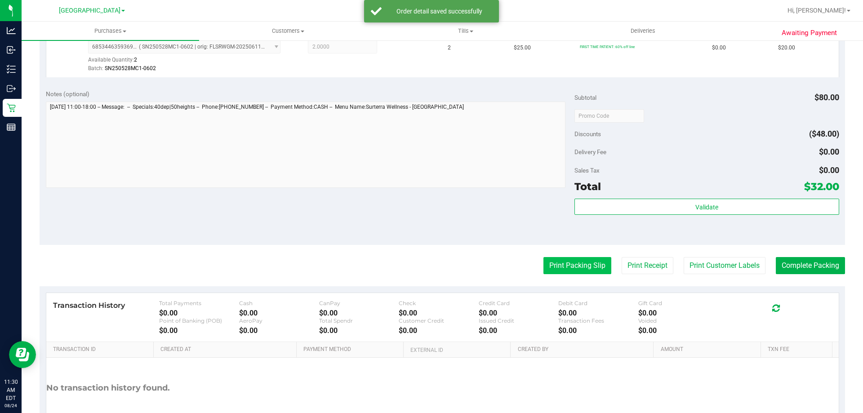
click at [583, 262] on button "Print Packing Slip" at bounding box center [577, 265] width 68 height 17
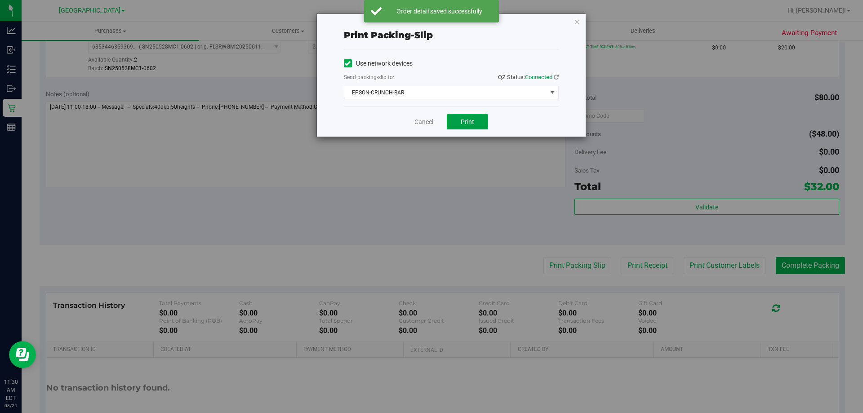
click at [465, 122] on span "Print" at bounding box center [467, 121] width 13 height 7
click at [579, 18] on icon "button" at bounding box center [577, 21] width 6 height 11
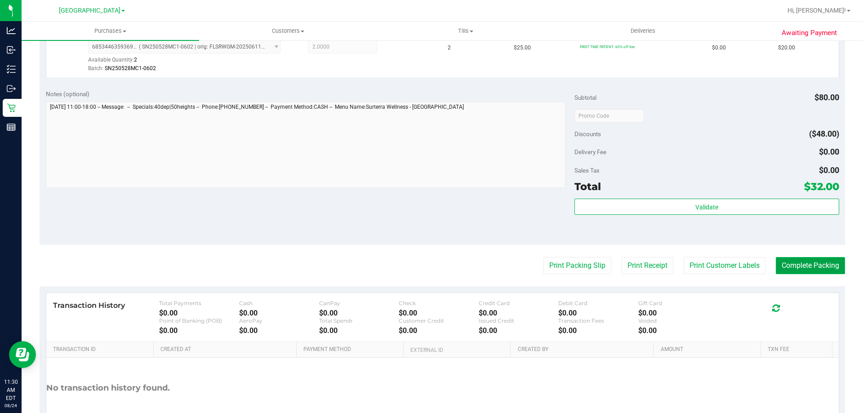
click at [802, 261] on button "Complete Packing" at bounding box center [810, 265] width 69 height 17
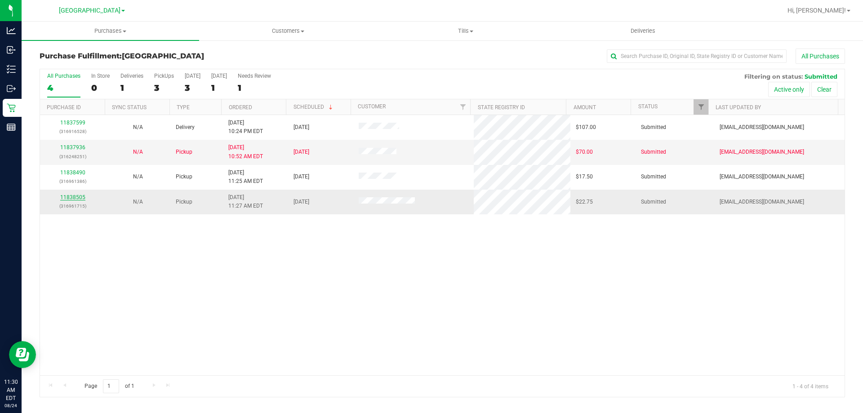
click at [73, 195] on link "11838505" at bounding box center [72, 197] width 25 height 6
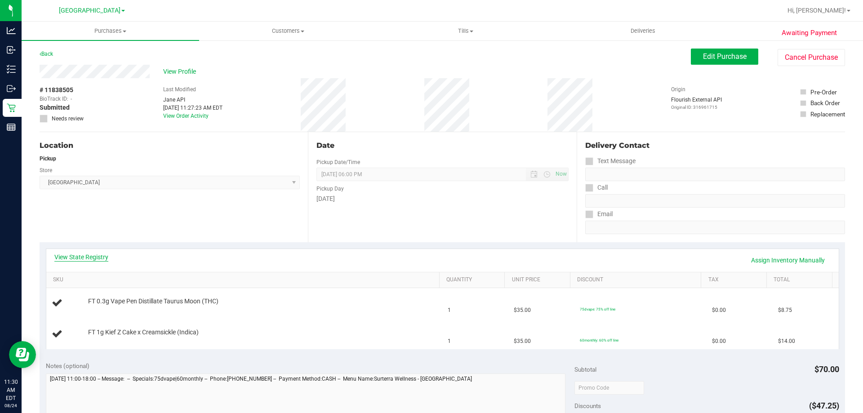
click at [75, 258] on link "View State Registry" at bounding box center [81, 257] width 54 height 9
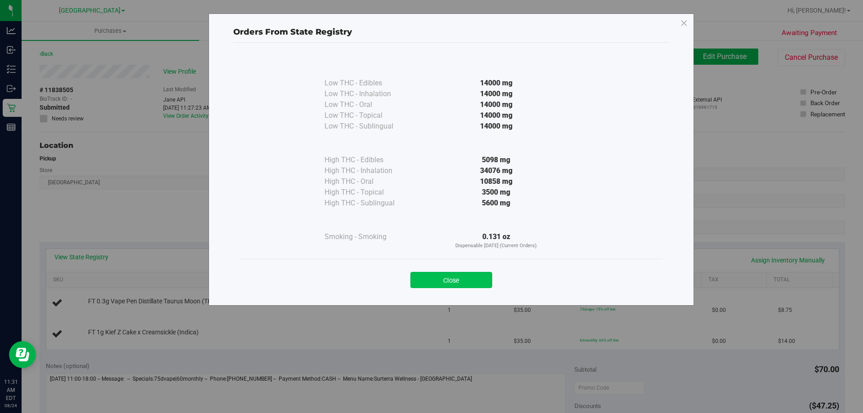
click at [443, 281] on button "Close" at bounding box center [451, 280] width 82 height 16
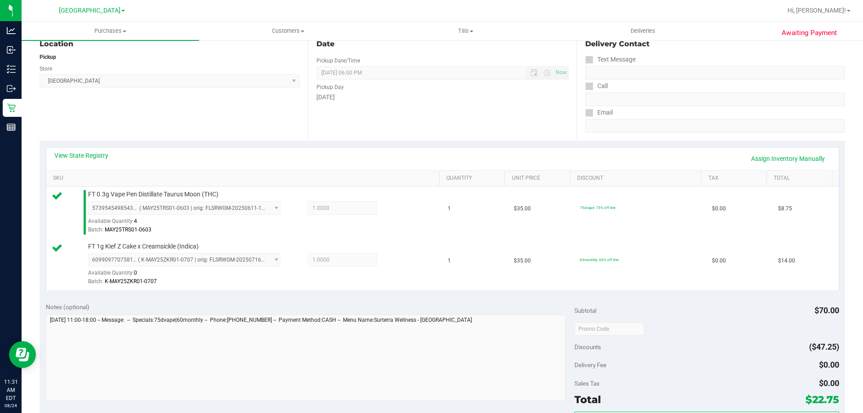
scroll to position [138, 0]
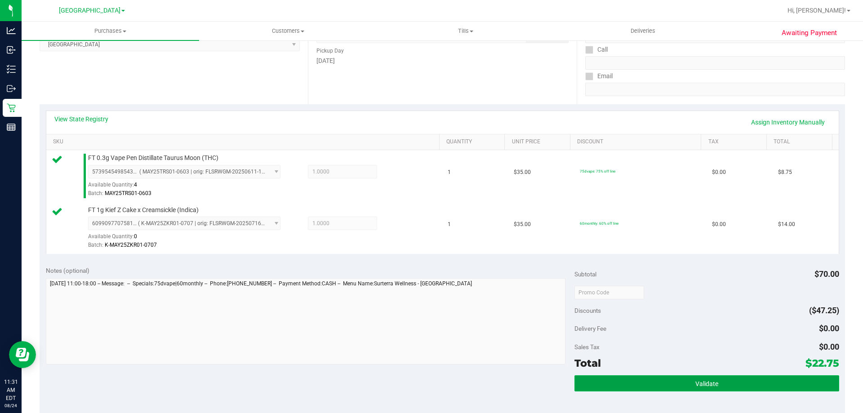
click at [695, 391] on button "Validate" at bounding box center [707, 383] width 264 height 16
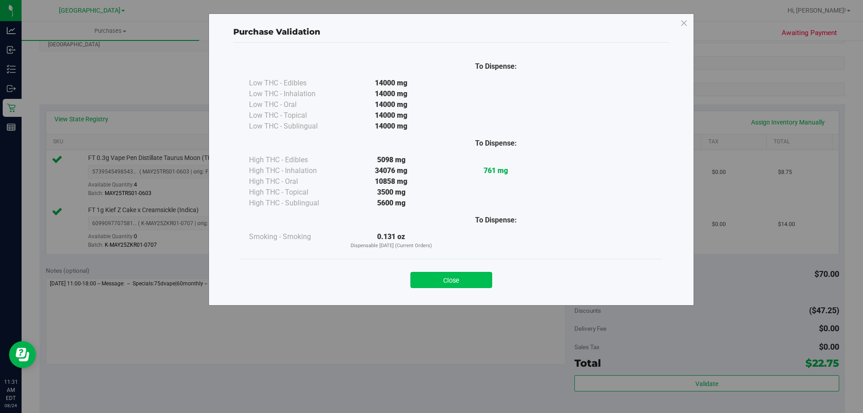
click at [464, 285] on button "Close" at bounding box center [451, 280] width 82 height 16
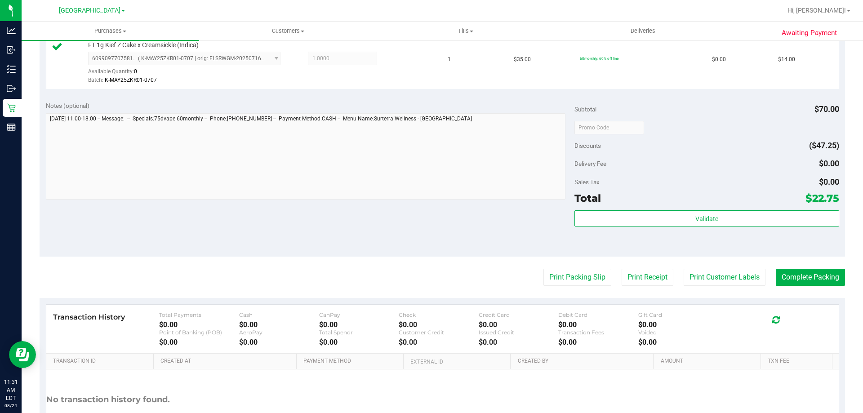
scroll to position [308, 0]
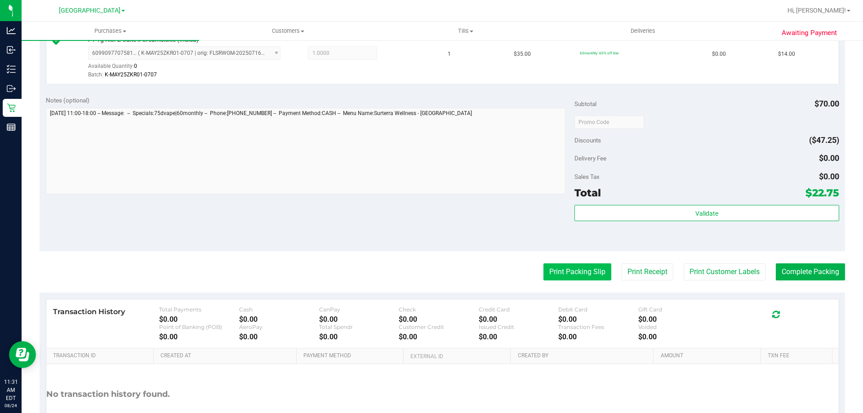
click at [577, 278] on button "Print Packing Slip" at bounding box center [577, 271] width 68 height 17
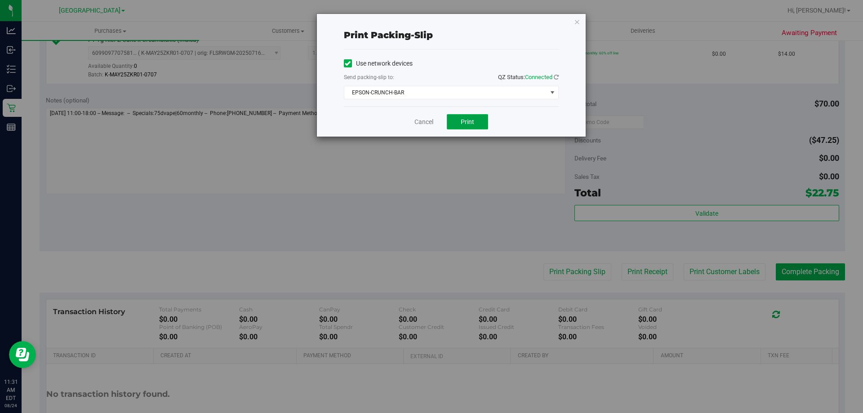
click at [472, 127] on button "Print" at bounding box center [467, 121] width 41 height 15
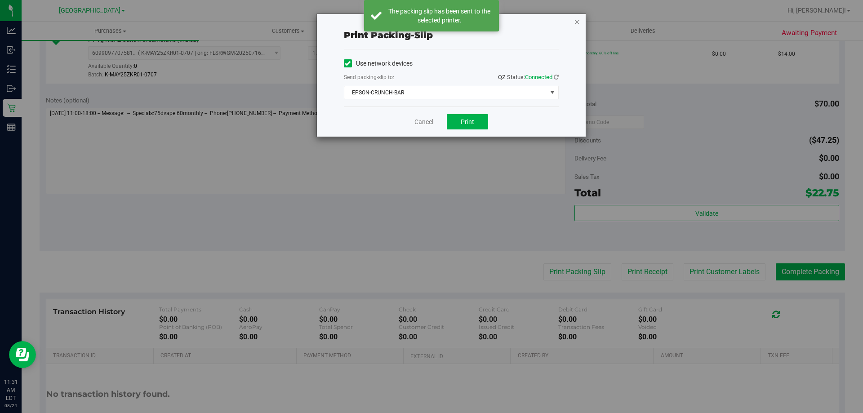
click at [578, 21] on icon "button" at bounding box center [577, 21] width 6 height 11
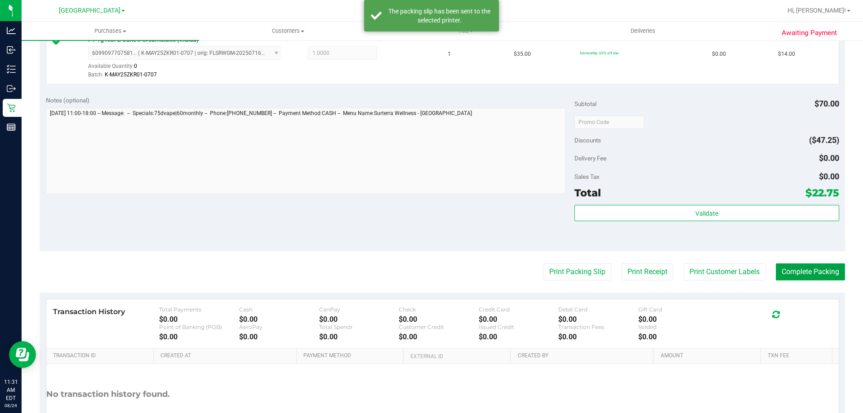
click at [810, 268] on button "Complete Packing" at bounding box center [810, 271] width 69 height 17
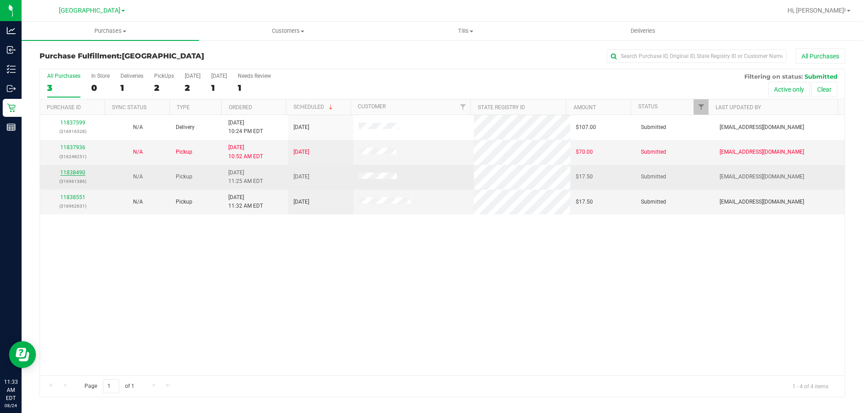
click at [68, 174] on link "11838490" at bounding box center [72, 172] width 25 height 6
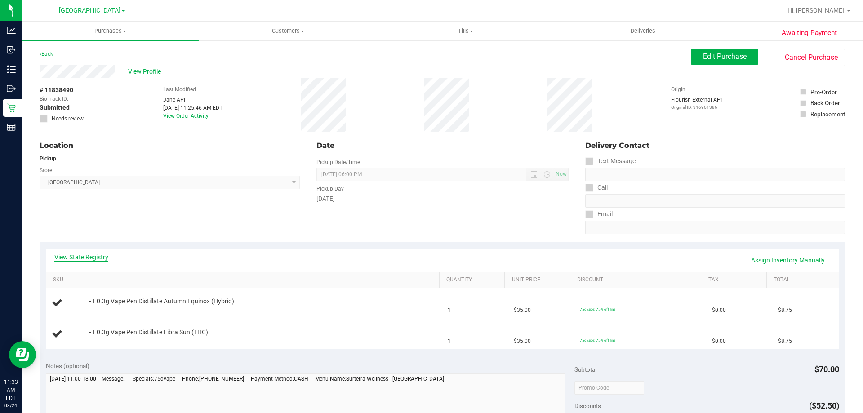
click at [90, 259] on link "View State Registry" at bounding box center [81, 257] width 54 height 9
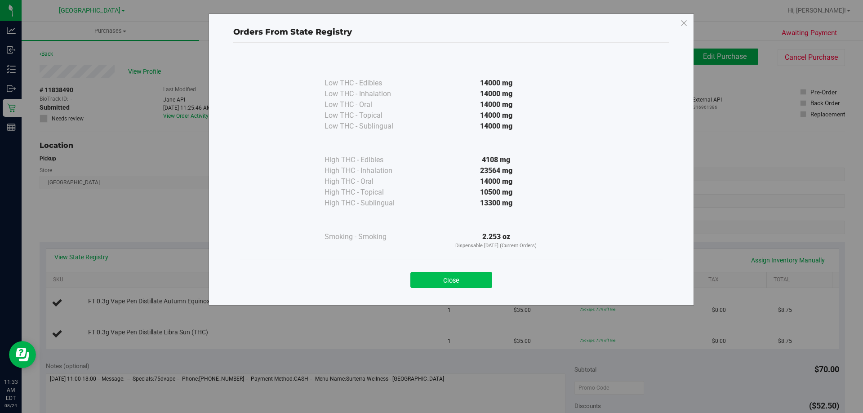
click at [421, 279] on button "Close" at bounding box center [451, 280] width 82 height 16
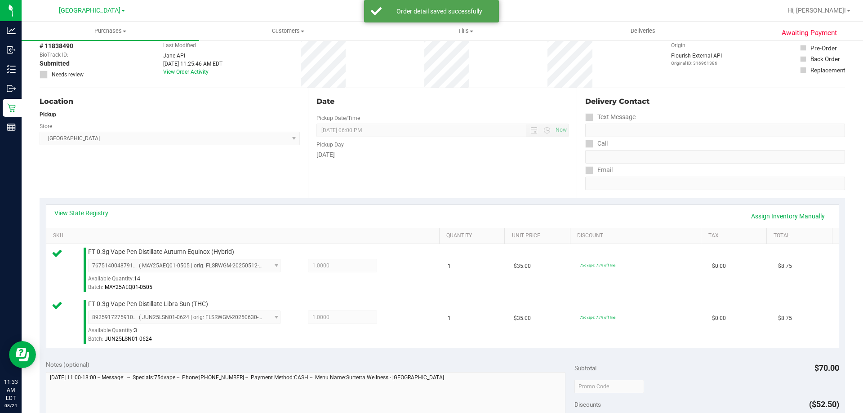
scroll to position [180, 0]
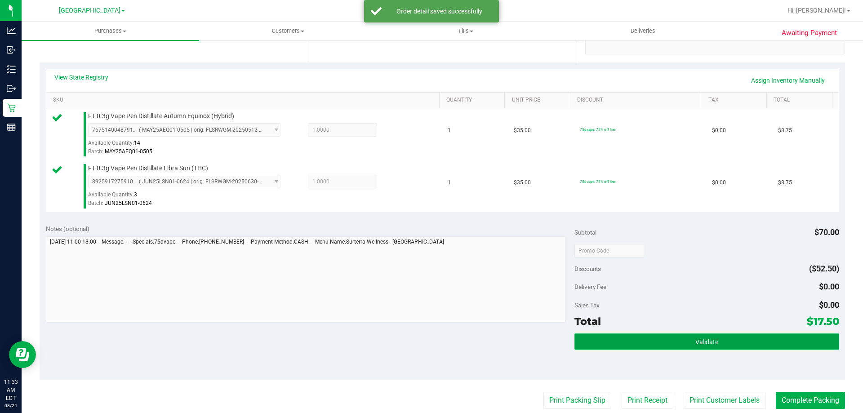
click at [666, 335] on button "Validate" at bounding box center [707, 342] width 264 height 16
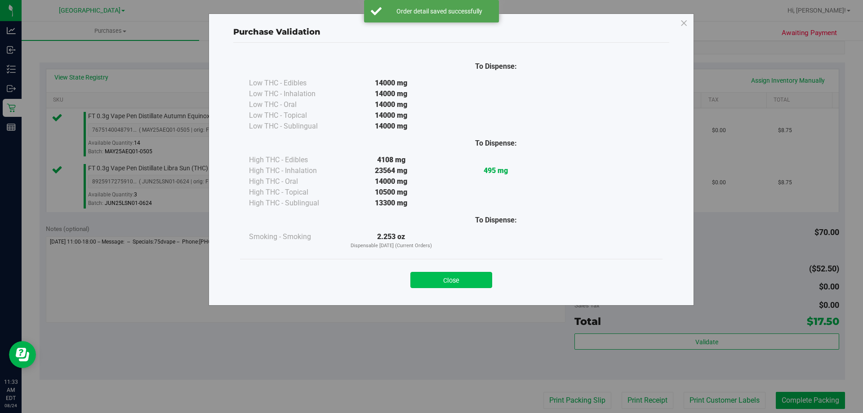
click at [466, 278] on button "Close" at bounding box center [451, 280] width 82 height 16
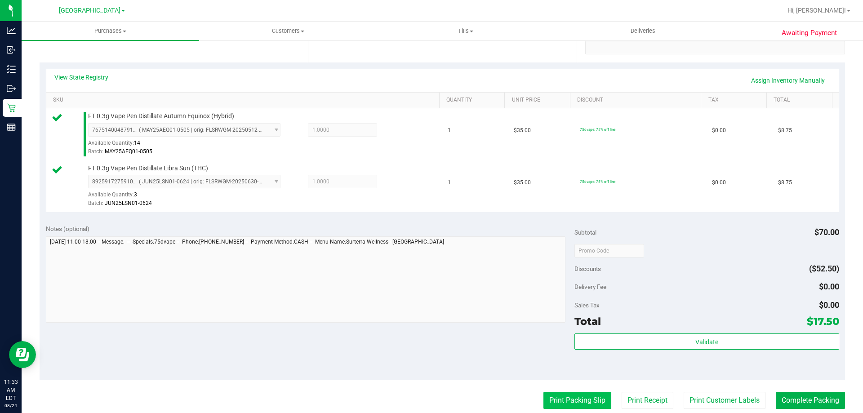
click at [548, 399] on button "Print Packing Slip" at bounding box center [577, 400] width 68 height 17
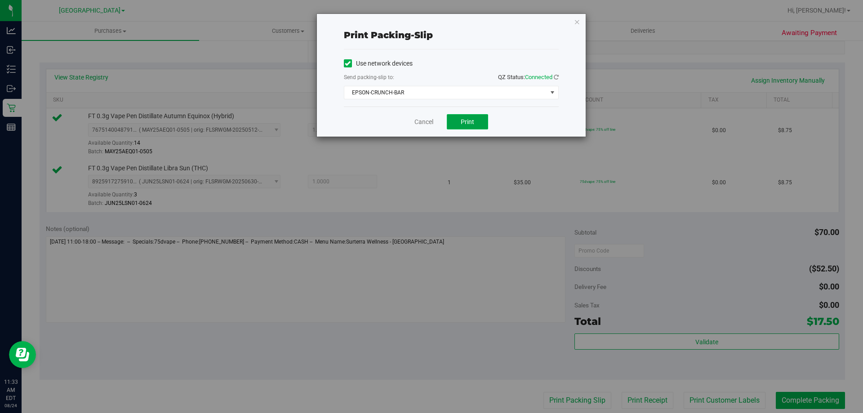
click at [465, 117] on button "Print" at bounding box center [467, 121] width 41 height 15
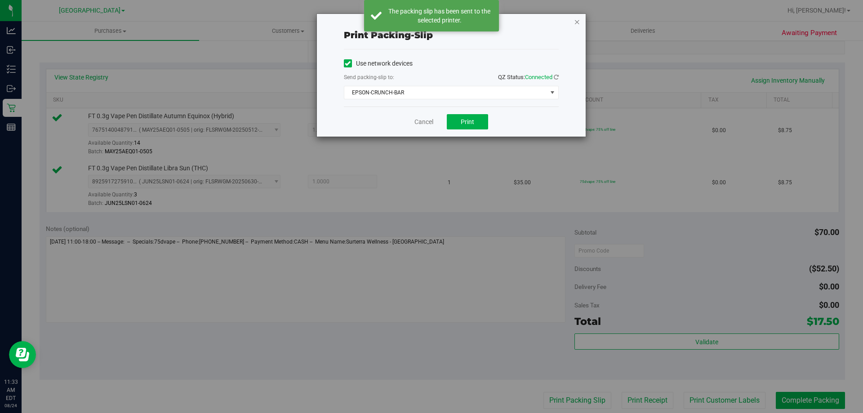
click at [577, 20] on icon "button" at bounding box center [577, 21] width 6 height 11
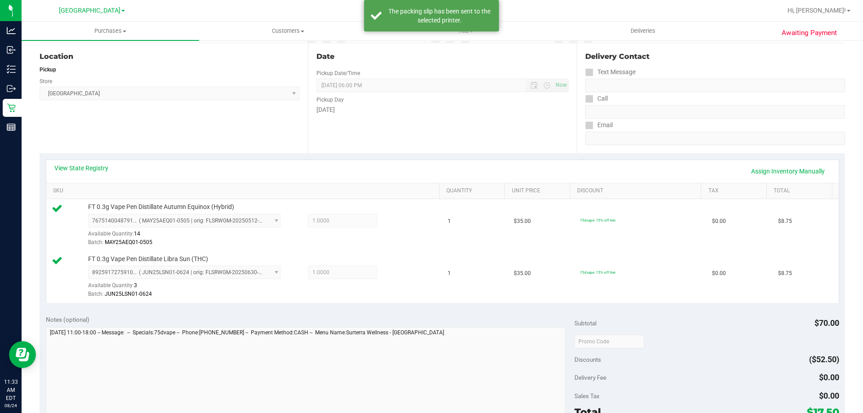
scroll to position [225, 0]
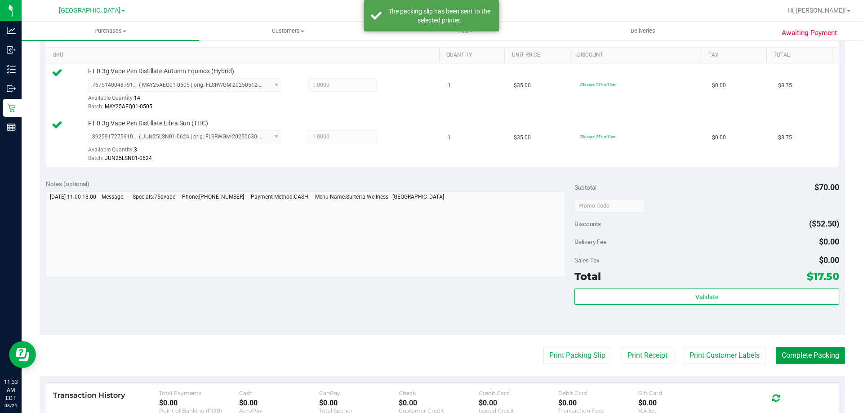
click at [811, 356] on button "Complete Packing" at bounding box center [810, 355] width 69 height 17
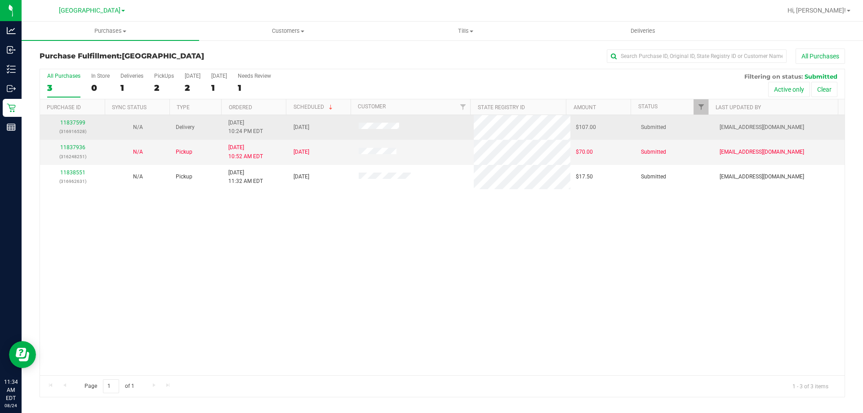
click at [72, 119] on div "11837599 (316916528)" at bounding box center [72, 127] width 54 height 17
click at [69, 123] on link "11837599" at bounding box center [72, 123] width 25 height 6
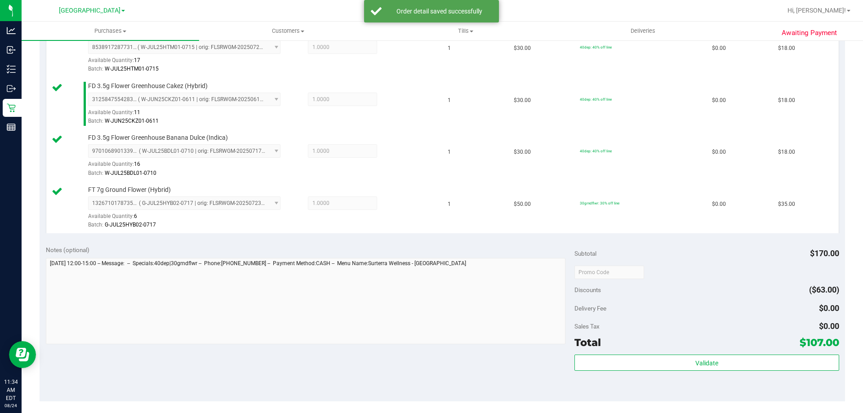
scroll to position [315, 0]
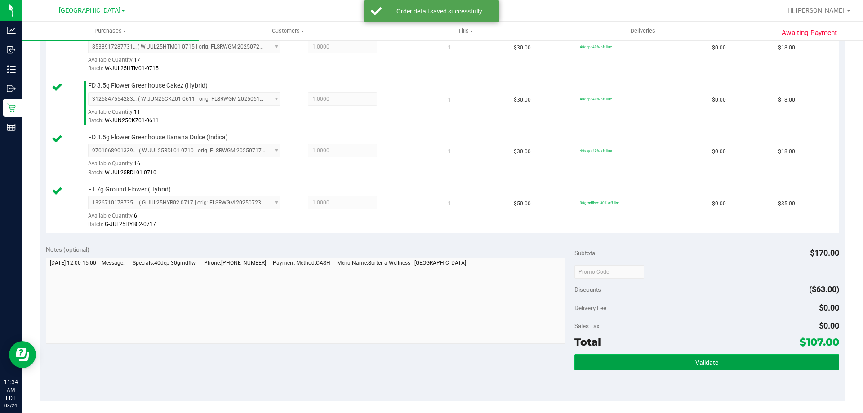
click at [685, 356] on button "Validate" at bounding box center [707, 362] width 264 height 16
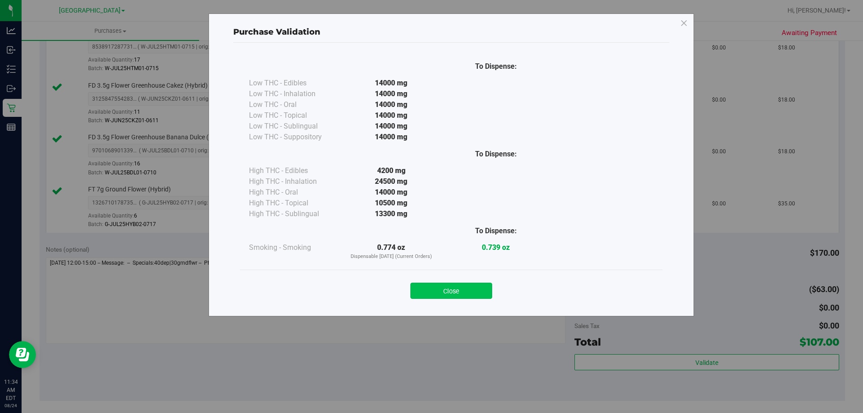
click at [482, 295] on button "Close" at bounding box center [451, 291] width 82 height 16
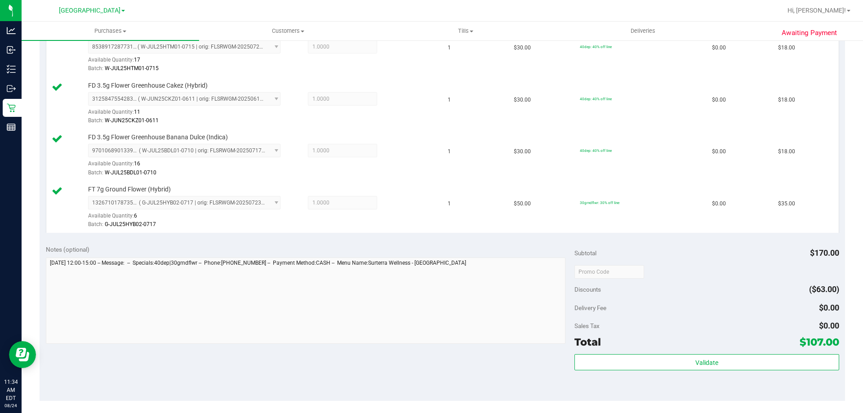
scroll to position [530, 0]
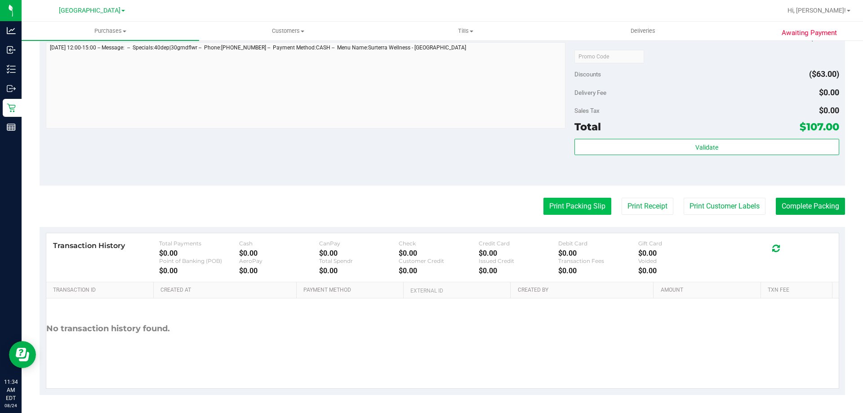
click at [587, 206] on button "Print Packing Slip" at bounding box center [577, 206] width 68 height 17
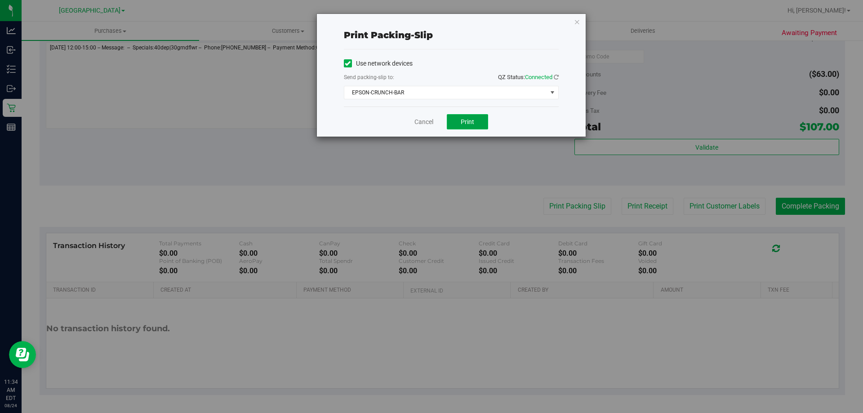
click at [462, 119] on span "Print" at bounding box center [467, 121] width 13 height 7
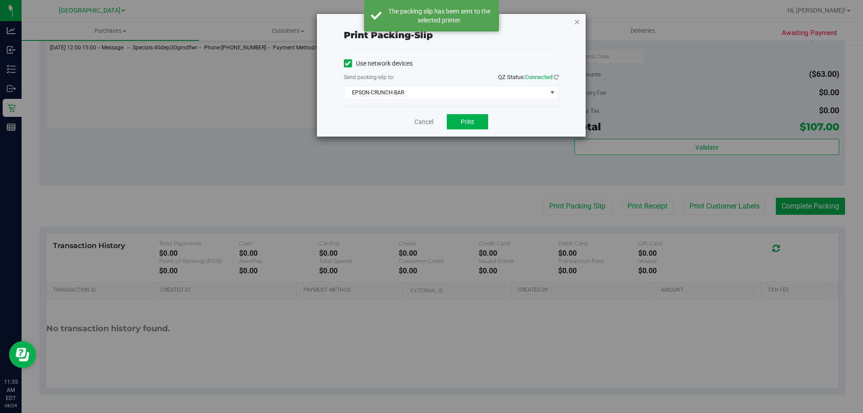
click at [575, 20] on icon "button" at bounding box center [577, 21] width 6 height 11
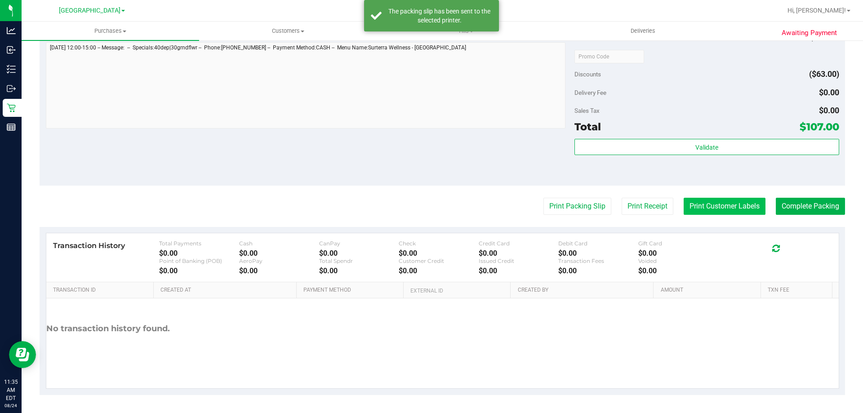
click at [742, 209] on button "Print Customer Labels" at bounding box center [725, 206] width 82 height 17
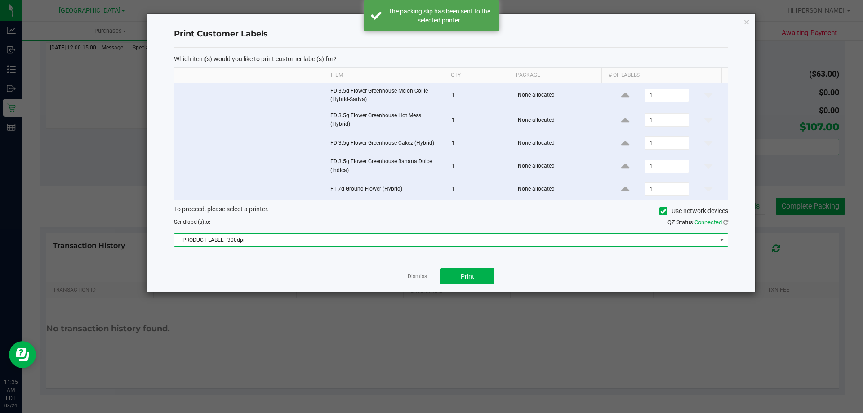
click at [484, 244] on span "PRODUCT LABEL - 300dpi" at bounding box center [445, 240] width 542 height 13
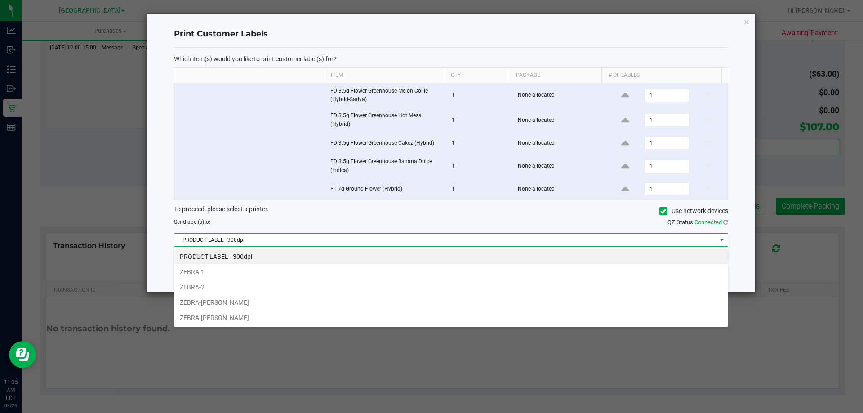
scroll to position [13, 554]
click at [369, 304] on li "ZEBRA-[PERSON_NAME]" at bounding box center [450, 302] width 553 height 15
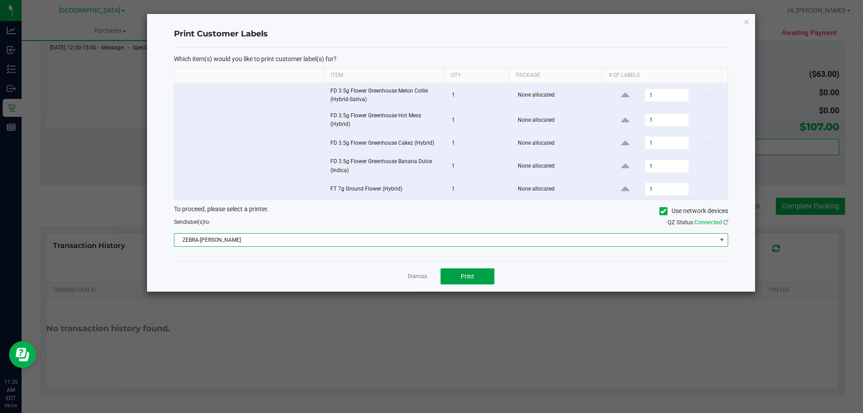
click at [462, 276] on span "Print" at bounding box center [467, 276] width 13 height 7
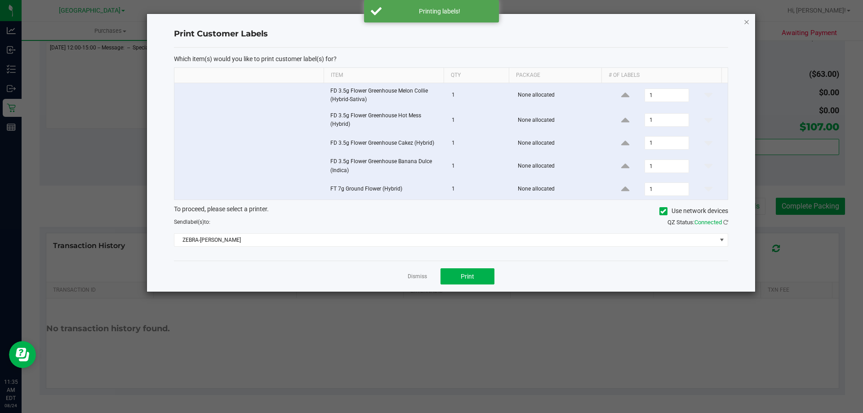
click at [746, 21] on icon "button" at bounding box center [747, 21] width 6 height 11
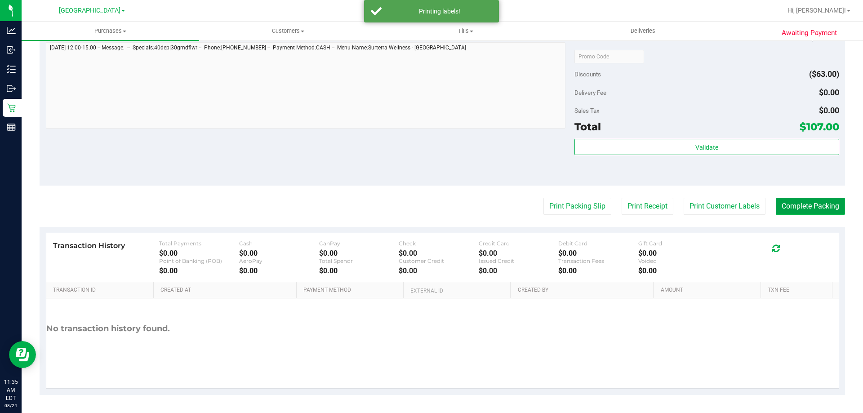
click at [788, 206] on button "Complete Packing" at bounding box center [810, 206] width 69 height 17
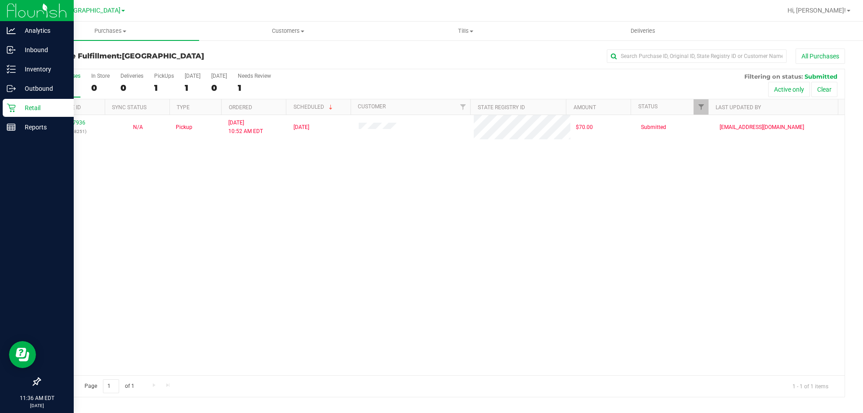
click at [21, 107] on p "Retail" at bounding box center [43, 107] width 54 height 11
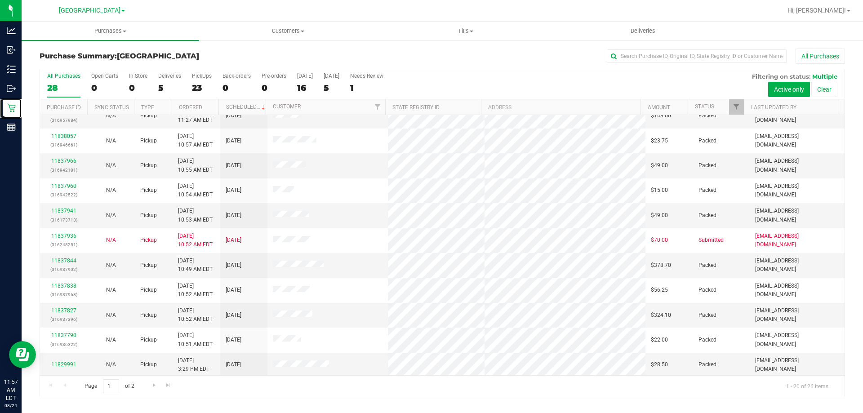
scroll to position [237, 0]
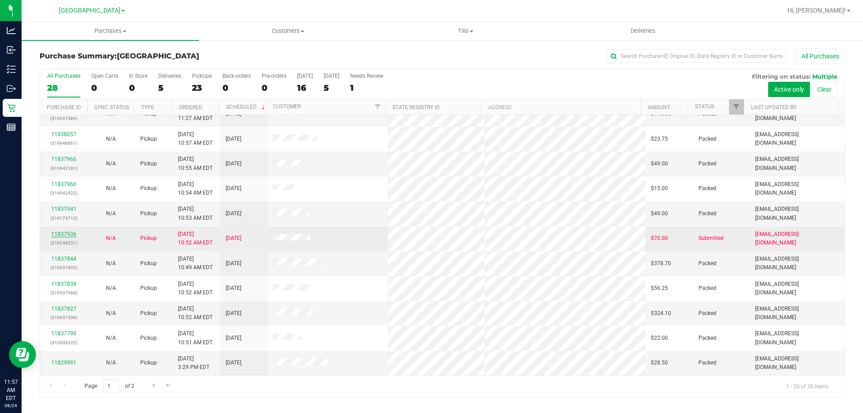
click at [66, 234] on link "11837936" at bounding box center [63, 234] width 25 height 6
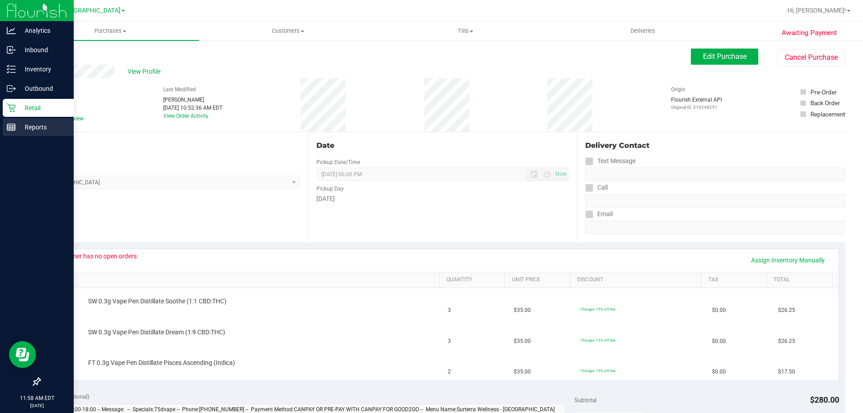
click at [32, 125] on p "Reports" at bounding box center [43, 127] width 54 height 11
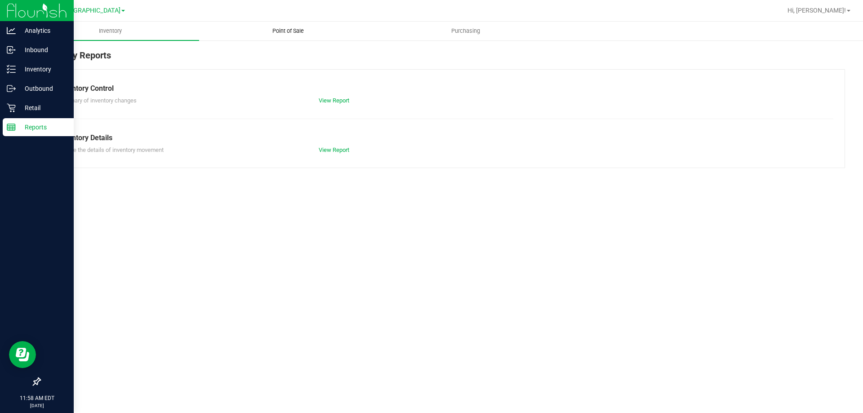
click at [285, 27] on span "Point of Sale" at bounding box center [288, 31] width 56 height 8
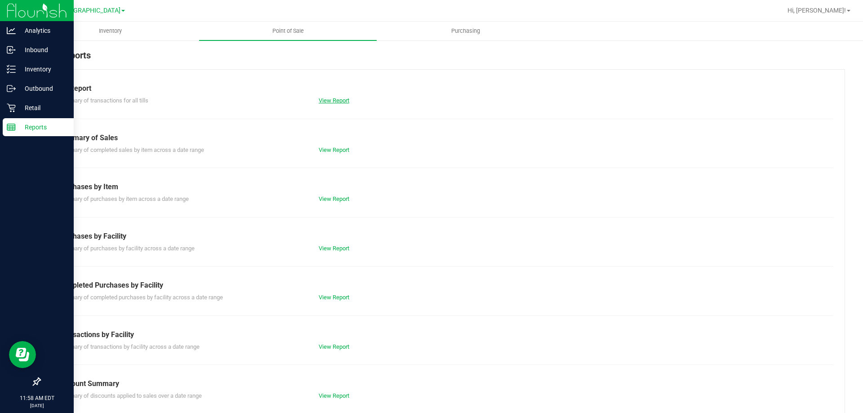
click at [343, 103] on link "View Report" at bounding box center [334, 100] width 31 height 7
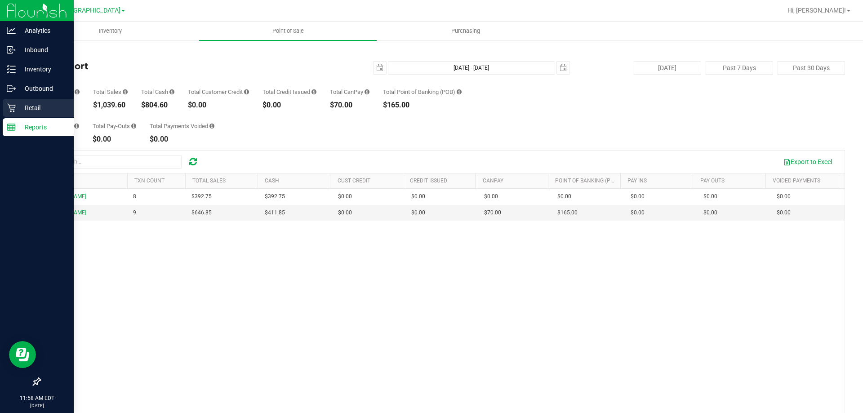
click at [31, 108] on p "Retail" at bounding box center [43, 107] width 54 height 11
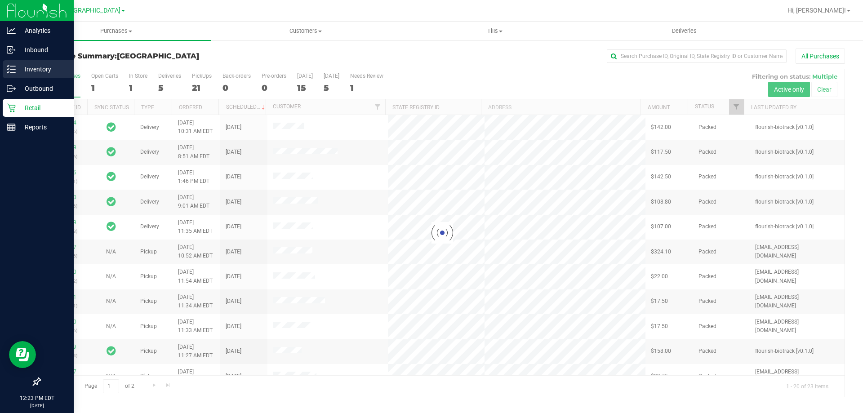
click at [19, 70] on p "Inventory" at bounding box center [43, 69] width 54 height 11
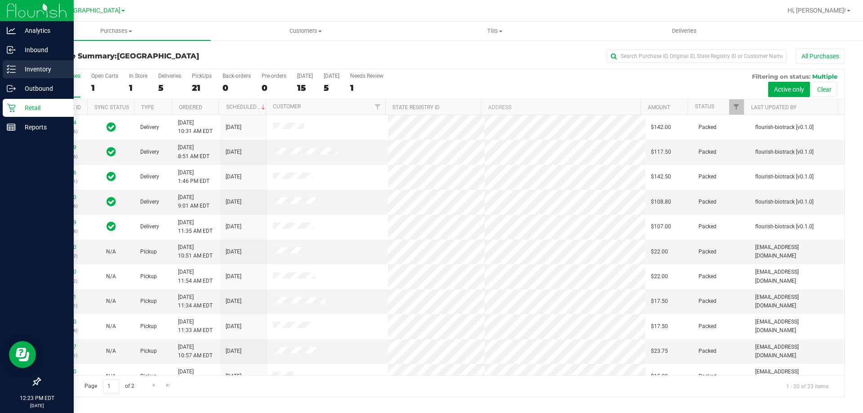
click at [38, 68] on p "Inventory" at bounding box center [43, 69] width 54 height 11
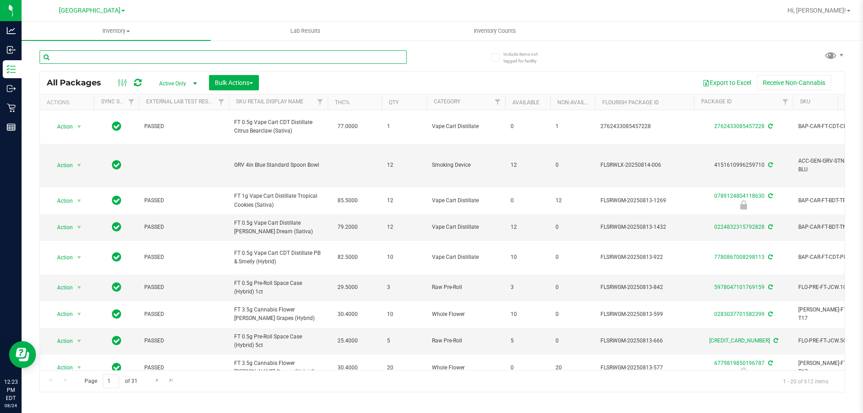
click at [122, 59] on input "text" at bounding box center [223, 56] width 367 height 13
type input "spoon"
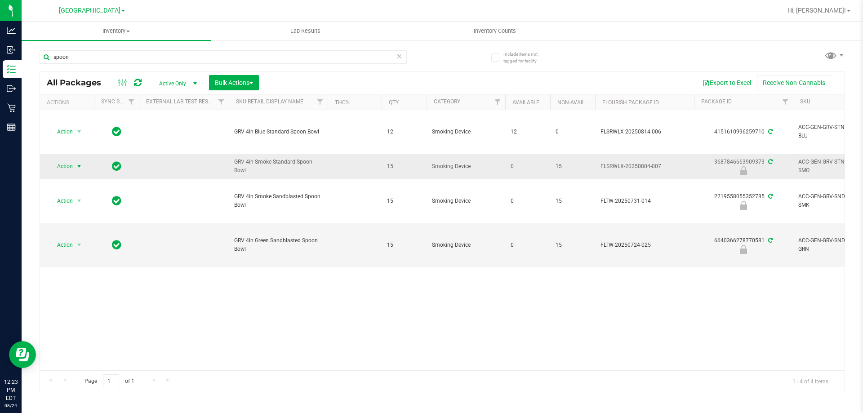
click at [64, 165] on span "Action" at bounding box center [61, 166] width 24 height 13
click at [66, 267] on li "Unlock package" at bounding box center [78, 273] width 58 height 13
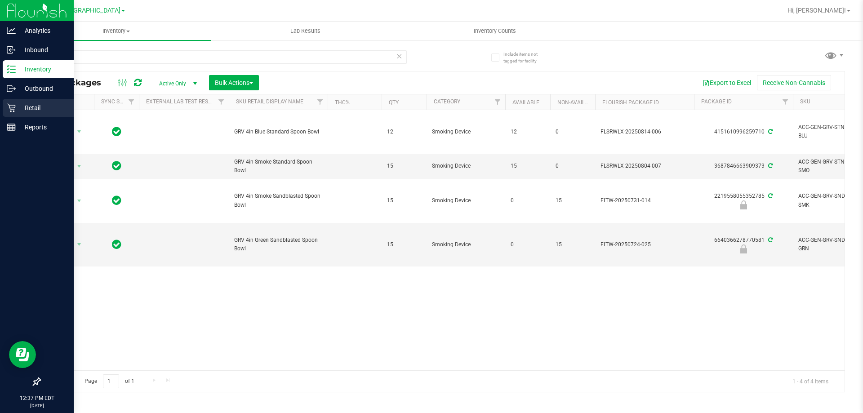
click at [18, 102] on p "Retail" at bounding box center [43, 107] width 54 height 11
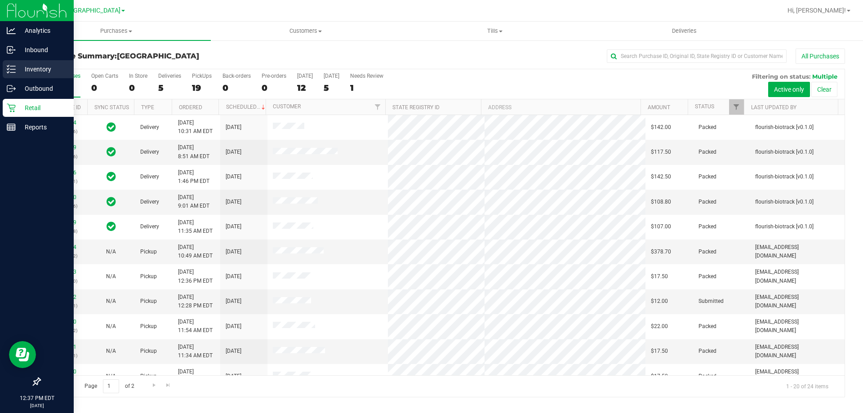
click at [25, 76] on div "Inventory" at bounding box center [38, 69] width 71 height 18
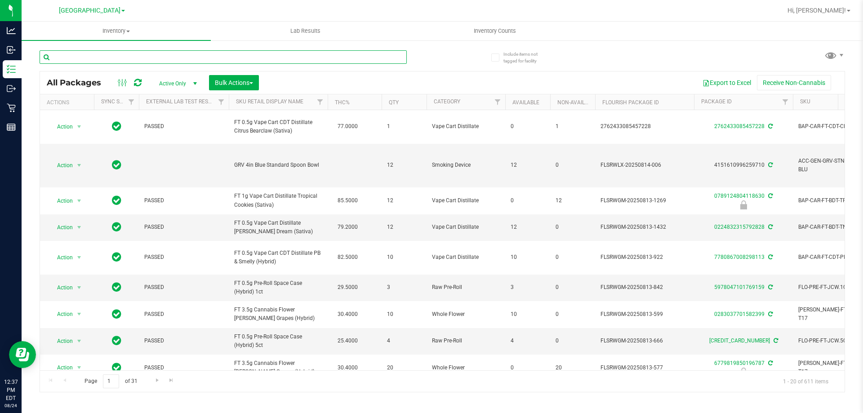
click at [172, 56] on input "text" at bounding box center [223, 56] width 367 height 13
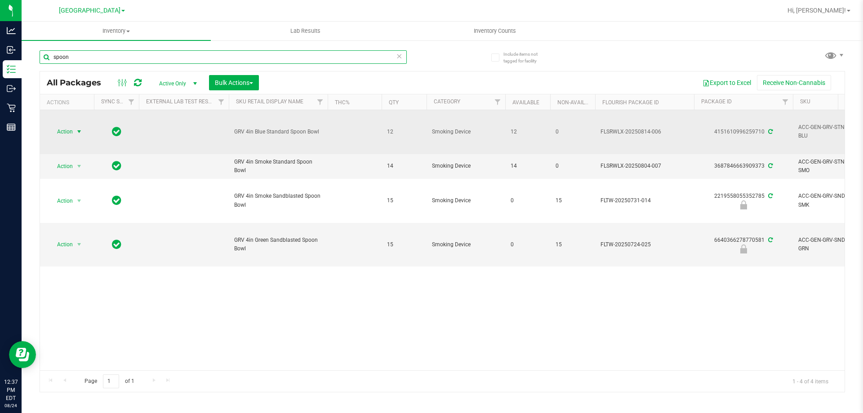
type input "spoon"
click at [69, 131] on span "Action" at bounding box center [61, 131] width 24 height 13
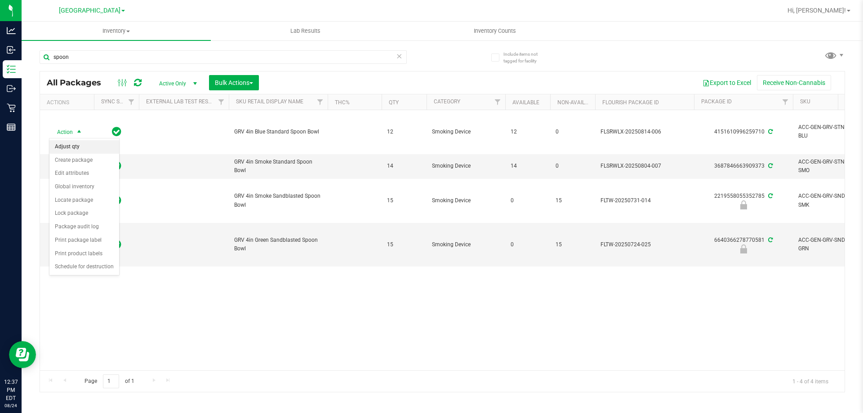
click at [67, 145] on li "Adjust qty" at bounding box center [84, 146] width 70 height 13
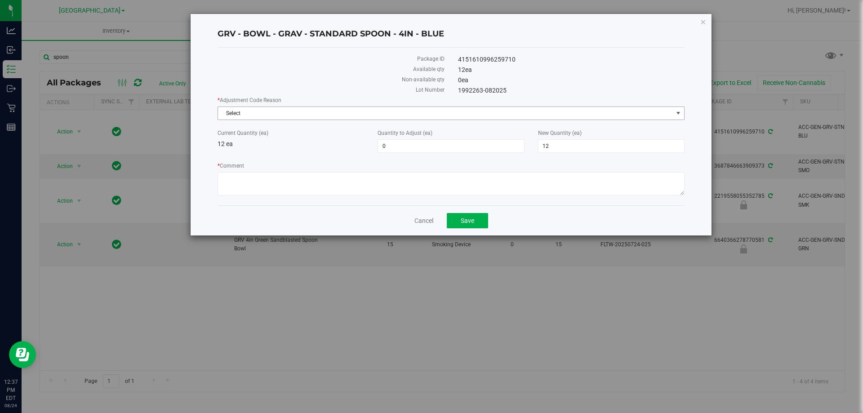
click at [258, 114] on span "Select" at bounding box center [445, 113] width 455 height 13
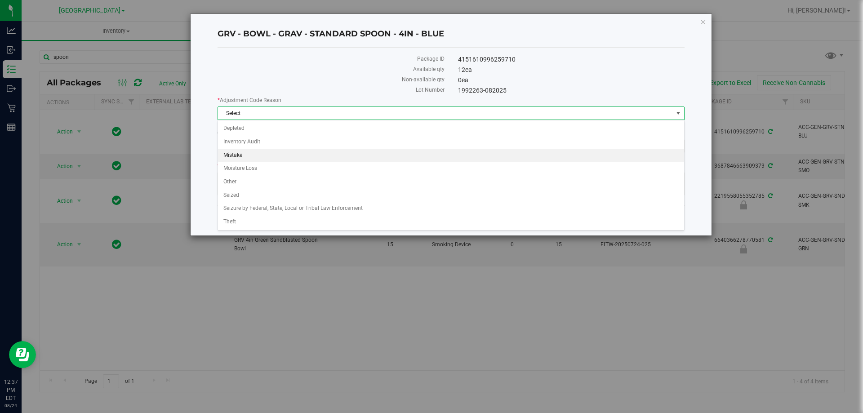
click at [263, 151] on li "Mistake" at bounding box center [451, 155] width 466 height 13
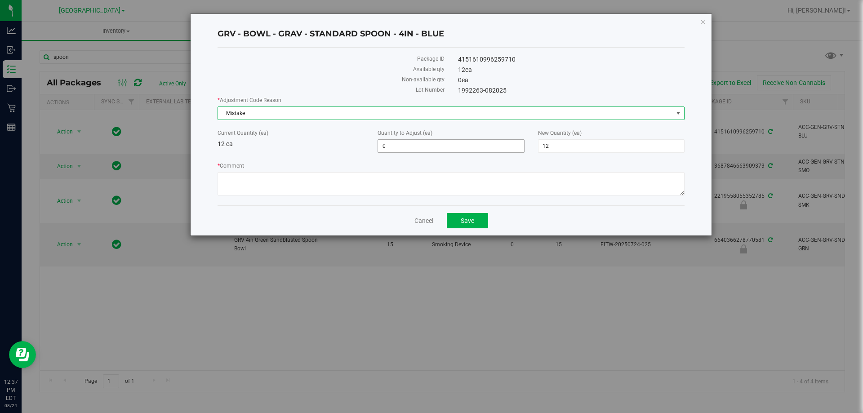
click at [407, 147] on span "0 0" at bounding box center [451, 145] width 147 height 13
type input "-1"
type input "11"
click at [417, 180] on textarea "* Comment" at bounding box center [451, 183] width 467 height 23
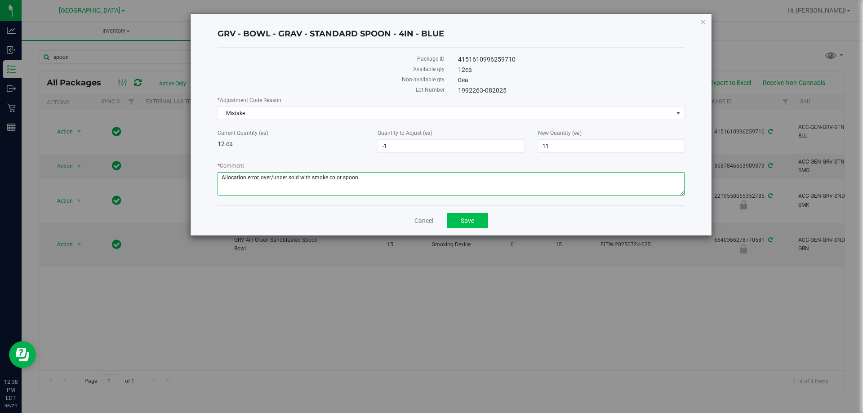
type textarea "Allocation error, over/under sold with smoke color spoon"
click at [484, 219] on button "Save" at bounding box center [467, 220] width 41 height 15
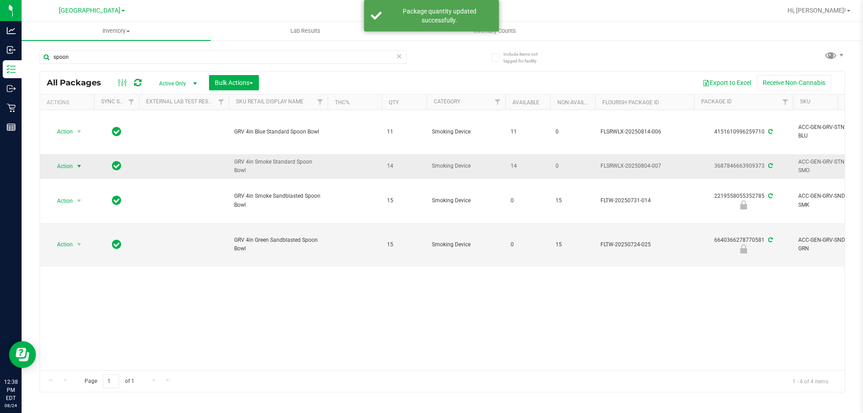
click at [72, 170] on span "Action" at bounding box center [61, 166] width 24 height 13
click at [74, 184] on li "Adjust qty" at bounding box center [84, 180] width 70 height 13
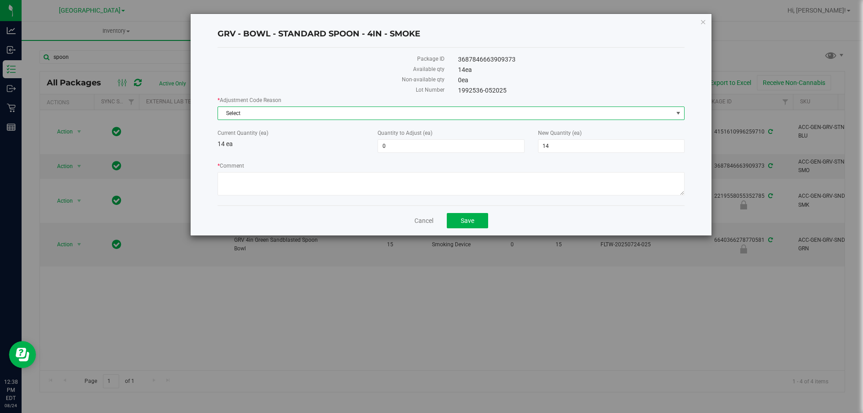
click at [266, 109] on span "Select" at bounding box center [445, 113] width 455 height 13
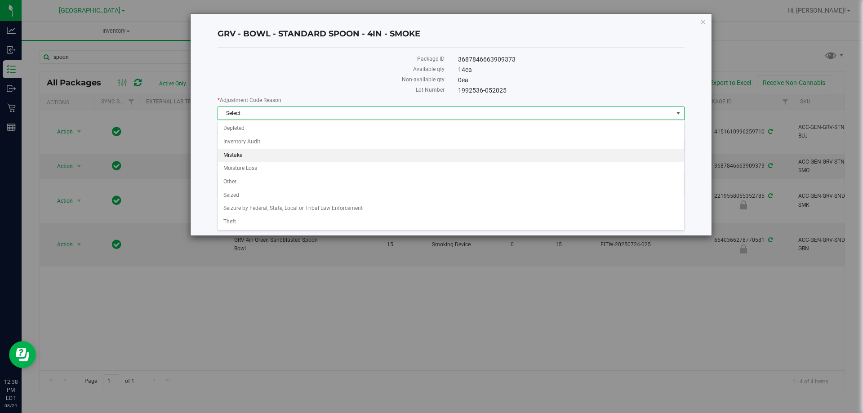
click at [266, 156] on li "Mistake" at bounding box center [451, 155] width 466 height 13
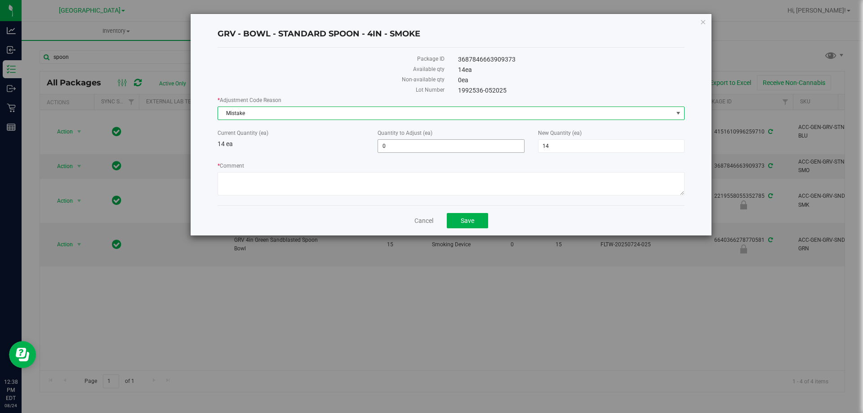
click at [392, 147] on span "0 0" at bounding box center [451, 145] width 147 height 13
type input "1"
type input "15"
click at [378, 176] on textarea "* Comment" at bounding box center [451, 183] width 467 height 23
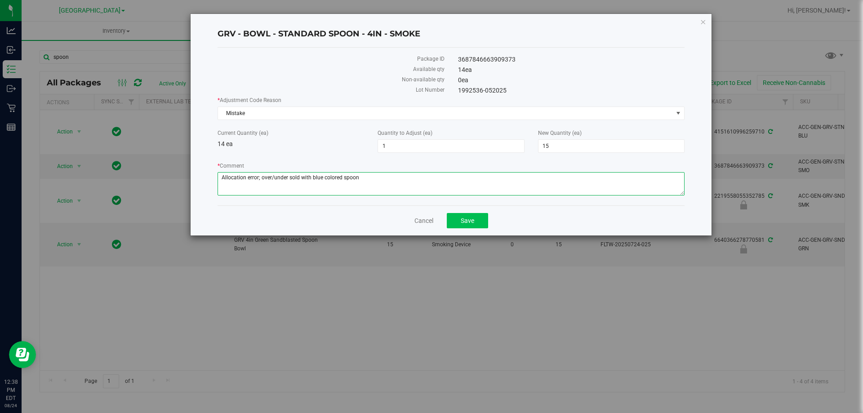
type textarea "Allocation error; over/under sold with blue colored spoon"
click at [474, 224] on button "Save" at bounding box center [467, 220] width 41 height 15
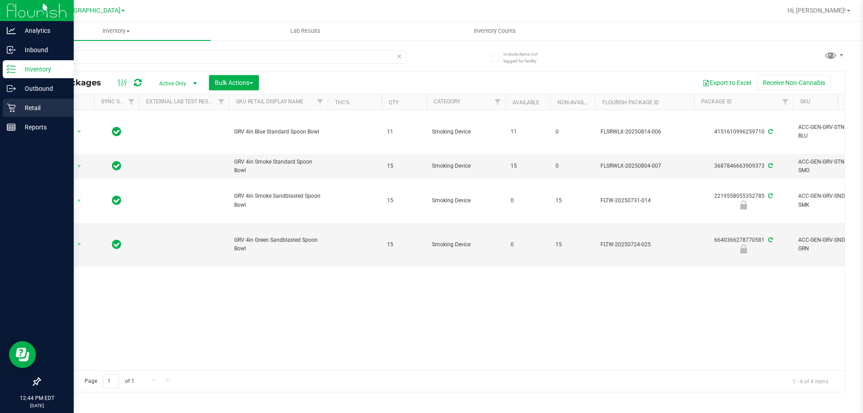
click at [41, 103] on p "Retail" at bounding box center [43, 107] width 54 height 11
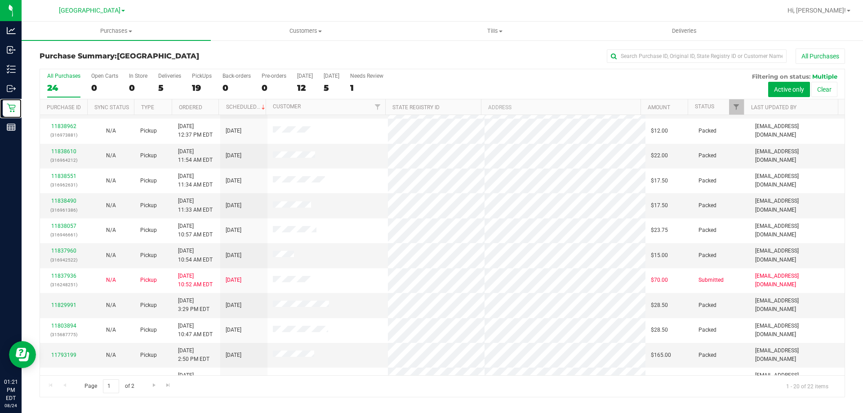
scroll to position [199, 0]
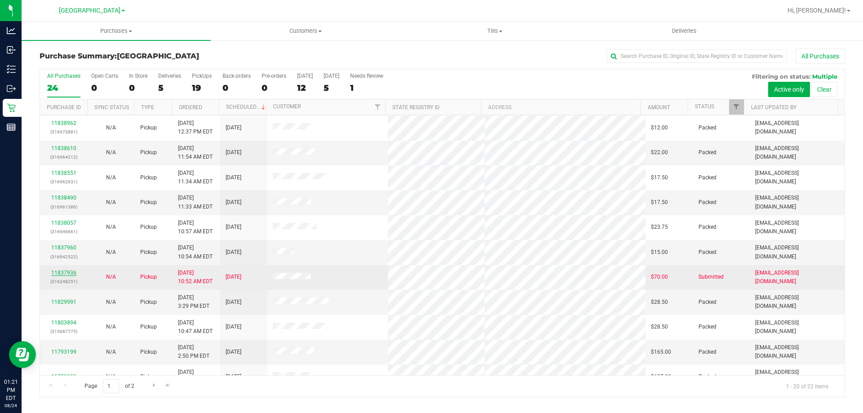
click at [60, 274] on link "11837936" at bounding box center [63, 273] width 25 height 6
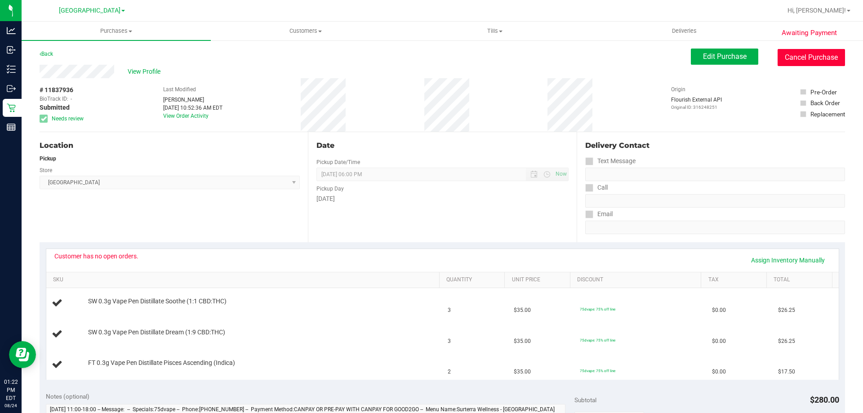
click at [826, 60] on button "Cancel Purchase" at bounding box center [811, 57] width 67 height 17
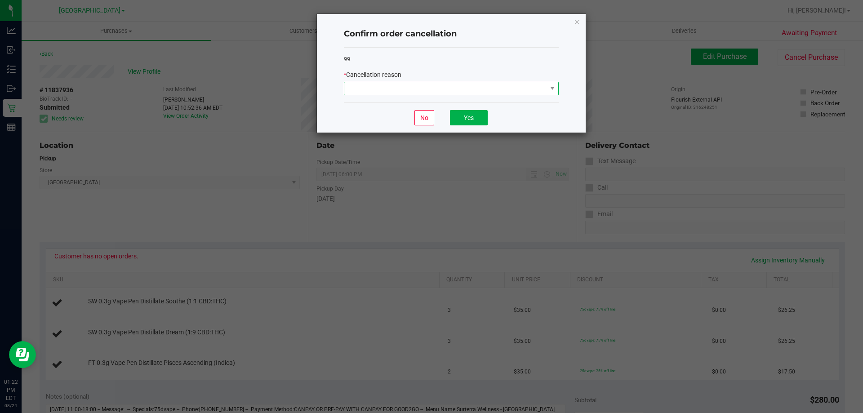
click at [543, 85] on span at bounding box center [445, 88] width 203 height 13
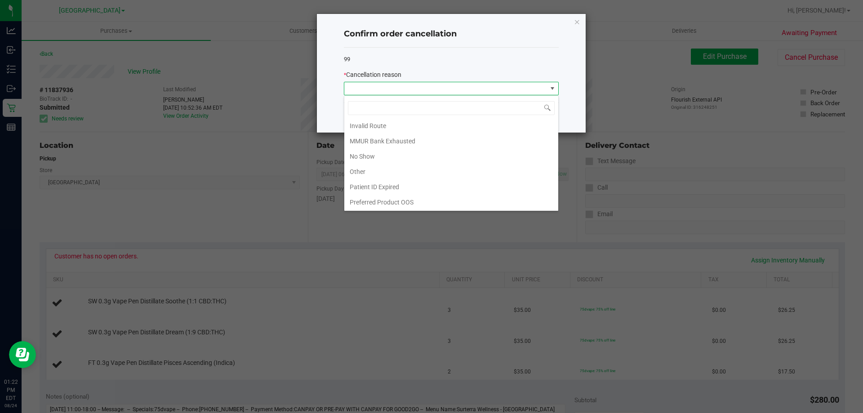
scroll to position [48, 0]
click at [422, 139] on li "MMUR Bank Exhausted" at bounding box center [451, 140] width 214 height 15
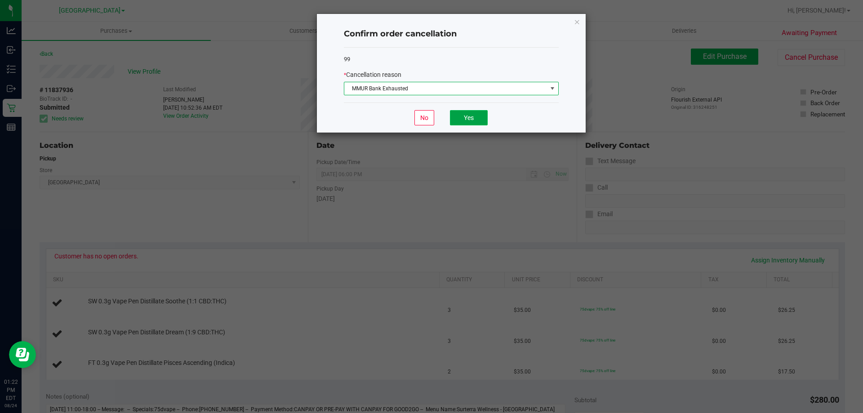
click at [467, 120] on button "Yes" at bounding box center [469, 117] width 38 height 15
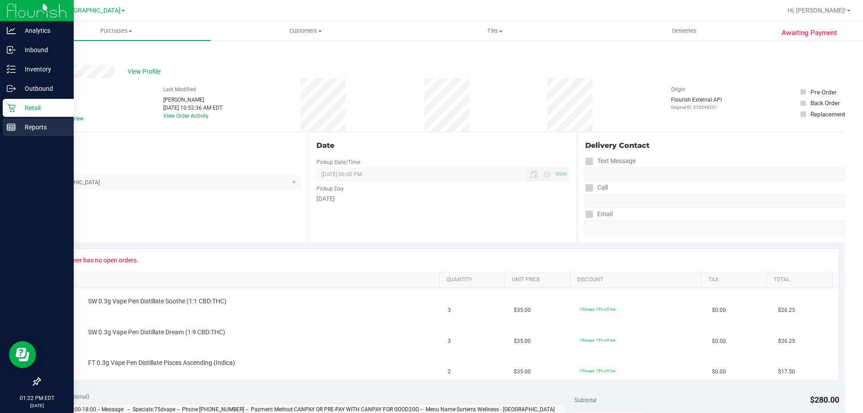
click at [57, 119] on div "Reports" at bounding box center [38, 127] width 71 height 18
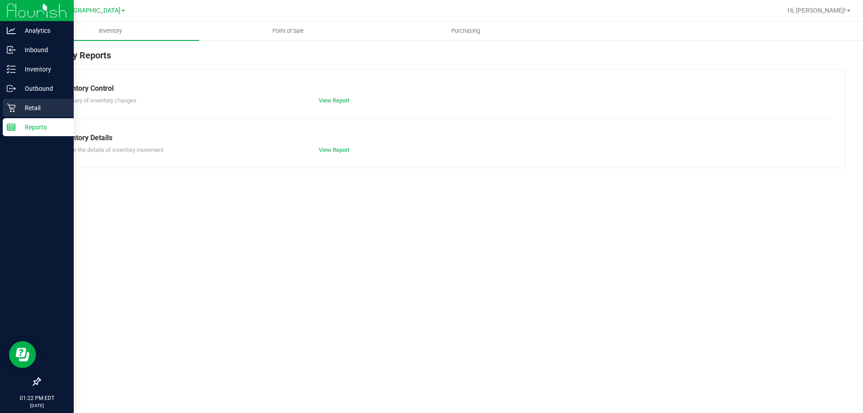
click at [49, 107] on p "Retail" at bounding box center [43, 107] width 54 height 11
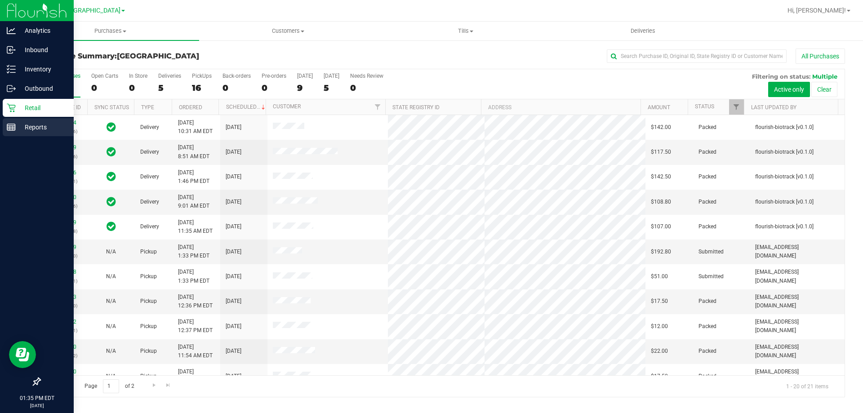
click at [32, 130] on p "Reports" at bounding box center [43, 127] width 54 height 11
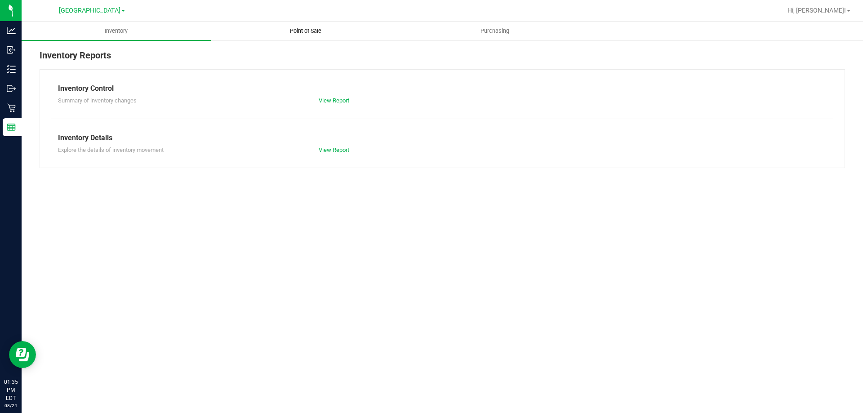
click at [310, 30] on span "Point of Sale" at bounding box center [306, 31] width 56 height 8
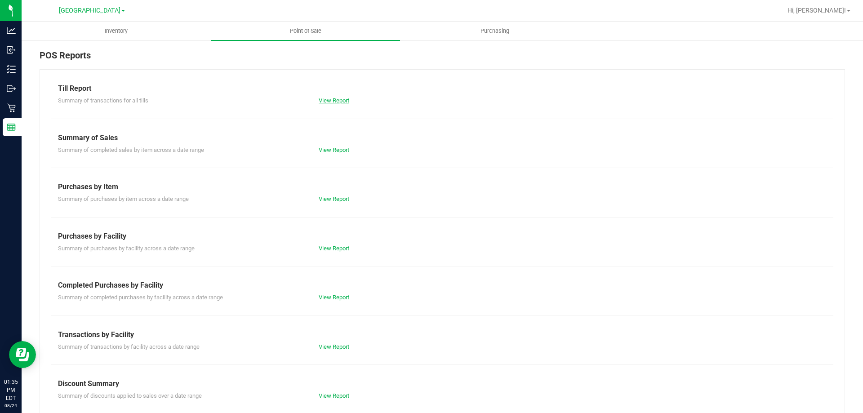
click at [336, 99] on link "View Report" at bounding box center [334, 100] width 31 height 7
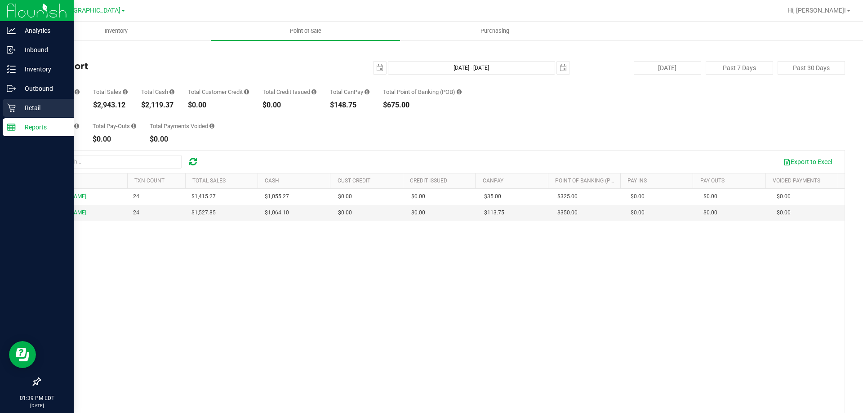
click at [38, 109] on p "Retail" at bounding box center [43, 107] width 54 height 11
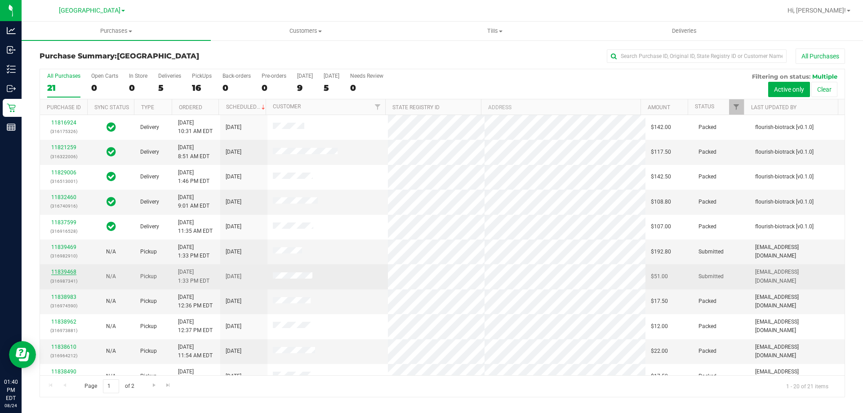
click at [66, 274] on link "11839468" at bounding box center [63, 272] width 25 height 6
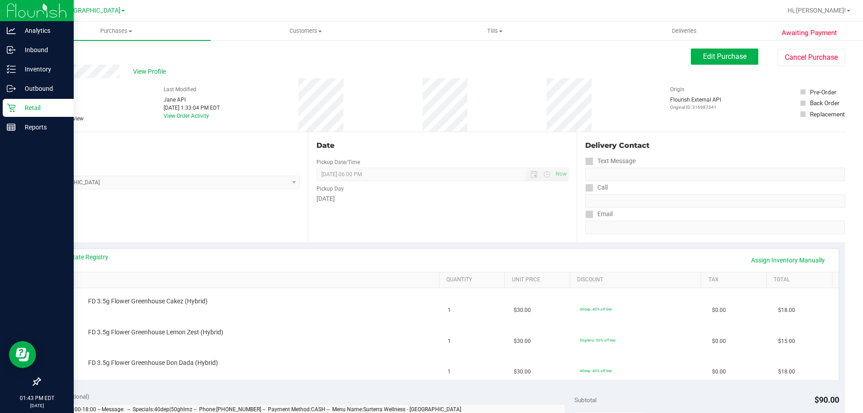
click at [17, 113] on p "Retail" at bounding box center [43, 107] width 54 height 11
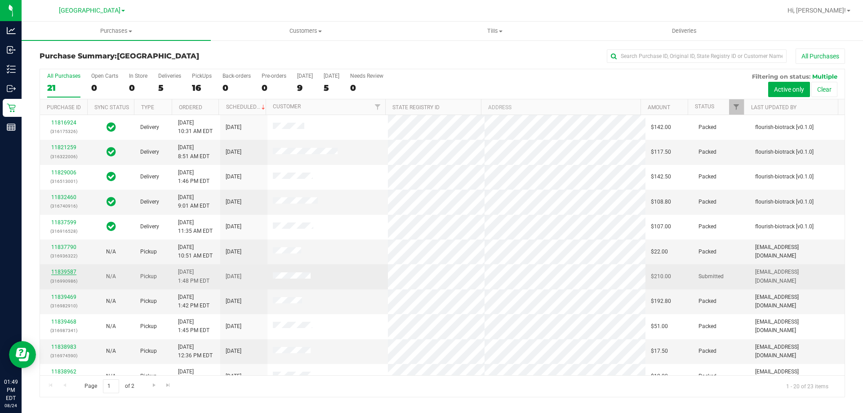
click at [71, 273] on link "11839587" at bounding box center [63, 272] width 25 height 6
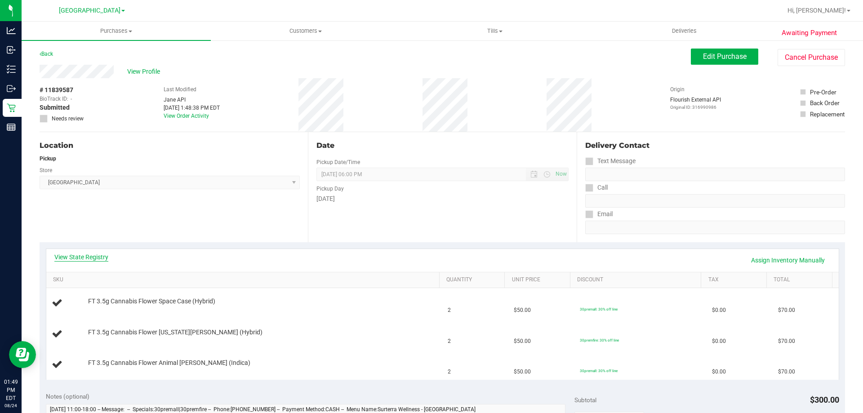
click at [103, 260] on link "View State Registry" at bounding box center [81, 257] width 54 height 9
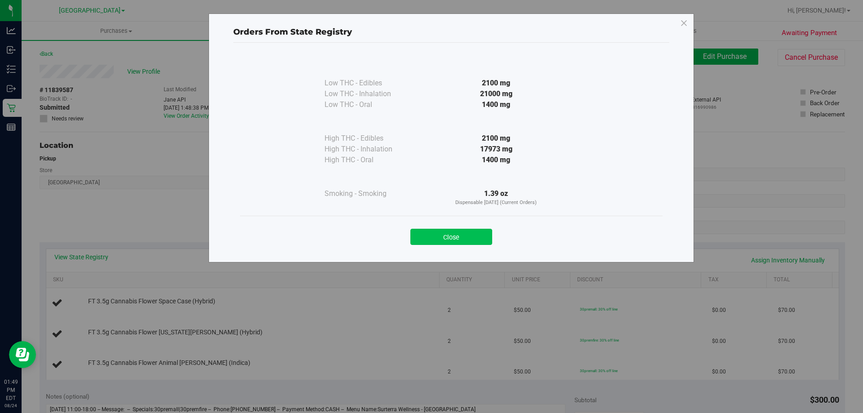
click at [439, 235] on button "Close" at bounding box center [451, 237] width 82 height 16
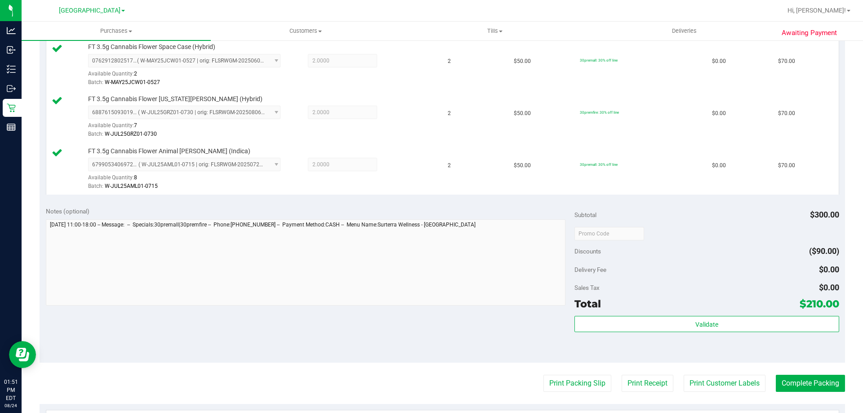
scroll to position [315, 0]
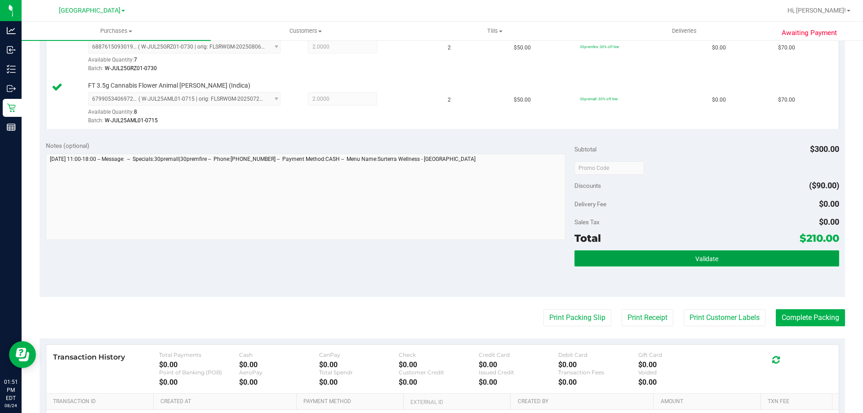
click at [668, 258] on button "Validate" at bounding box center [707, 258] width 264 height 16
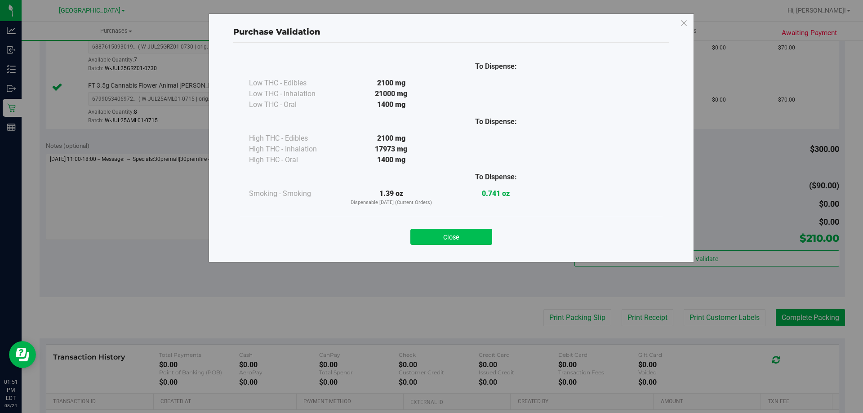
click at [481, 234] on button "Close" at bounding box center [451, 237] width 82 height 16
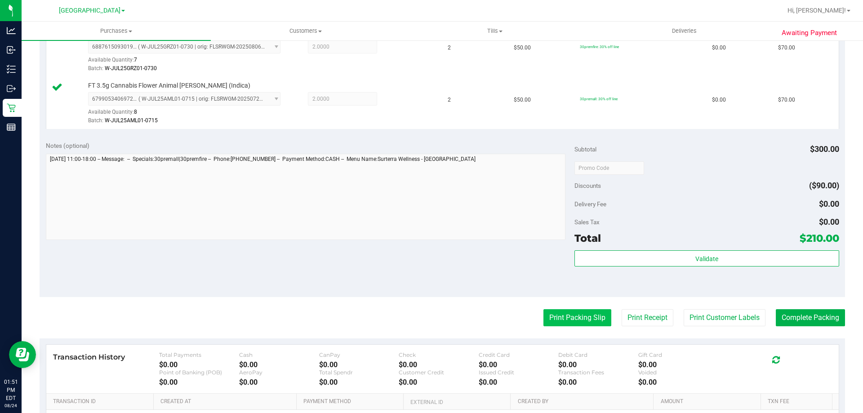
click at [557, 318] on button "Print Packing Slip" at bounding box center [577, 317] width 68 height 17
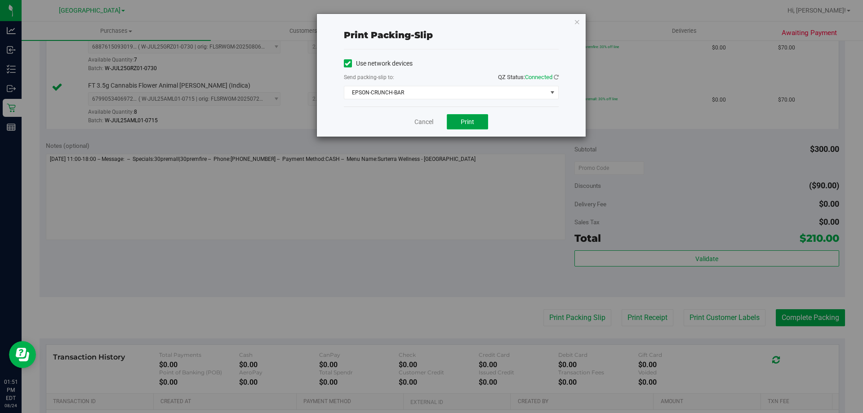
click at [467, 128] on button "Print" at bounding box center [467, 121] width 41 height 15
click at [577, 21] on icon "button" at bounding box center [577, 21] width 6 height 11
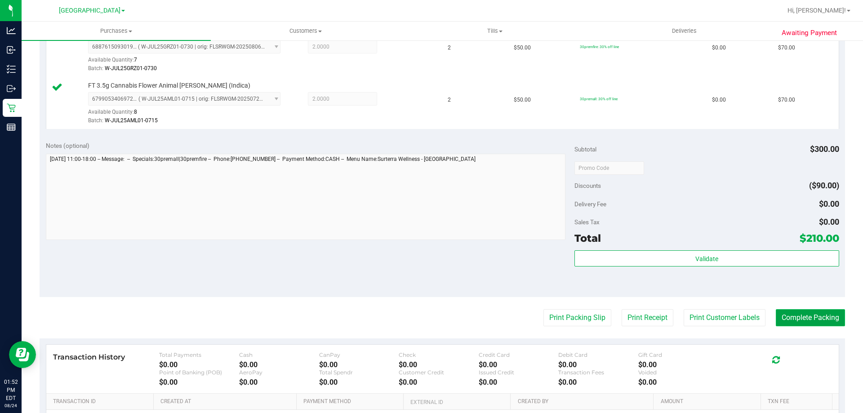
click at [815, 321] on button "Complete Packing" at bounding box center [810, 317] width 69 height 17
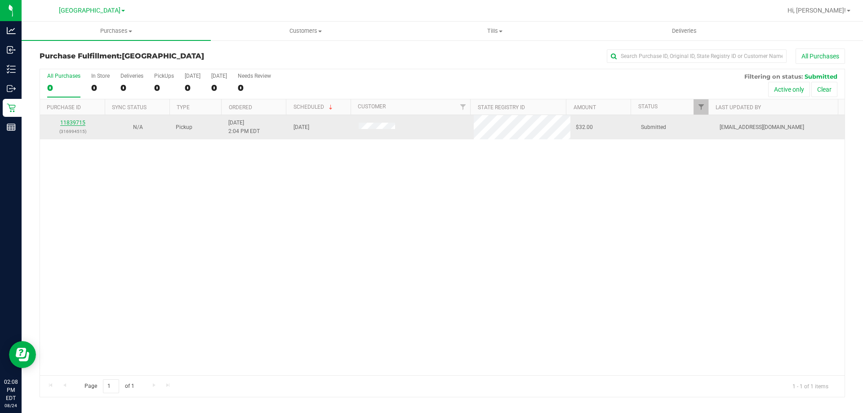
click at [82, 122] on link "11839715" at bounding box center [72, 123] width 25 height 6
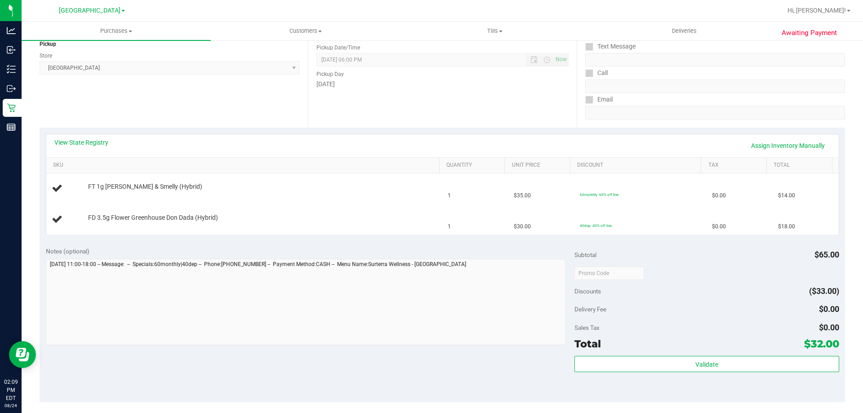
scroll to position [135, 0]
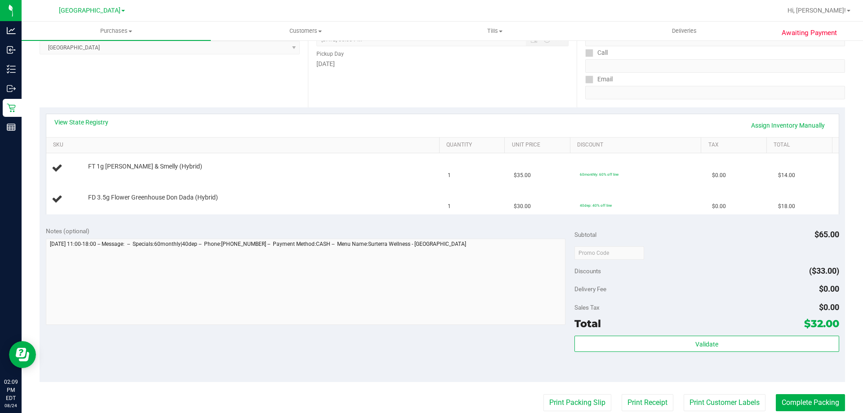
click at [98, 116] on div "View State Registry Assign Inventory Manually" at bounding box center [442, 125] width 793 height 23
click at [97, 122] on link "View State Registry" at bounding box center [81, 122] width 54 height 9
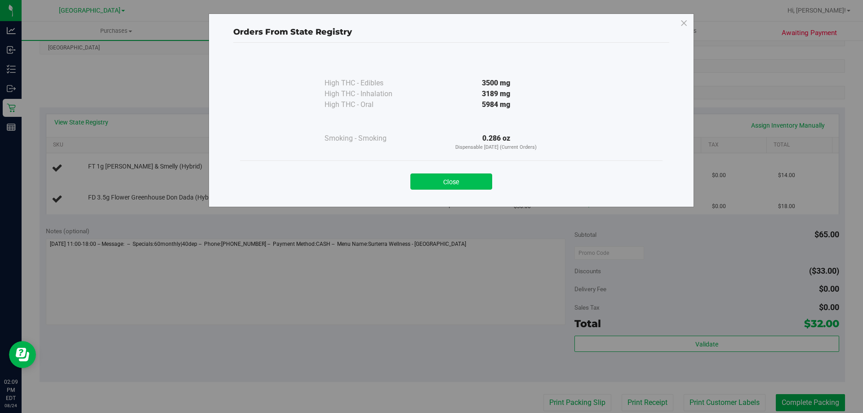
click at [463, 183] on button "Close" at bounding box center [451, 182] width 82 height 16
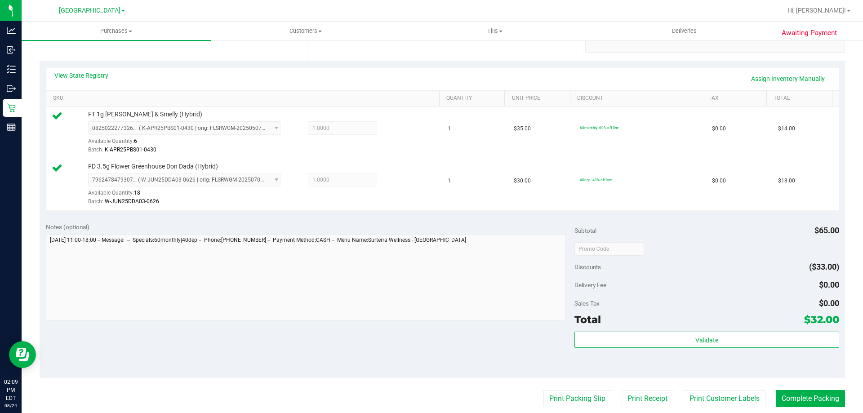
scroll to position [270, 0]
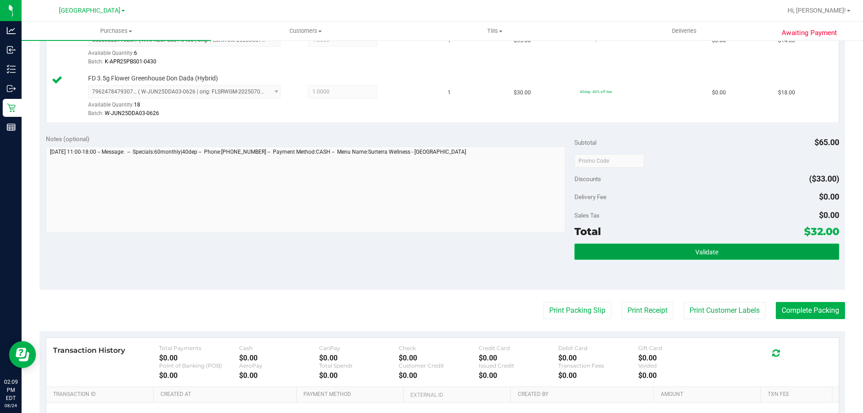
click at [718, 255] on button "Validate" at bounding box center [707, 252] width 264 height 16
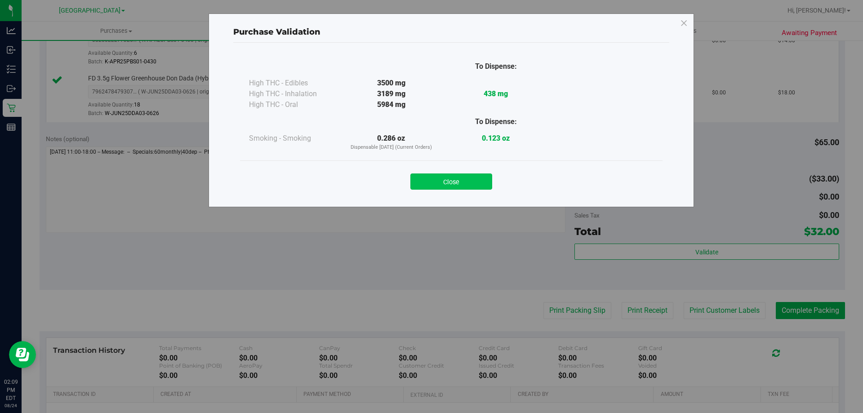
click at [472, 181] on button "Close" at bounding box center [451, 182] width 82 height 16
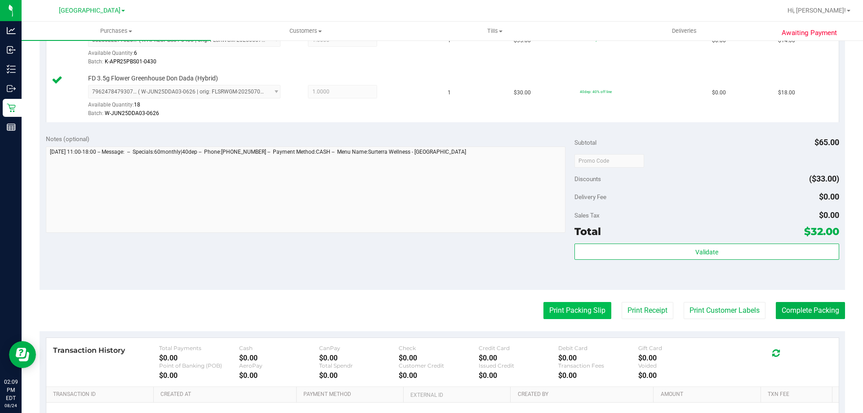
click at [582, 316] on button "Print Packing Slip" at bounding box center [577, 310] width 68 height 17
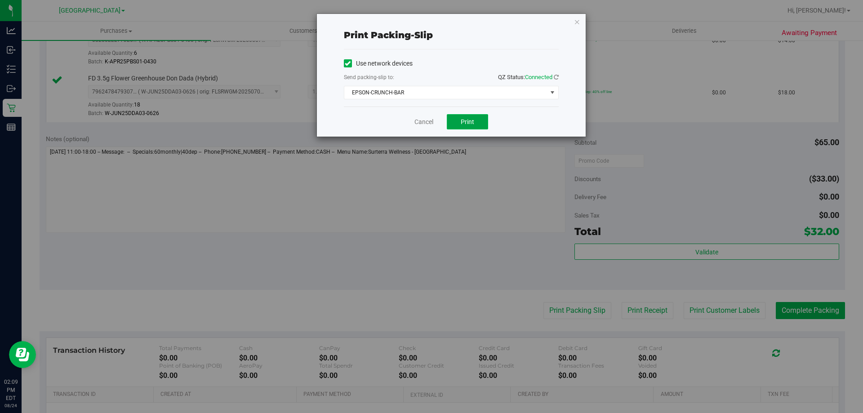
click at [478, 120] on button "Print" at bounding box center [467, 121] width 41 height 15
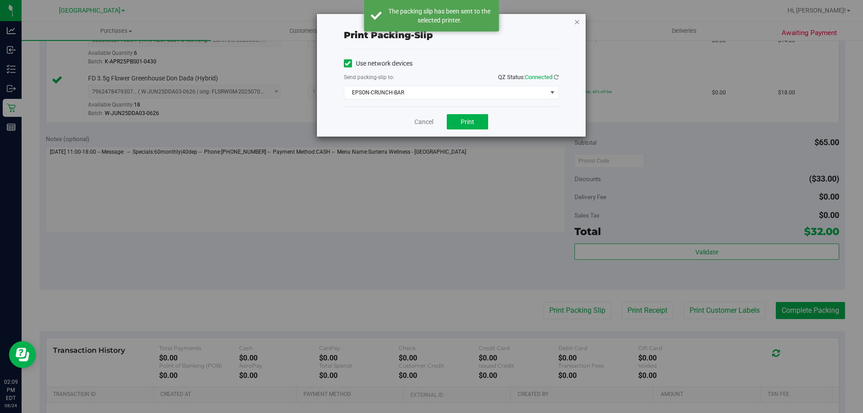
click at [575, 19] on icon "button" at bounding box center [577, 21] width 6 height 11
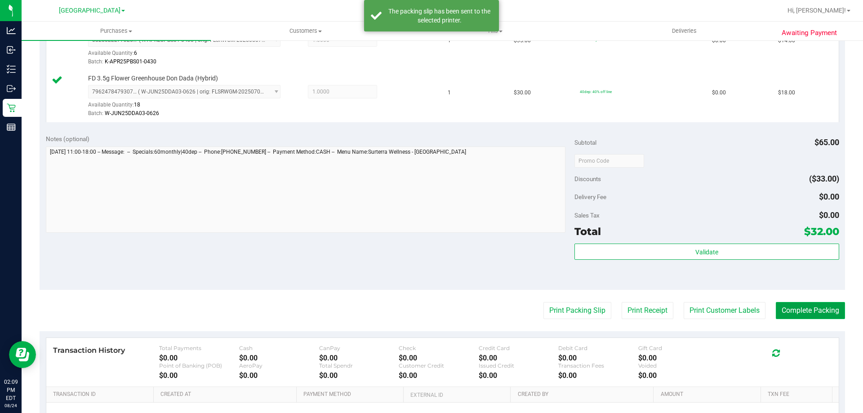
click at [828, 314] on button "Complete Packing" at bounding box center [810, 310] width 69 height 17
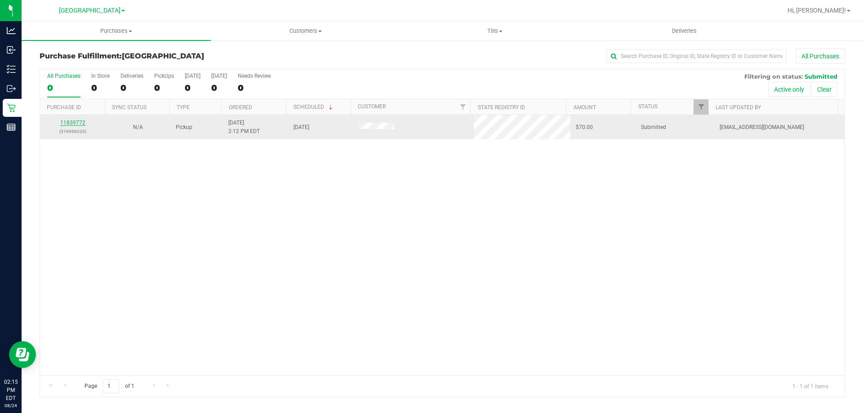
click at [72, 123] on link "11839772" at bounding box center [72, 123] width 25 height 6
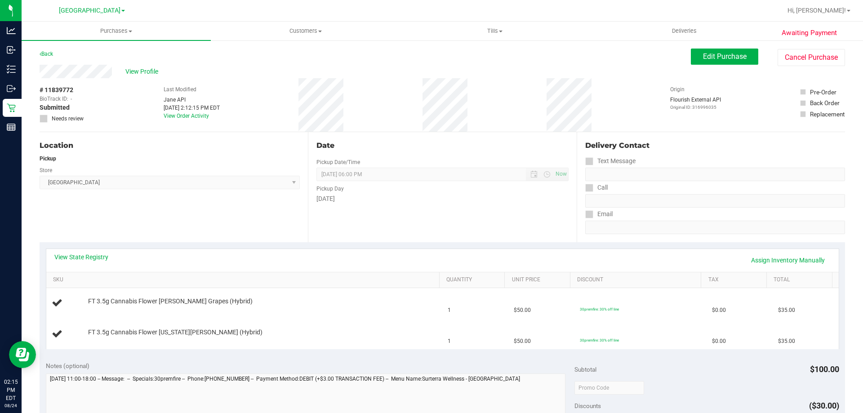
click at [99, 252] on div "View State Registry Assign Inventory Manually" at bounding box center [442, 260] width 793 height 23
click at [98, 252] on div "View State Registry Assign Inventory Manually" at bounding box center [442, 260] width 793 height 23
click at [98, 254] on link "View State Registry" at bounding box center [81, 257] width 54 height 9
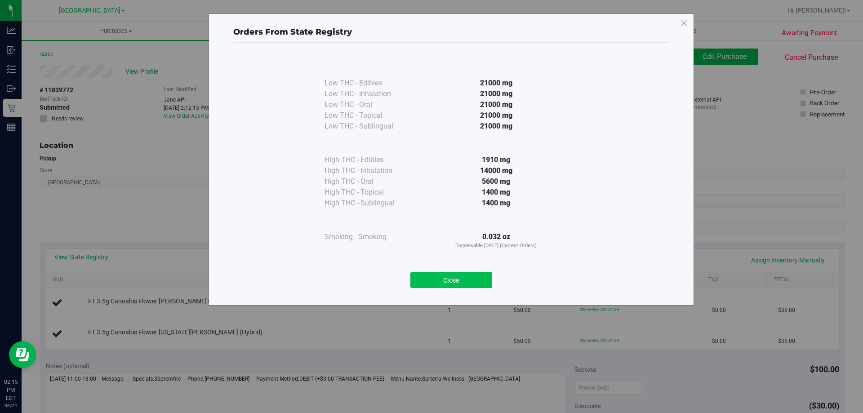
click at [462, 278] on button "Close" at bounding box center [451, 280] width 82 height 16
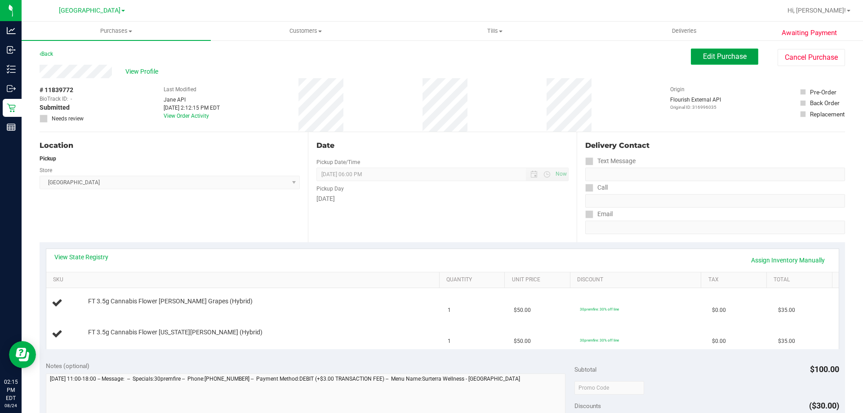
click at [702, 61] on button "Edit Purchase" at bounding box center [724, 57] width 67 height 16
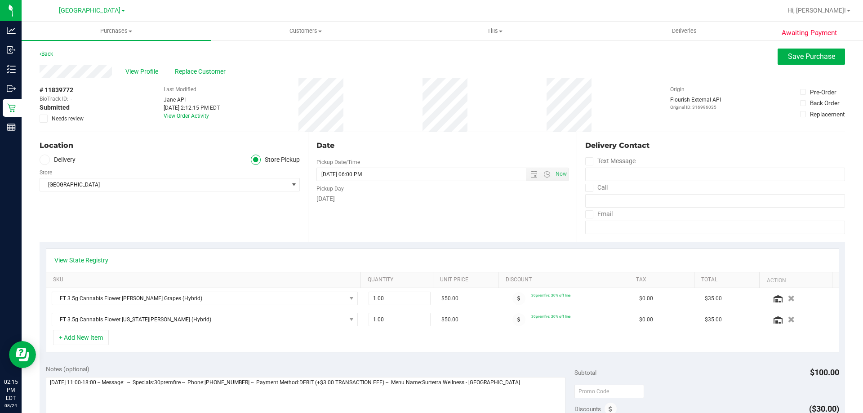
click at [43, 119] on icon at bounding box center [44, 119] width 6 height 0
click at [0, 0] on input "Needs review" at bounding box center [0, 0] width 0 height 0
click at [809, 58] on span "Save Purchase" at bounding box center [811, 56] width 47 height 9
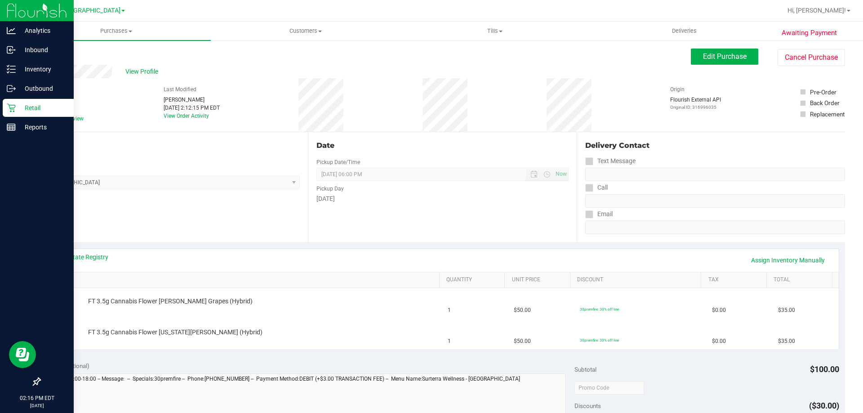
click at [35, 104] on p "Retail" at bounding box center [43, 107] width 54 height 11
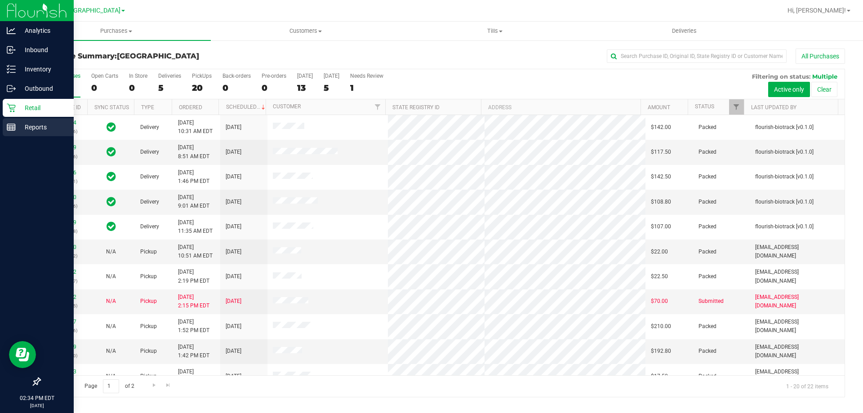
click at [30, 125] on p "Reports" at bounding box center [43, 127] width 54 height 11
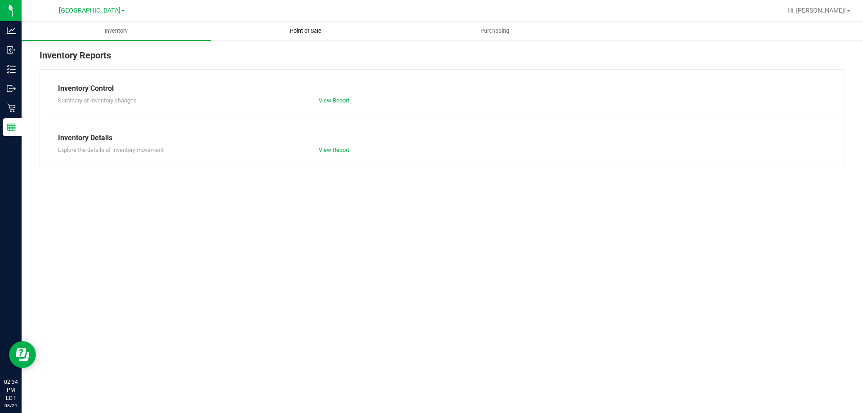
click at [306, 30] on span "Point of Sale" at bounding box center [306, 31] width 56 height 8
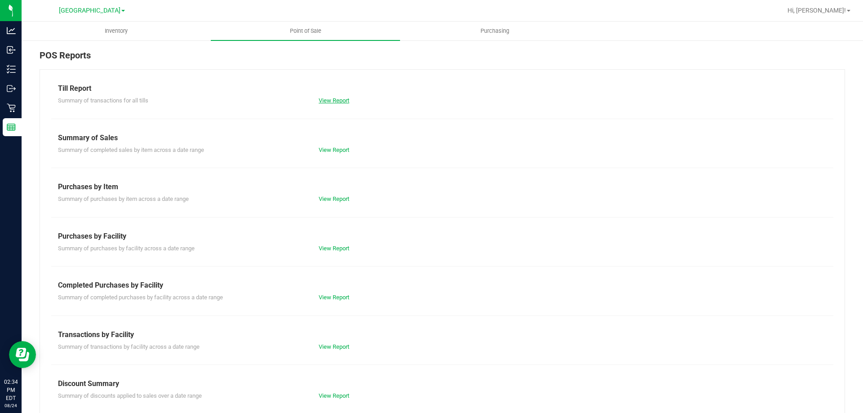
click at [343, 100] on link "View Report" at bounding box center [334, 100] width 31 height 7
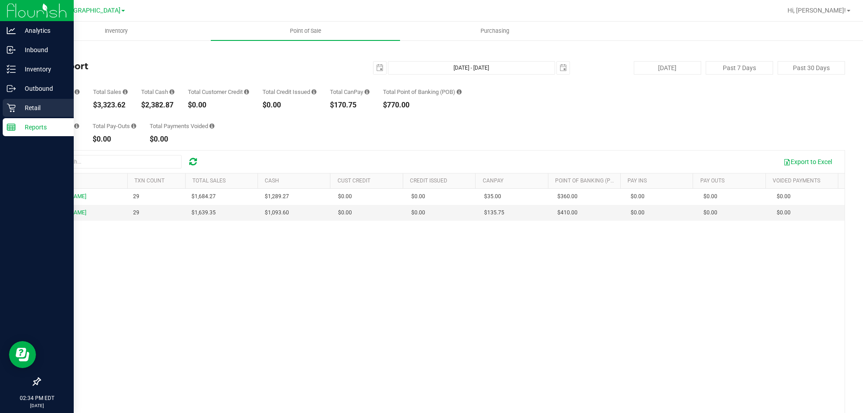
click at [36, 108] on p "Retail" at bounding box center [43, 107] width 54 height 11
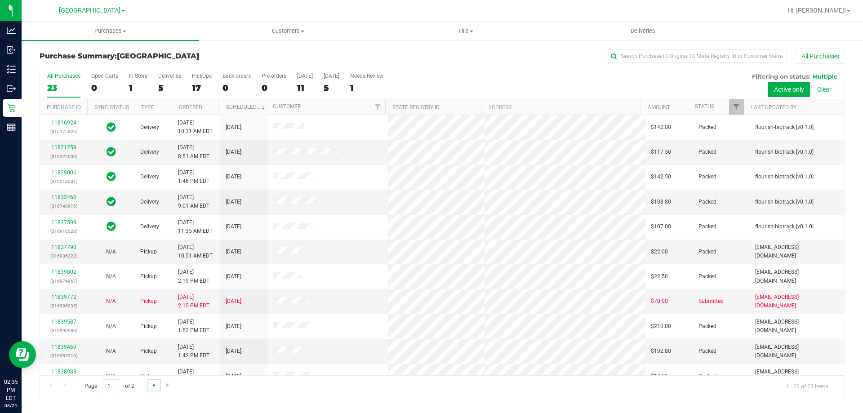
click at [154, 387] on span "Go to the next page" at bounding box center [154, 385] width 7 height 7
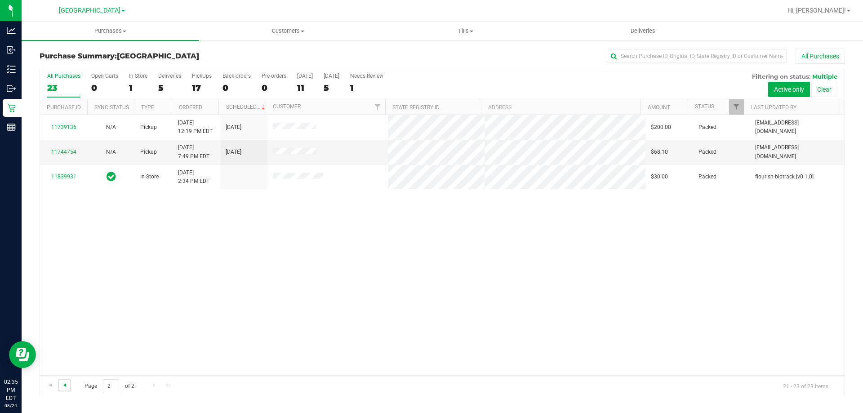
click at [68, 386] on span "Go to the previous page" at bounding box center [64, 385] width 7 height 7
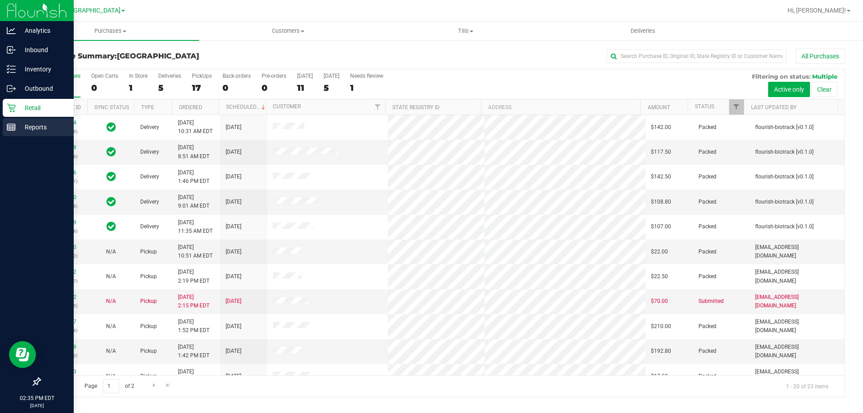
click at [39, 128] on p "Reports" at bounding box center [43, 127] width 54 height 11
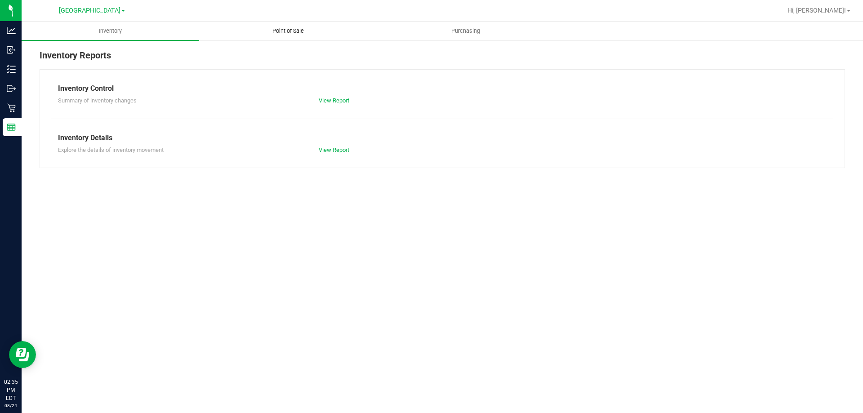
click at [282, 32] on span "Point of Sale" at bounding box center [288, 31] width 56 height 8
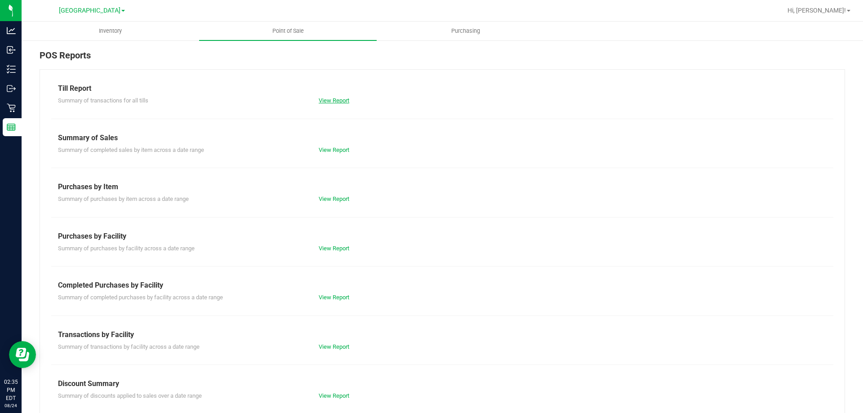
click at [338, 103] on link "View Report" at bounding box center [334, 100] width 31 height 7
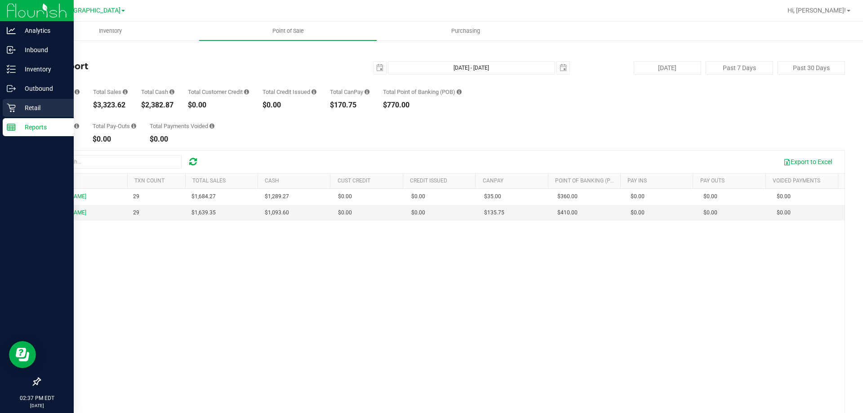
click at [40, 107] on p "Retail" at bounding box center [43, 107] width 54 height 11
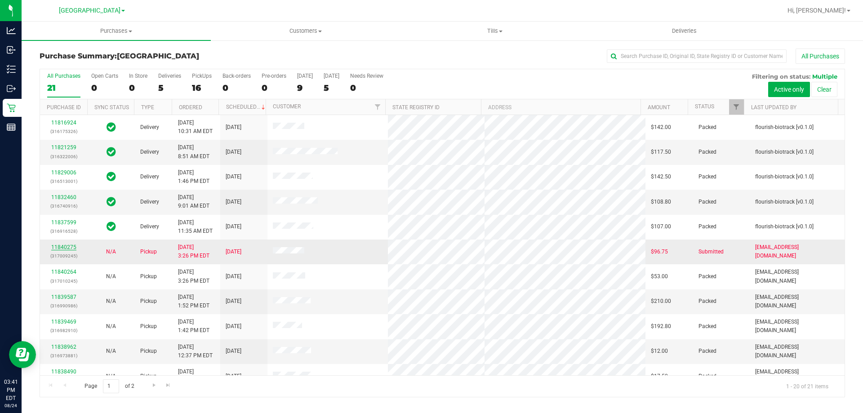
click at [74, 245] on link "11840275" at bounding box center [63, 247] width 25 height 6
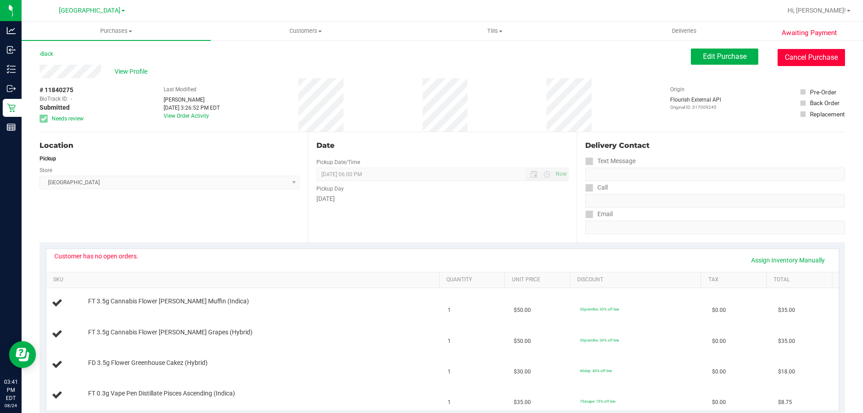
click at [792, 52] on button "Cancel Purchase" at bounding box center [811, 57] width 67 height 17
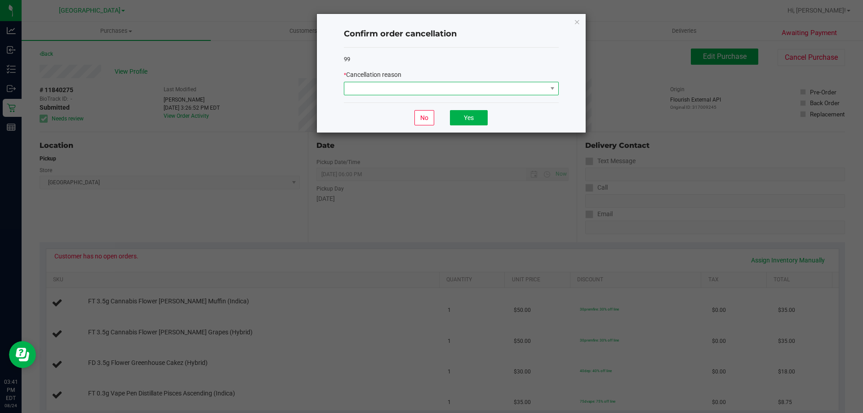
click at [463, 87] on span at bounding box center [445, 88] width 203 height 13
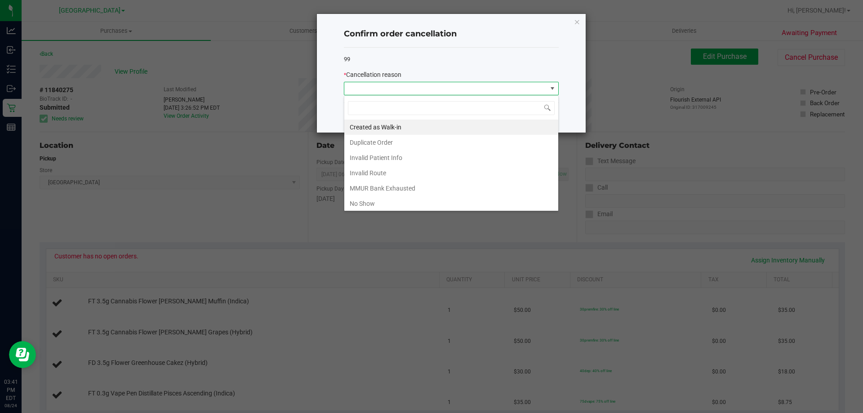
scroll to position [13, 215]
click at [429, 183] on li "MMUR Bank Exhausted" at bounding box center [451, 188] width 214 height 15
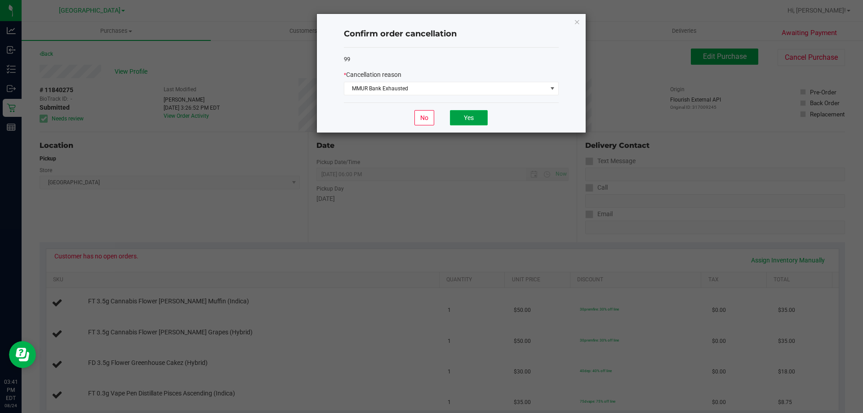
click at [464, 121] on button "Yes" at bounding box center [469, 117] width 38 height 15
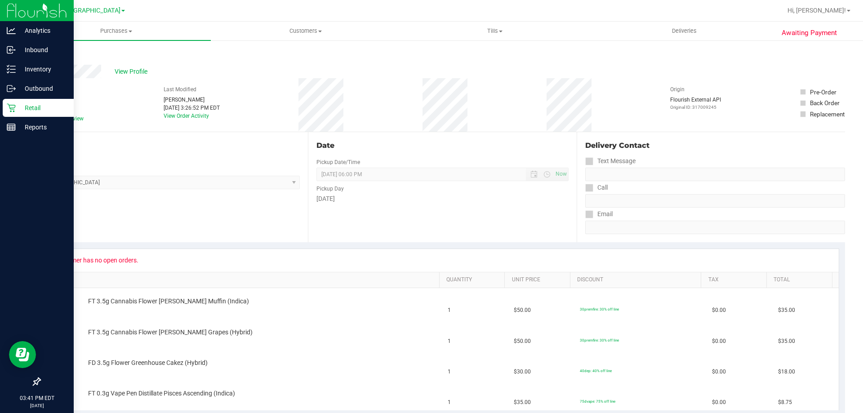
click at [28, 108] on p "Retail" at bounding box center [43, 107] width 54 height 11
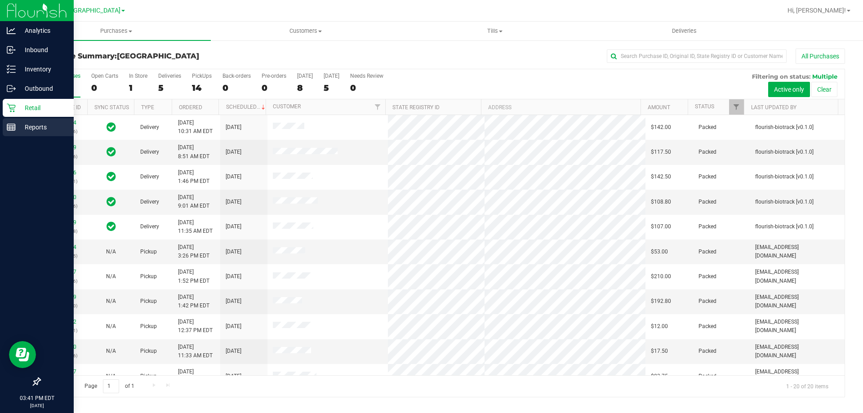
click at [33, 134] on div "Reports" at bounding box center [38, 127] width 71 height 18
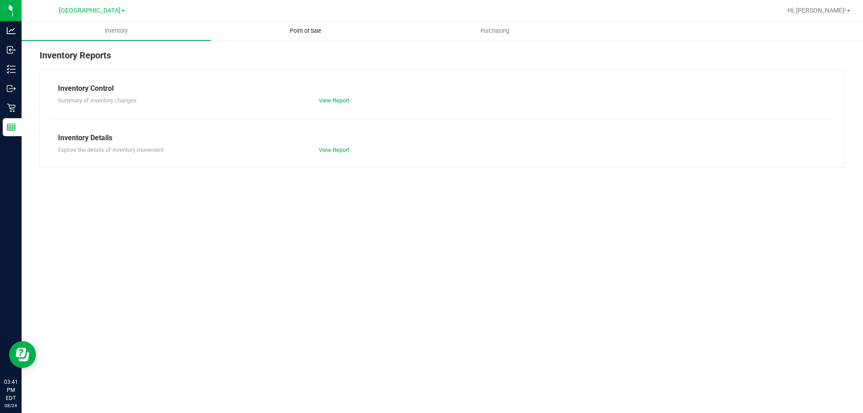
click at [312, 32] on span "Point of Sale" at bounding box center [306, 31] width 56 height 8
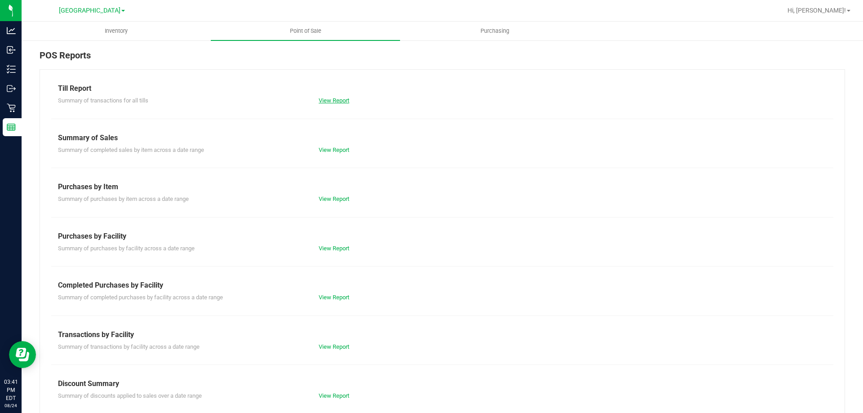
click at [347, 99] on link "View Report" at bounding box center [334, 100] width 31 height 7
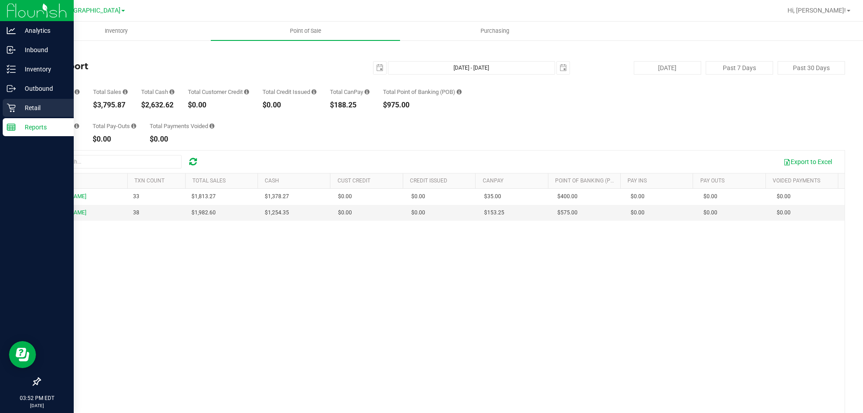
click at [36, 110] on p "Retail" at bounding box center [43, 107] width 54 height 11
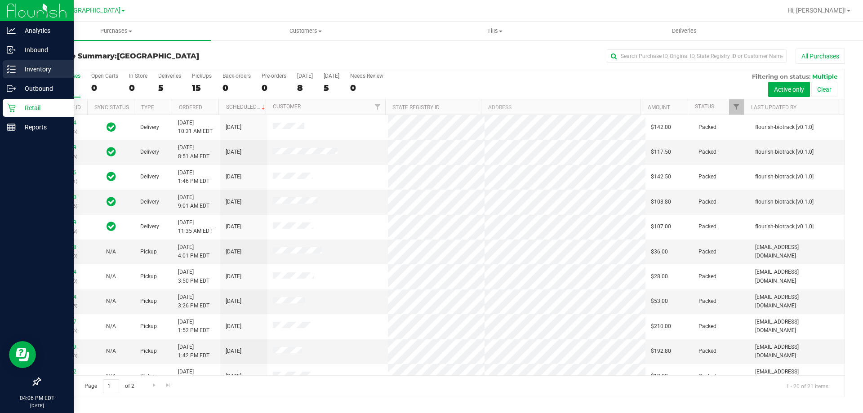
click at [32, 72] on p "Inventory" at bounding box center [43, 69] width 54 height 11
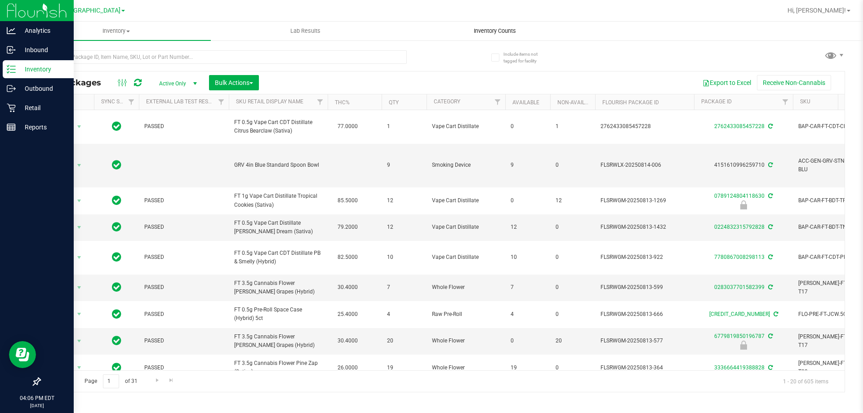
click at [487, 31] on span "Inventory Counts" at bounding box center [495, 31] width 67 height 8
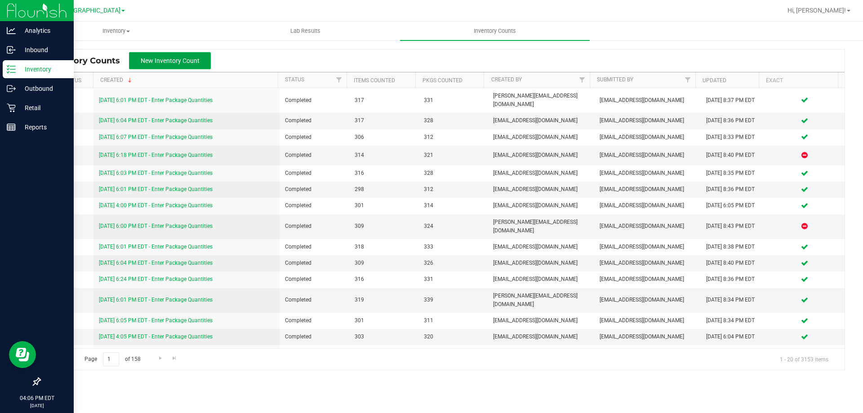
click at [167, 57] on span "New Inventory Count" at bounding box center [170, 60] width 59 height 7
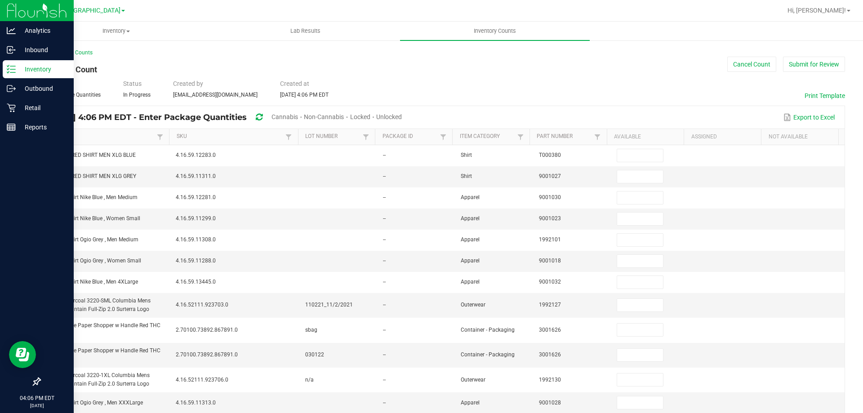
click at [402, 116] on span "Unlocked" at bounding box center [389, 116] width 26 height 7
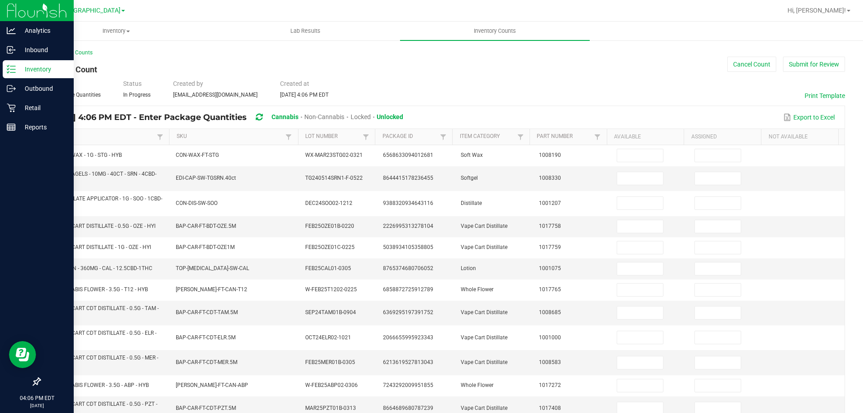
click at [136, 132] on th "Item" at bounding box center [104, 137] width 129 height 16
click at [136, 135] on link "Item" at bounding box center [101, 136] width 107 height 7
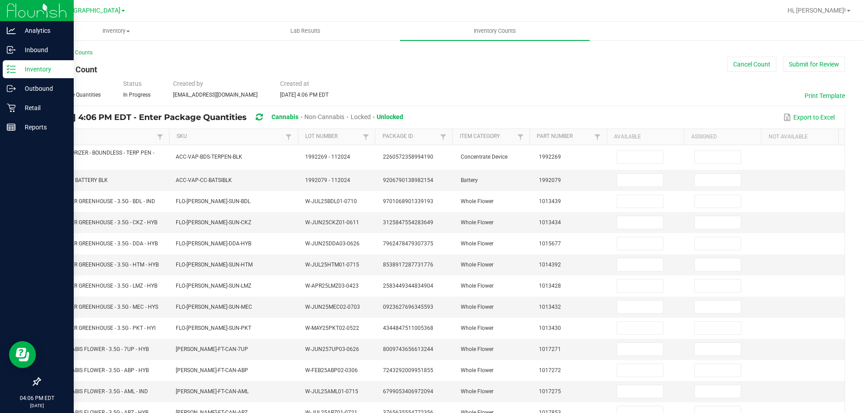
click at [136, 135] on link "Item" at bounding box center [101, 136] width 107 height 7
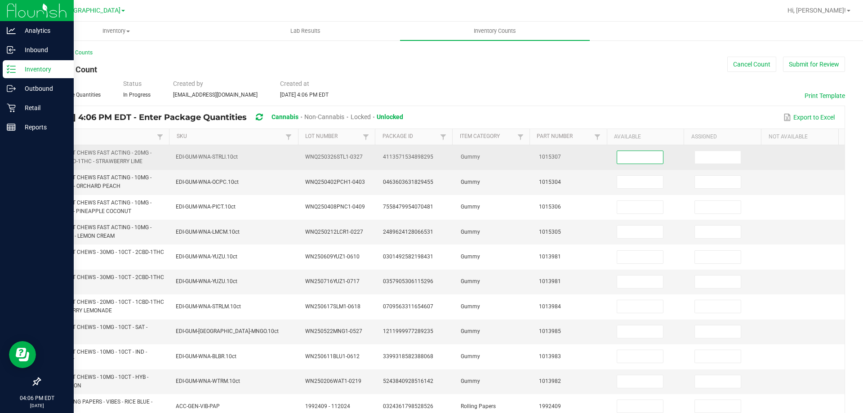
click at [628, 157] on input at bounding box center [640, 157] width 46 height 13
type input "6"
type input "0"
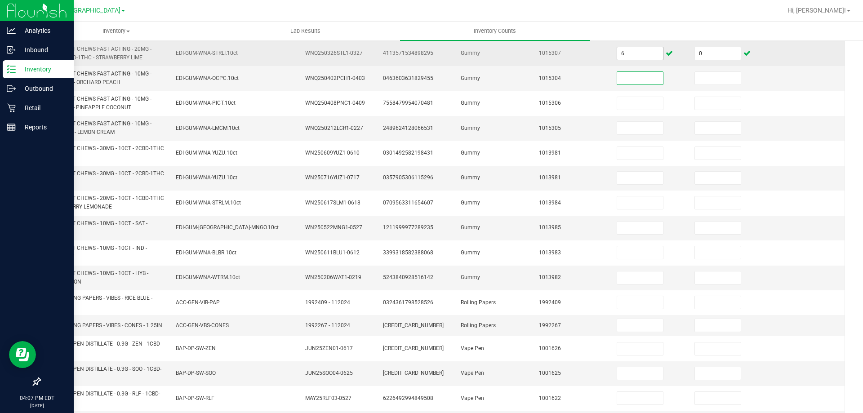
scroll to position [106, 0]
type input "6"
type input "0"
type input "8"
type input "0"
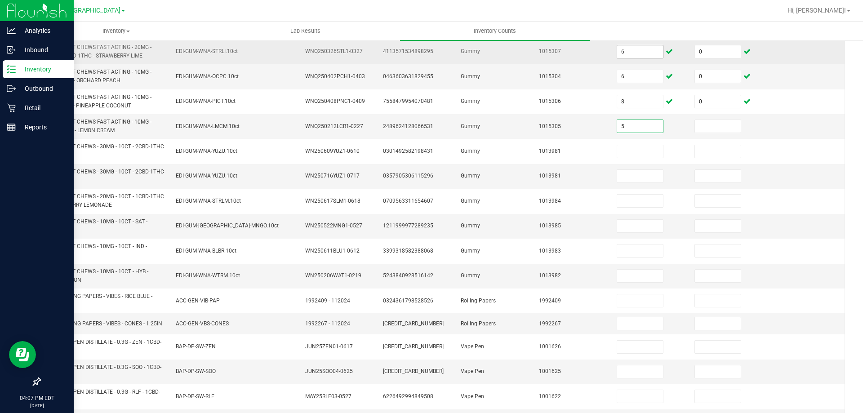
type input "5"
type input "0"
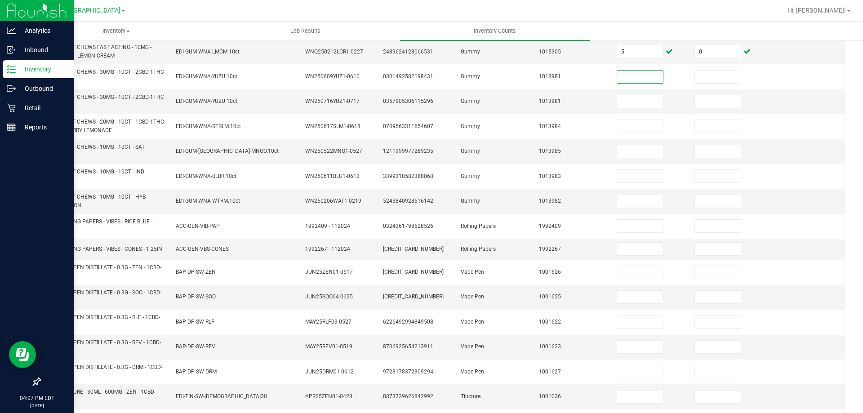
scroll to position [178, 0]
type input "0"
type input "8"
type input "0"
type input "10"
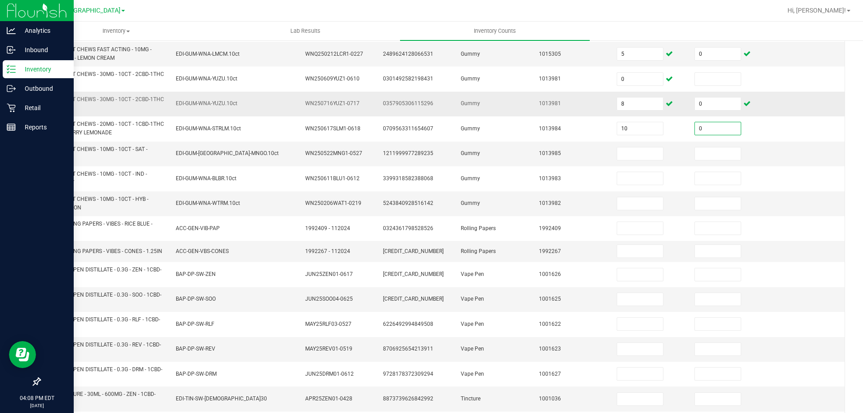
type input "0"
type input "3"
type input "0"
type input "5"
type input "0"
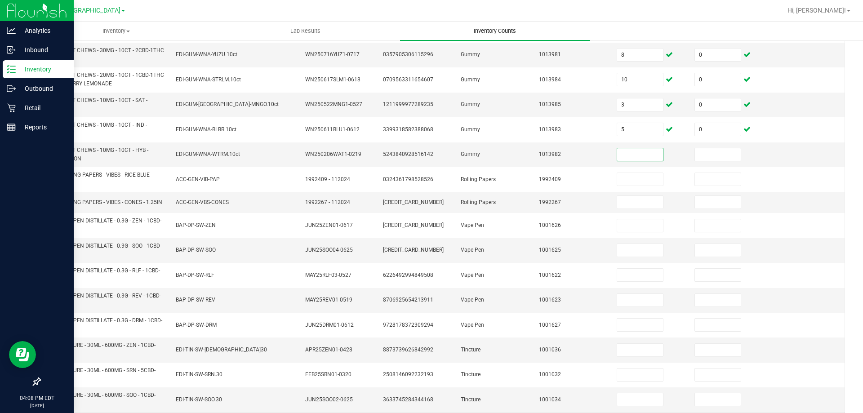
scroll to position [262, 0]
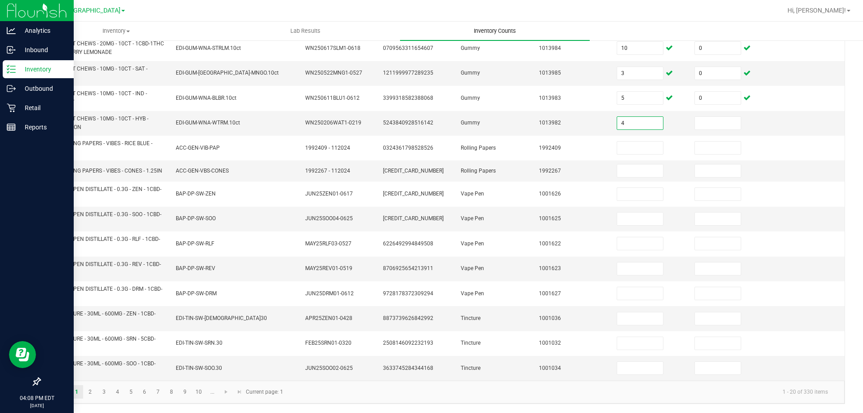
type input "4"
type input "0"
